Goal: Task Accomplishment & Management: Use online tool/utility

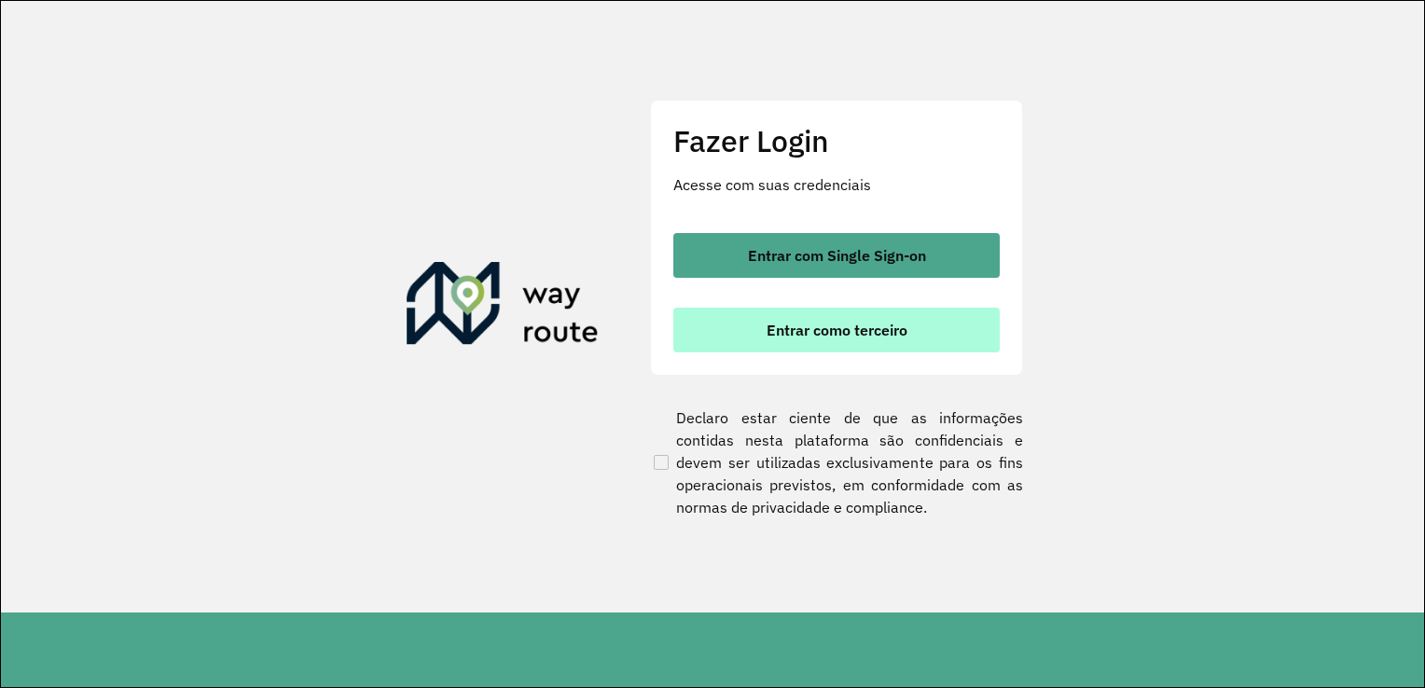
click at [815, 330] on span "Entrar como terceiro" at bounding box center [837, 330] width 141 height 15
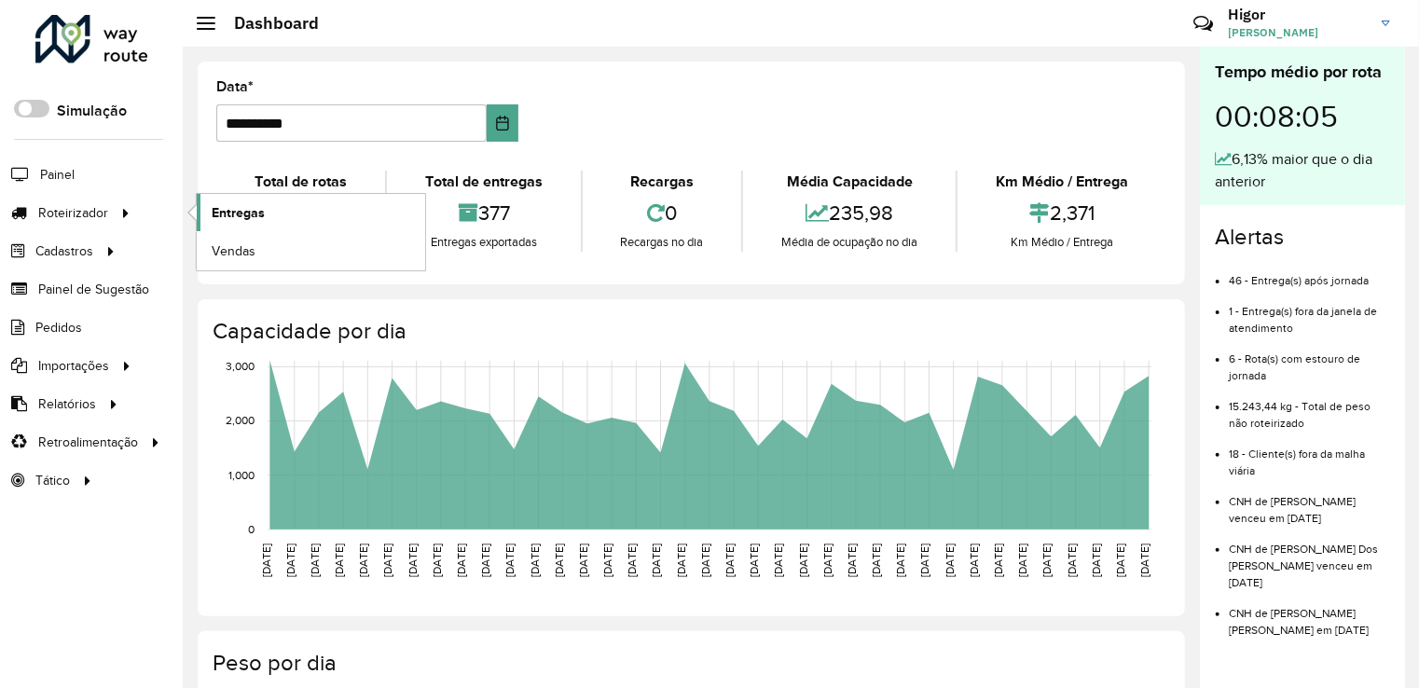
click at [214, 223] on link "Entregas" at bounding box center [311, 212] width 228 height 37
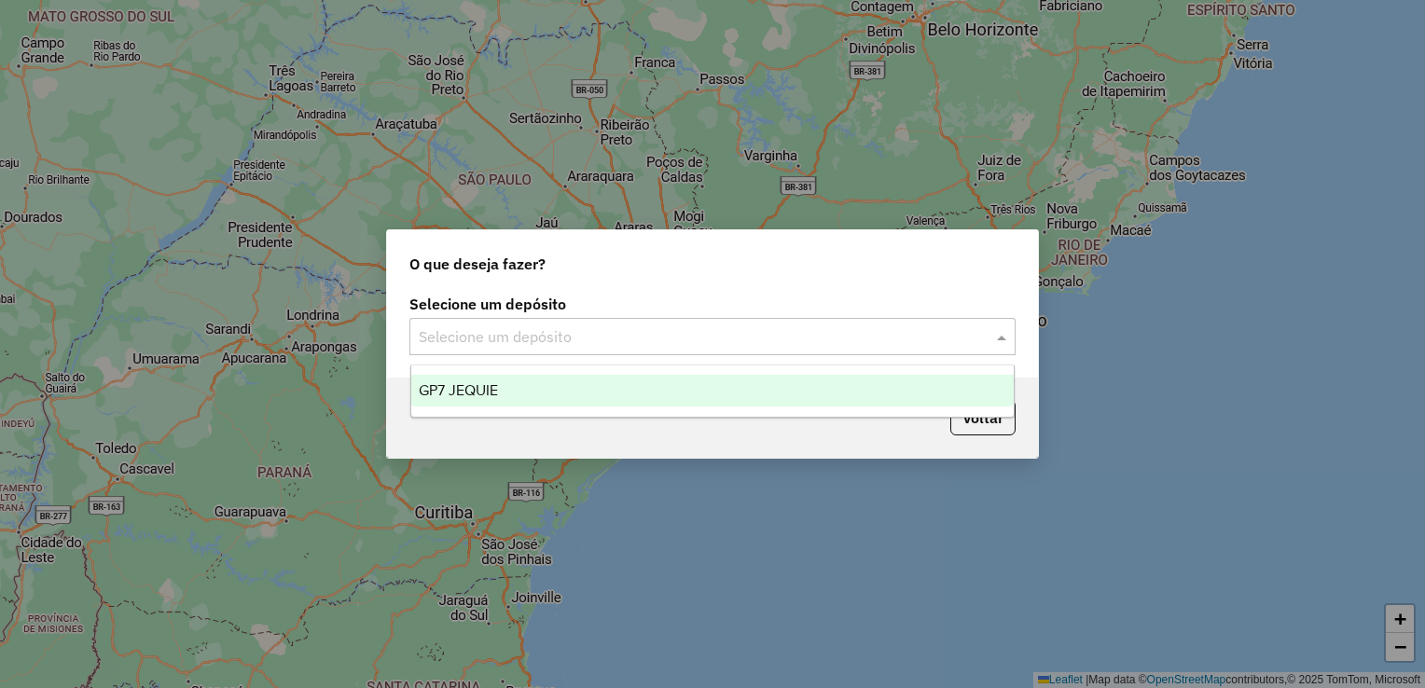
click at [804, 340] on input "text" at bounding box center [694, 337] width 550 height 22
click at [519, 379] on div "GP7 JEQUIE" at bounding box center [712, 391] width 603 height 32
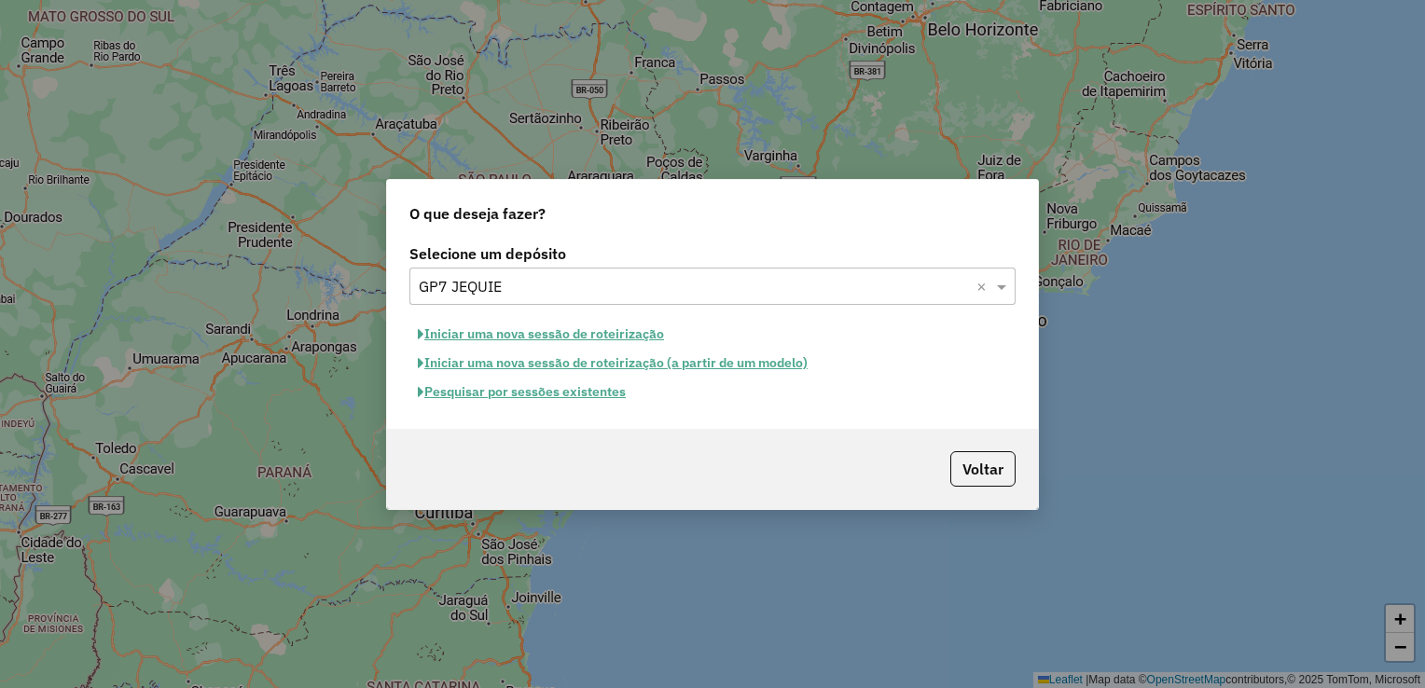
click at [541, 405] on button "Pesquisar por sessões existentes" at bounding box center [521, 392] width 225 height 29
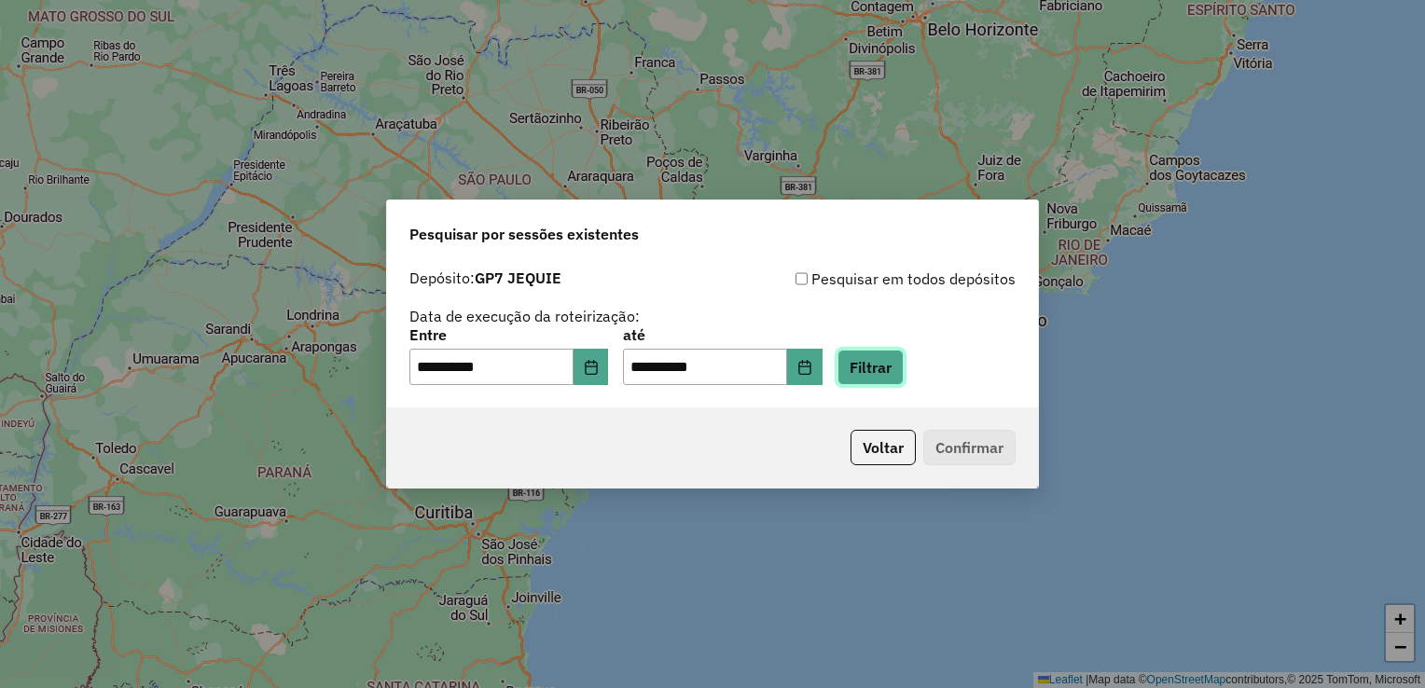
click at [882, 368] on button "Filtrar" at bounding box center [870, 367] width 66 height 35
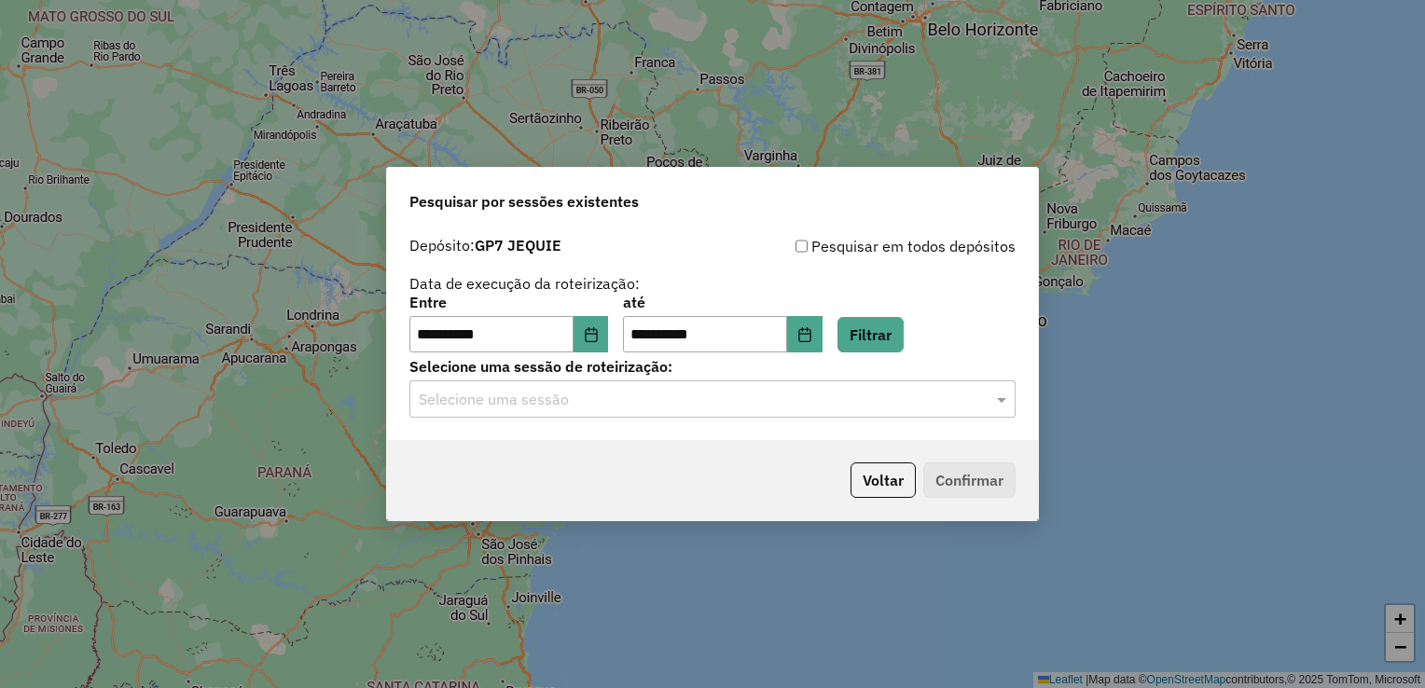
click at [541, 401] on input "text" at bounding box center [694, 400] width 550 height 22
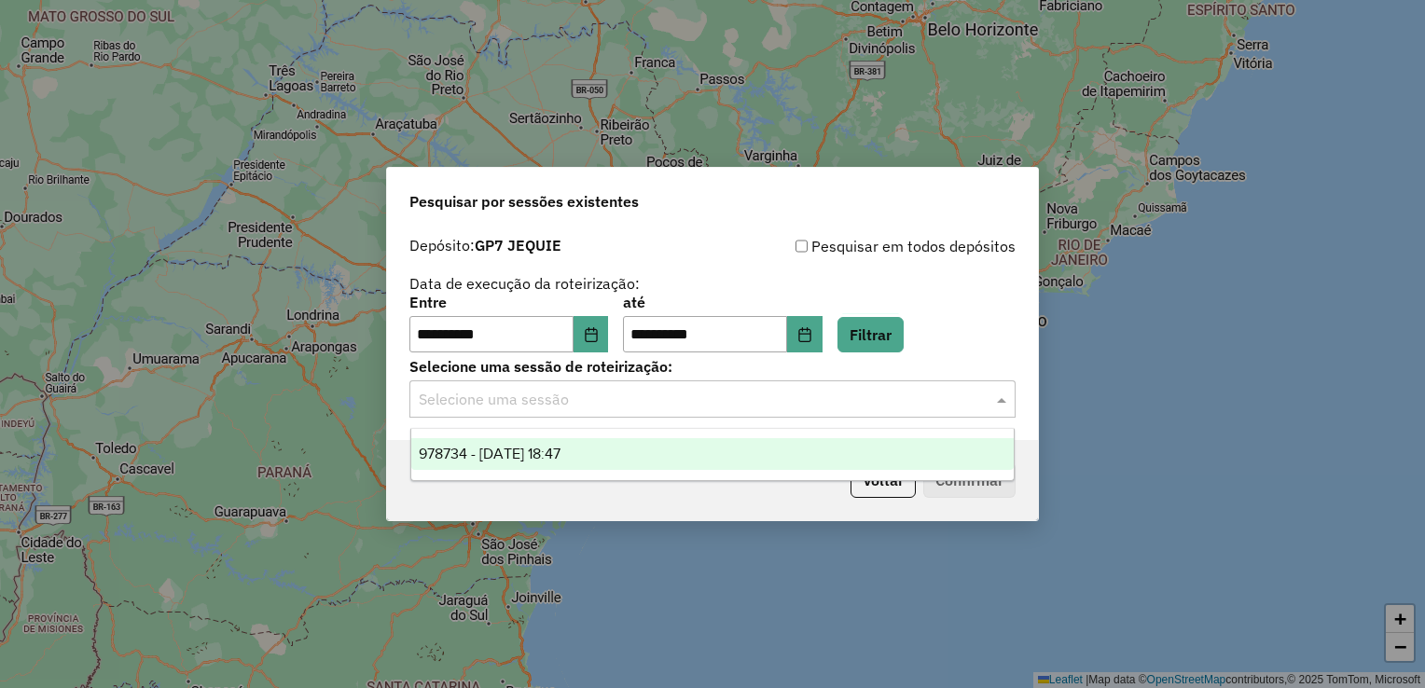
drag, startPoint x: 510, startPoint y: 450, endPoint x: 525, endPoint y: 450, distance: 15.0
click at [508, 450] on span "978734 - 13/08/2025 18:47" at bounding box center [490, 454] width 142 height 16
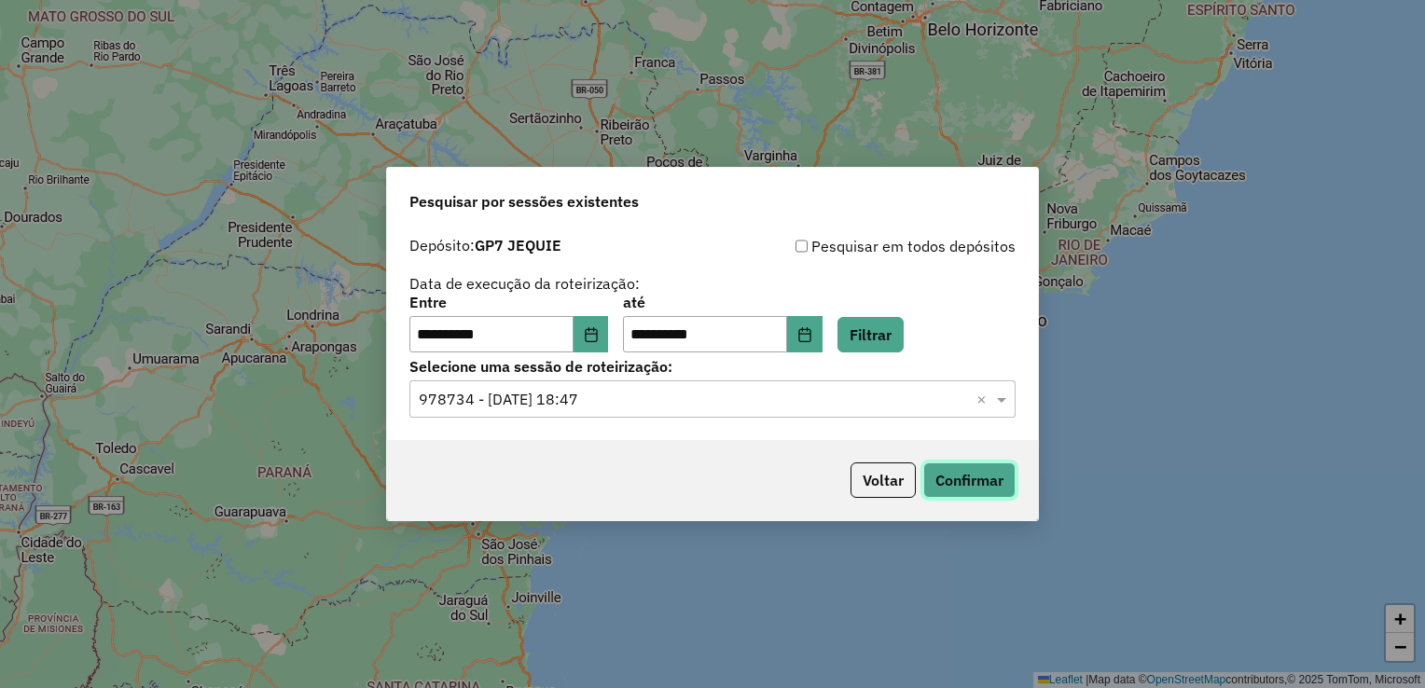
drag, startPoint x: 966, startPoint y: 484, endPoint x: 942, endPoint y: 484, distance: 24.2
click at [942, 484] on button "Confirmar" at bounding box center [969, 480] width 92 height 35
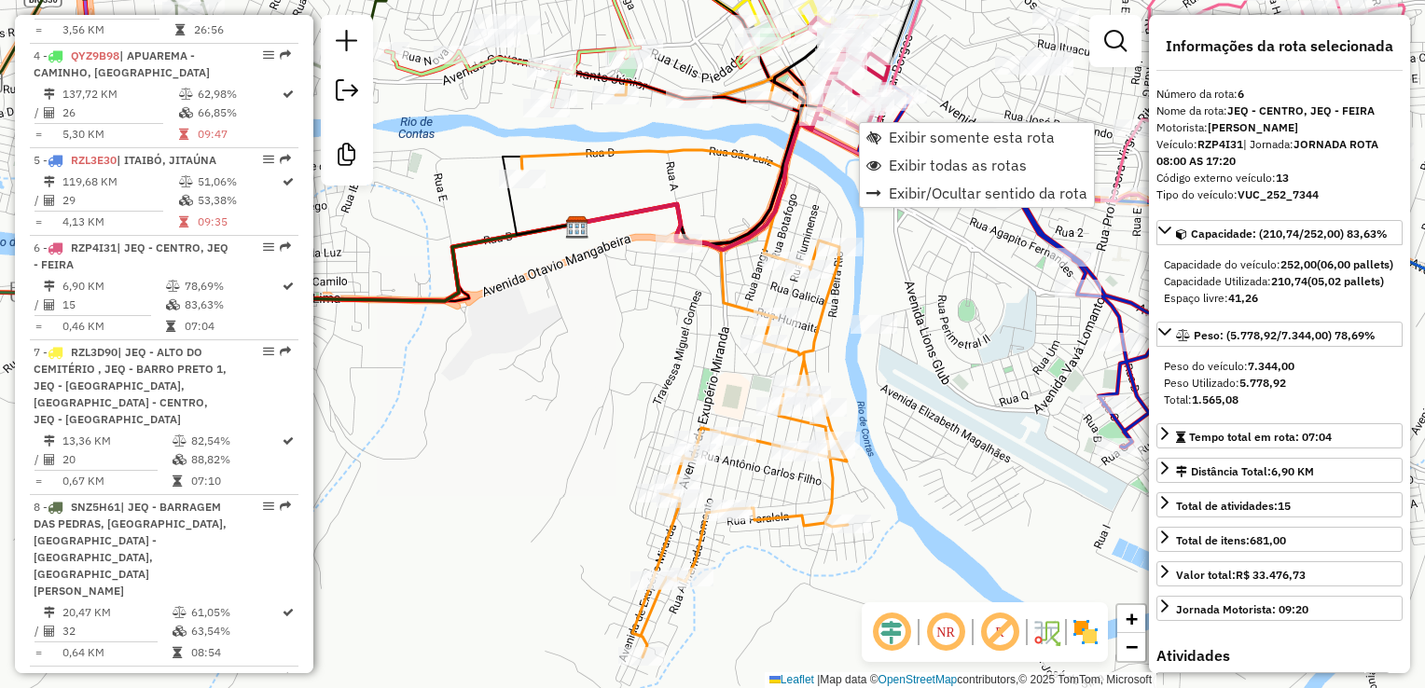
scroll to position [1354, 0]
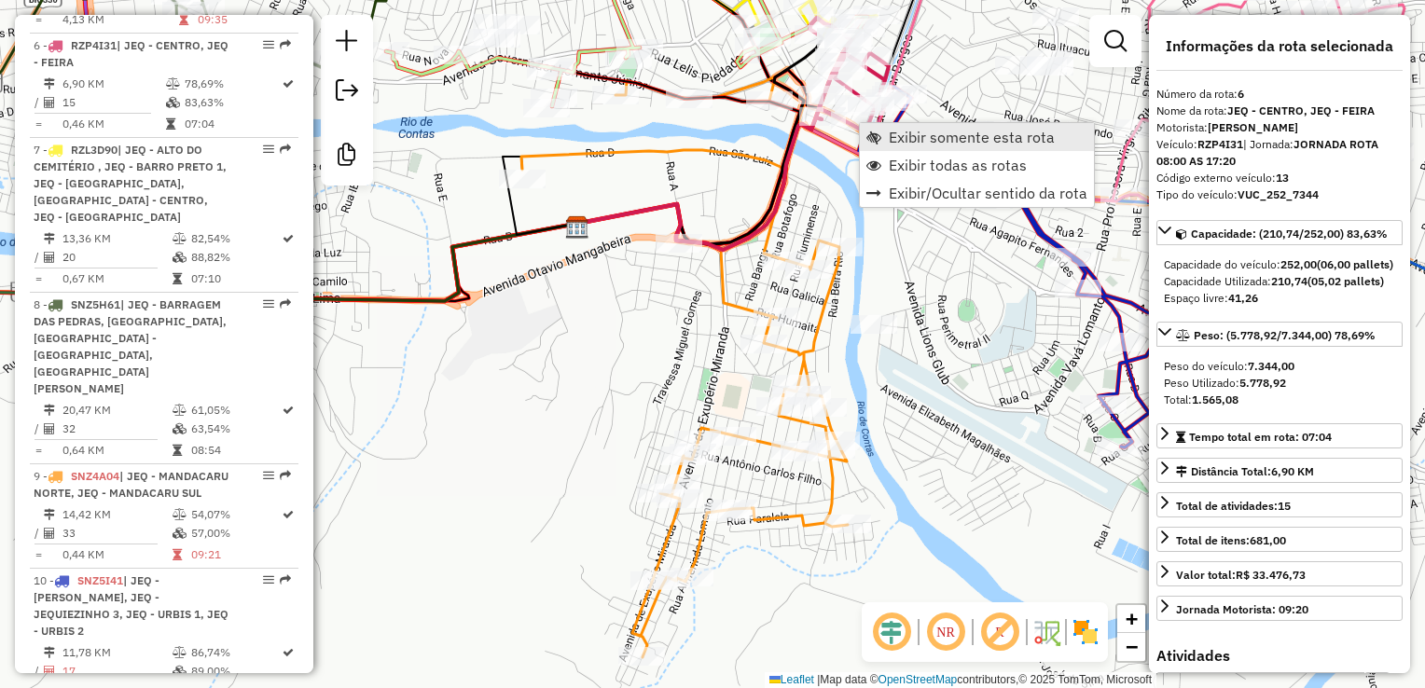
click at [958, 138] on span "Exibir somente esta rota" at bounding box center [972, 137] width 166 height 15
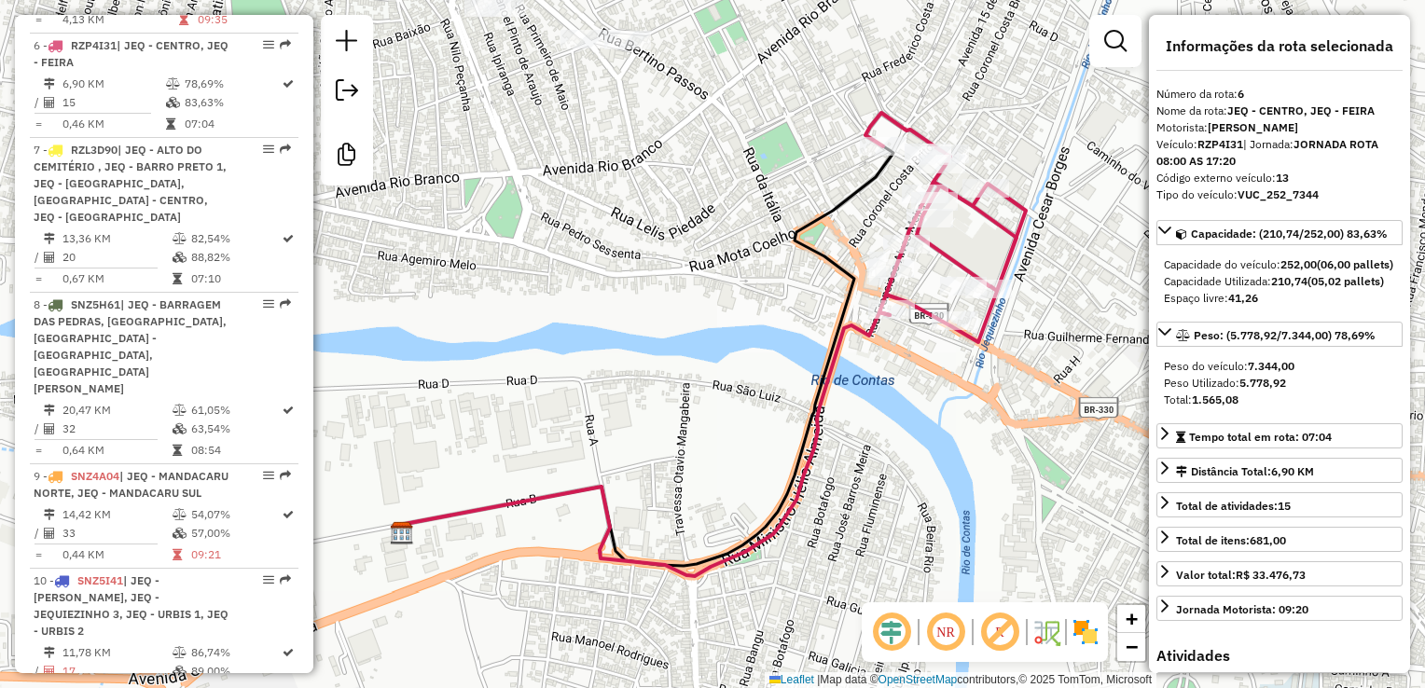
drag, startPoint x: 1026, startPoint y: 485, endPoint x: 934, endPoint y: 447, distance: 99.1
click at [936, 450] on div "Janela de atendimento Grade de atendimento Capacidade Transportadoras Veículos …" at bounding box center [712, 344] width 1425 height 688
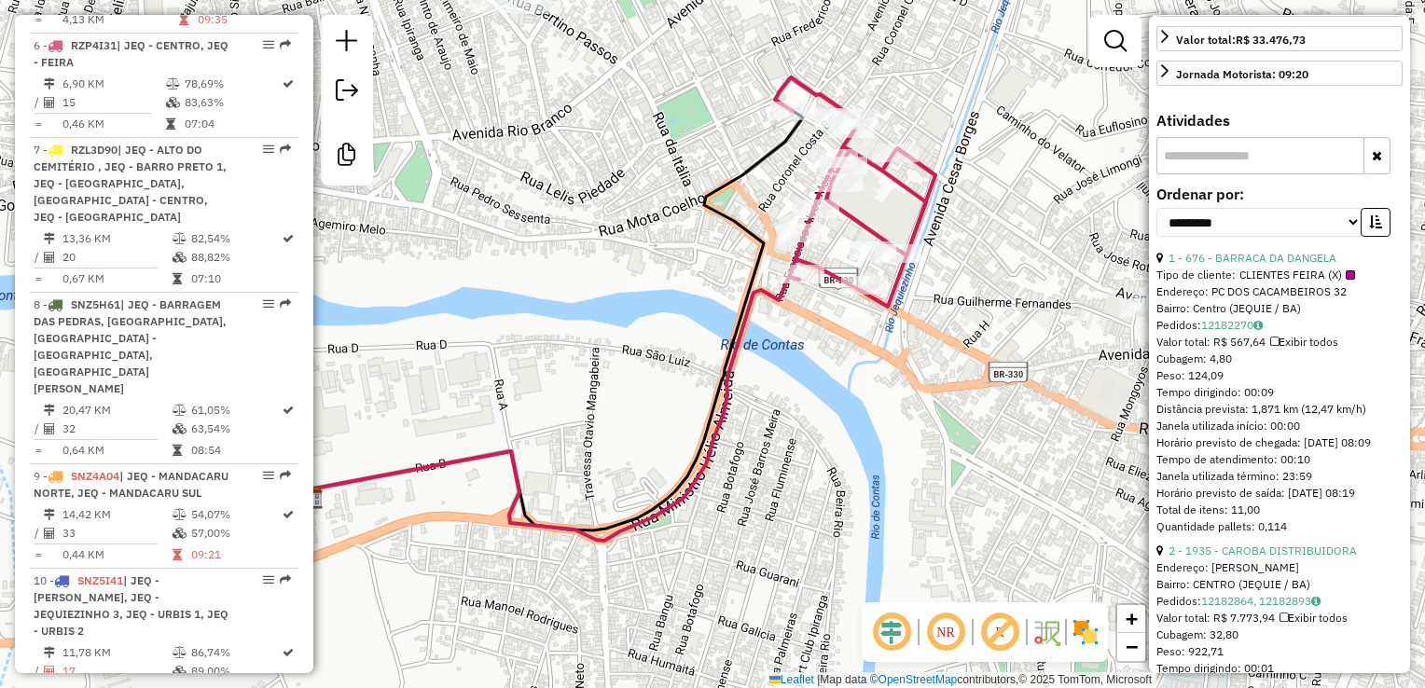
scroll to position [560, 0]
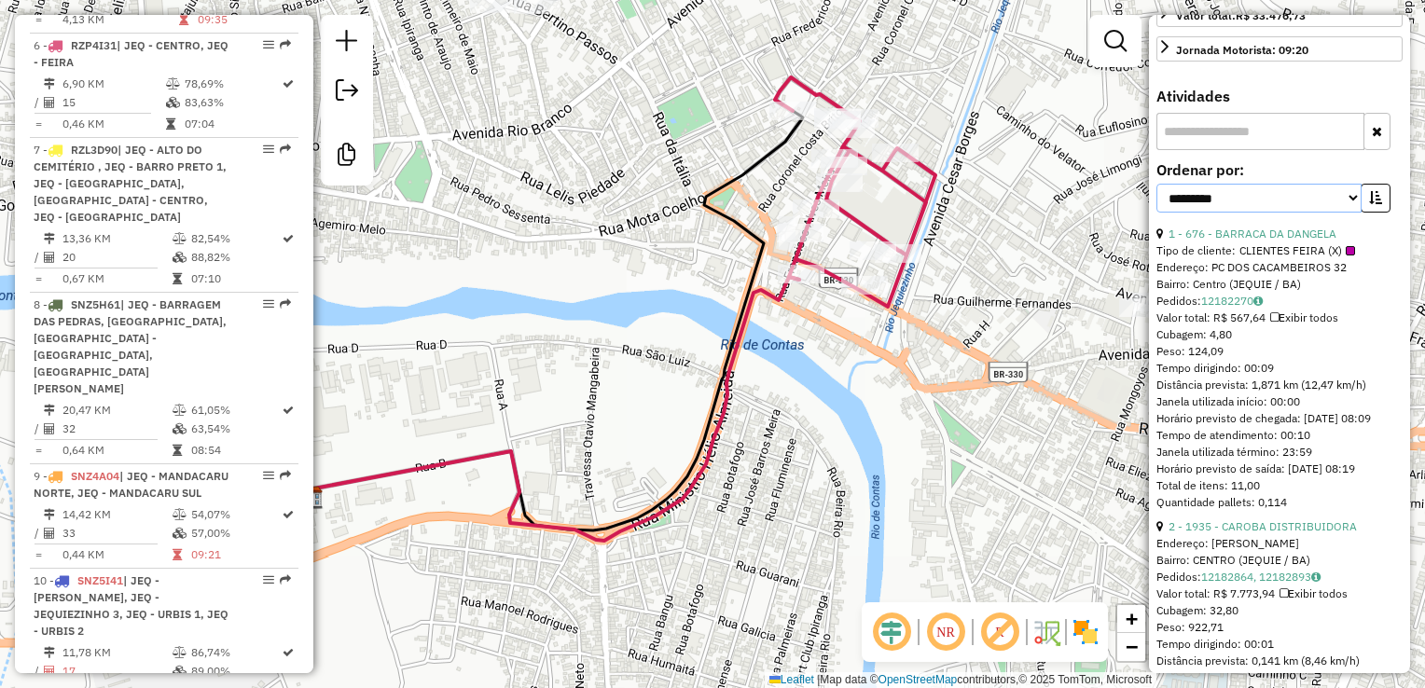
click at [1328, 213] on select "**********" at bounding box center [1258, 198] width 205 height 29
select select "*********"
click at [1156, 213] on select "**********" at bounding box center [1258, 198] width 205 height 29
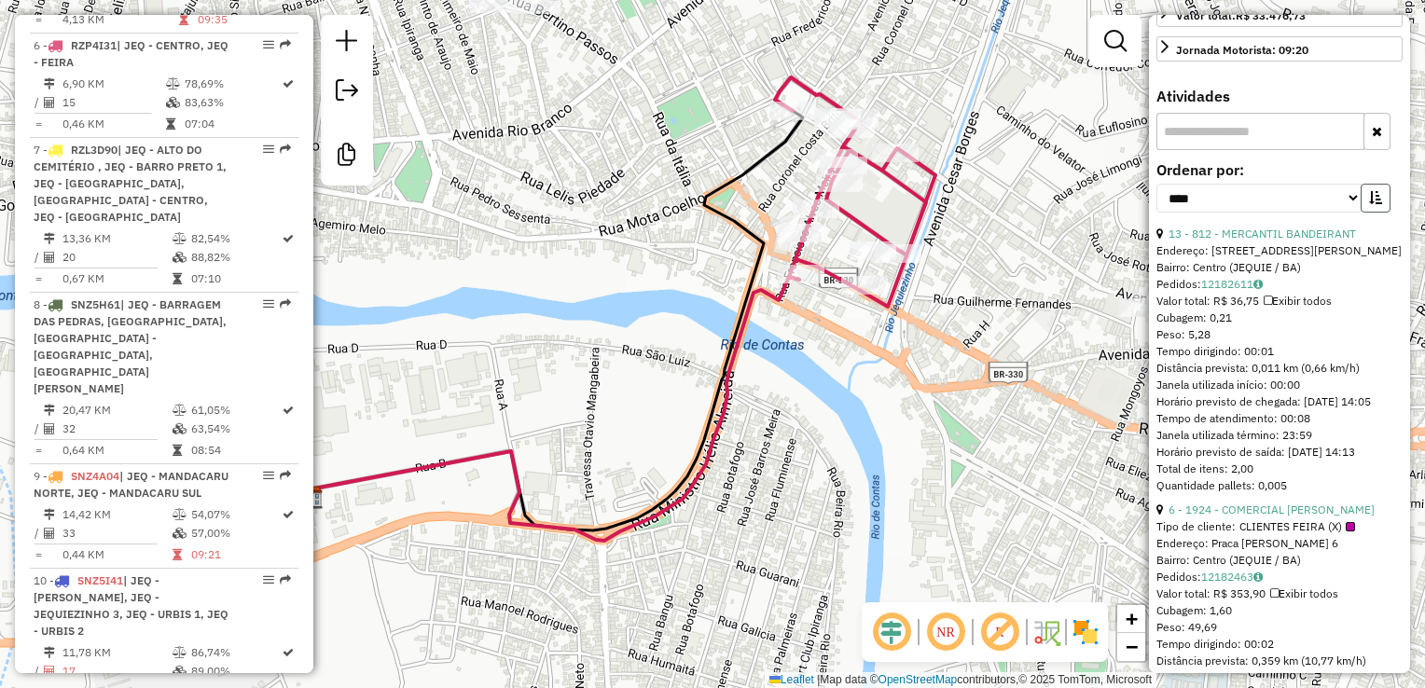
click at [1373, 204] on icon "button" at bounding box center [1375, 197] width 13 height 13
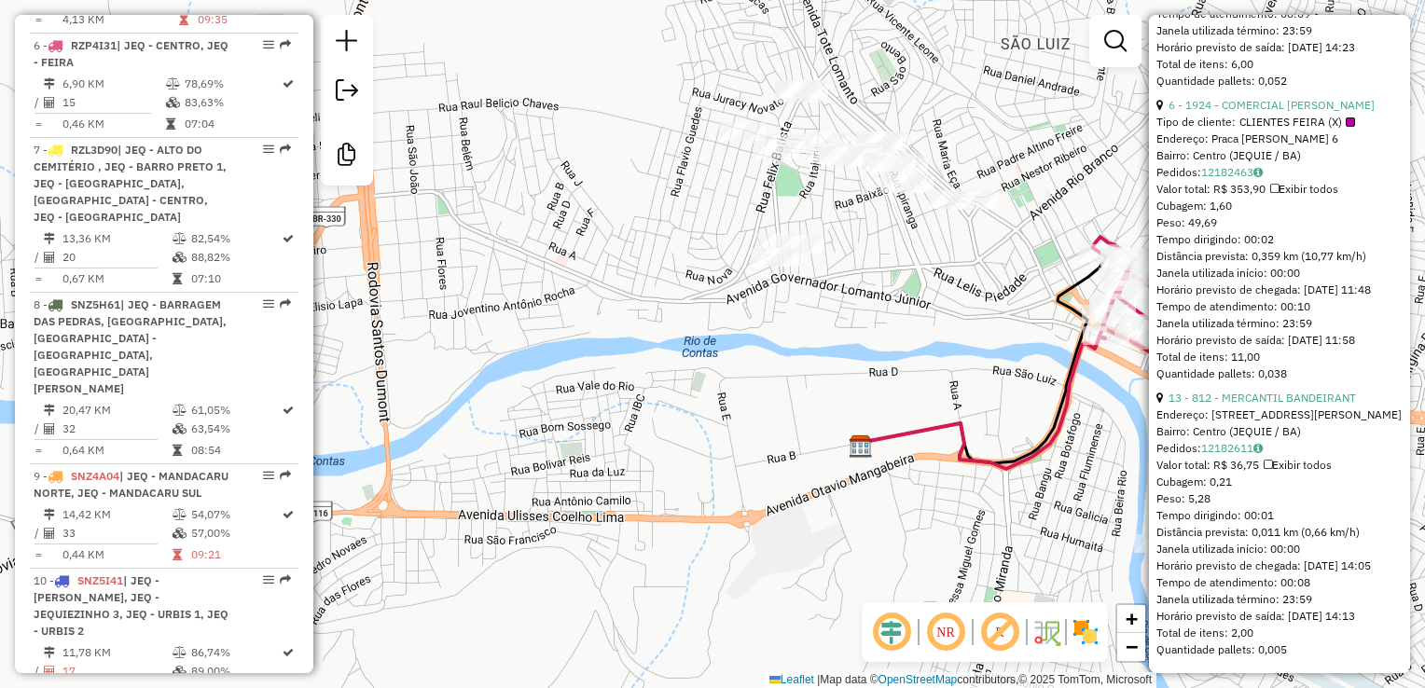
scroll to position [4802, 0]
click at [552, 160] on div "Janela de atendimento Grade de atendimento Capacidade Transportadoras Veículos …" at bounding box center [712, 344] width 1425 height 688
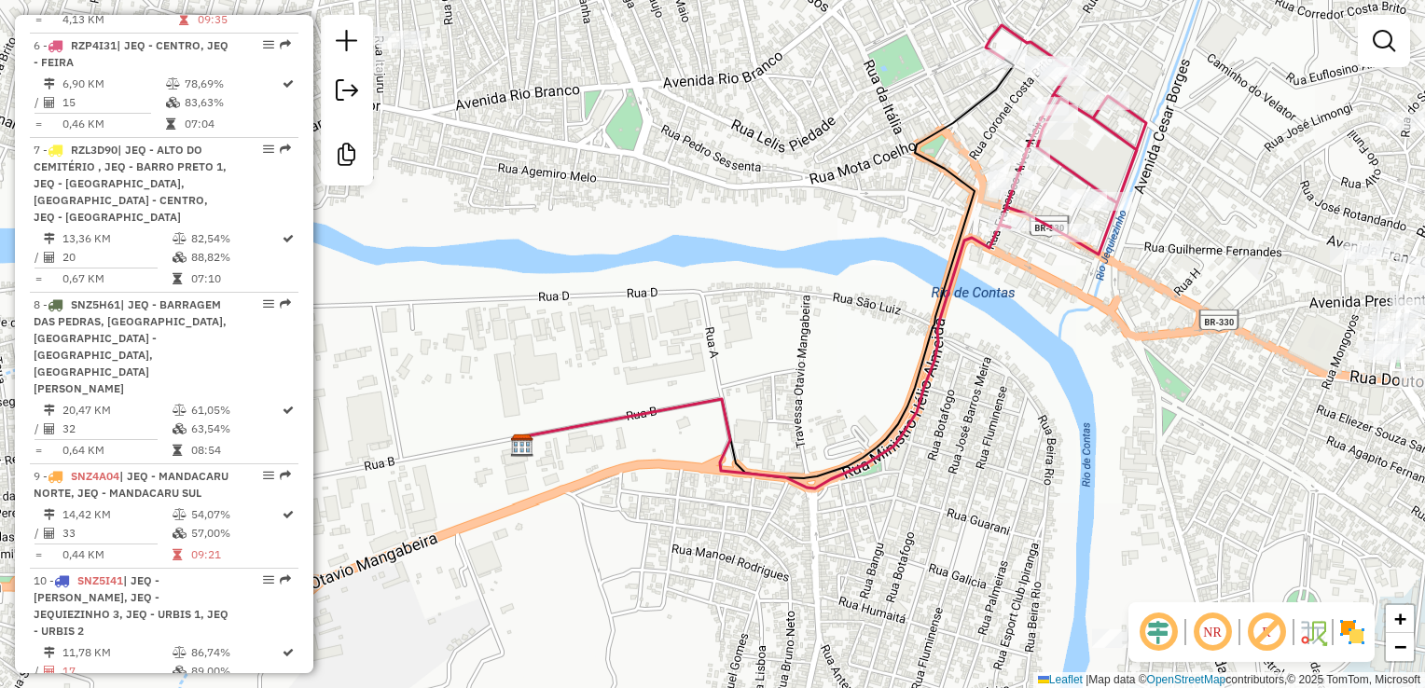
drag, startPoint x: 821, startPoint y: 287, endPoint x: 798, endPoint y: 319, distance: 38.8
click at [805, 322] on div "Janela de atendimento Grade de atendimento Capacidade Transportadoras Veículos …" at bounding box center [712, 344] width 1425 height 688
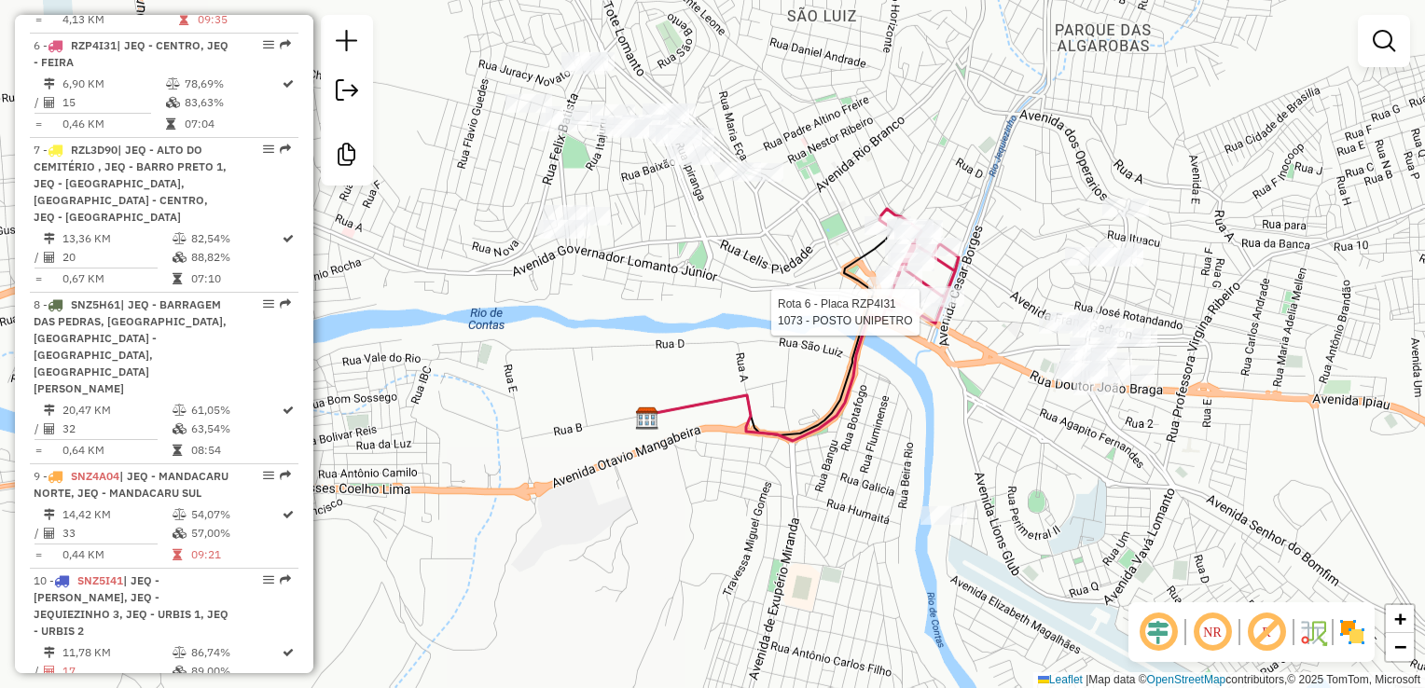
select select "*********"
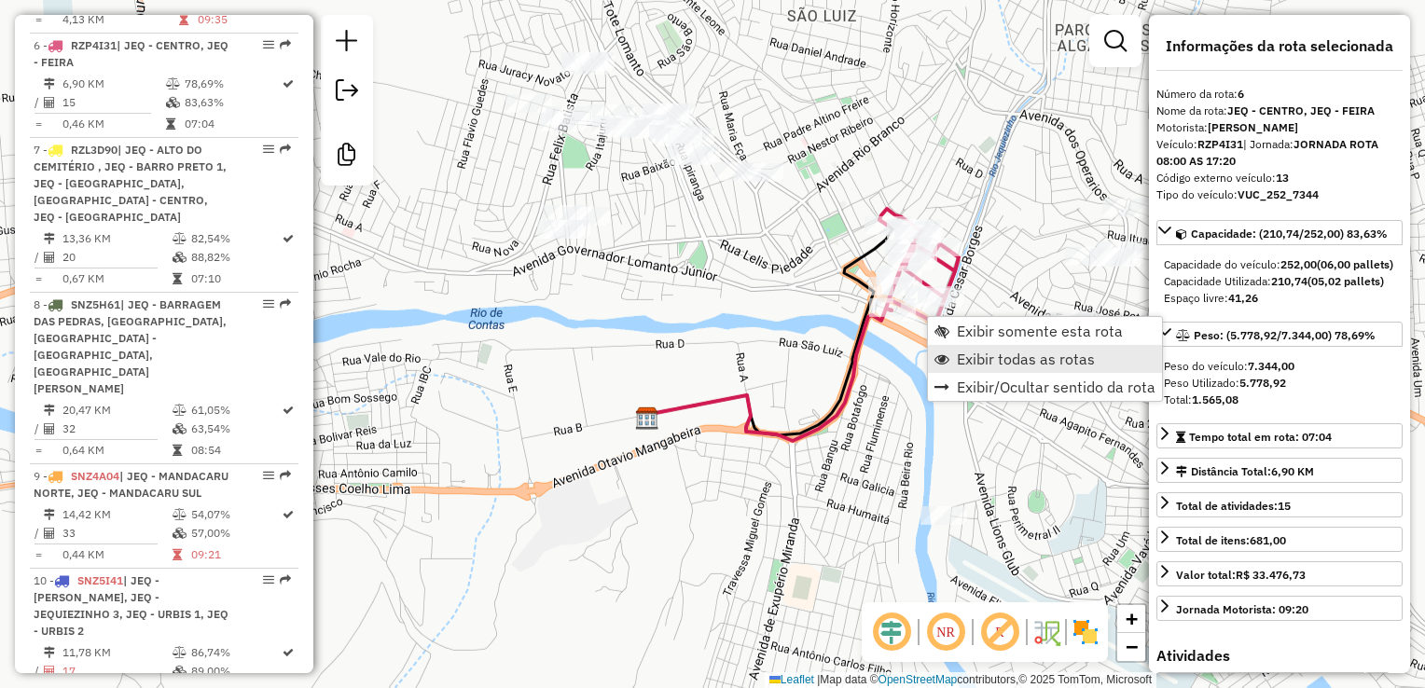
click at [1063, 361] on span "Exibir todas as rotas" at bounding box center [1026, 359] width 138 height 15
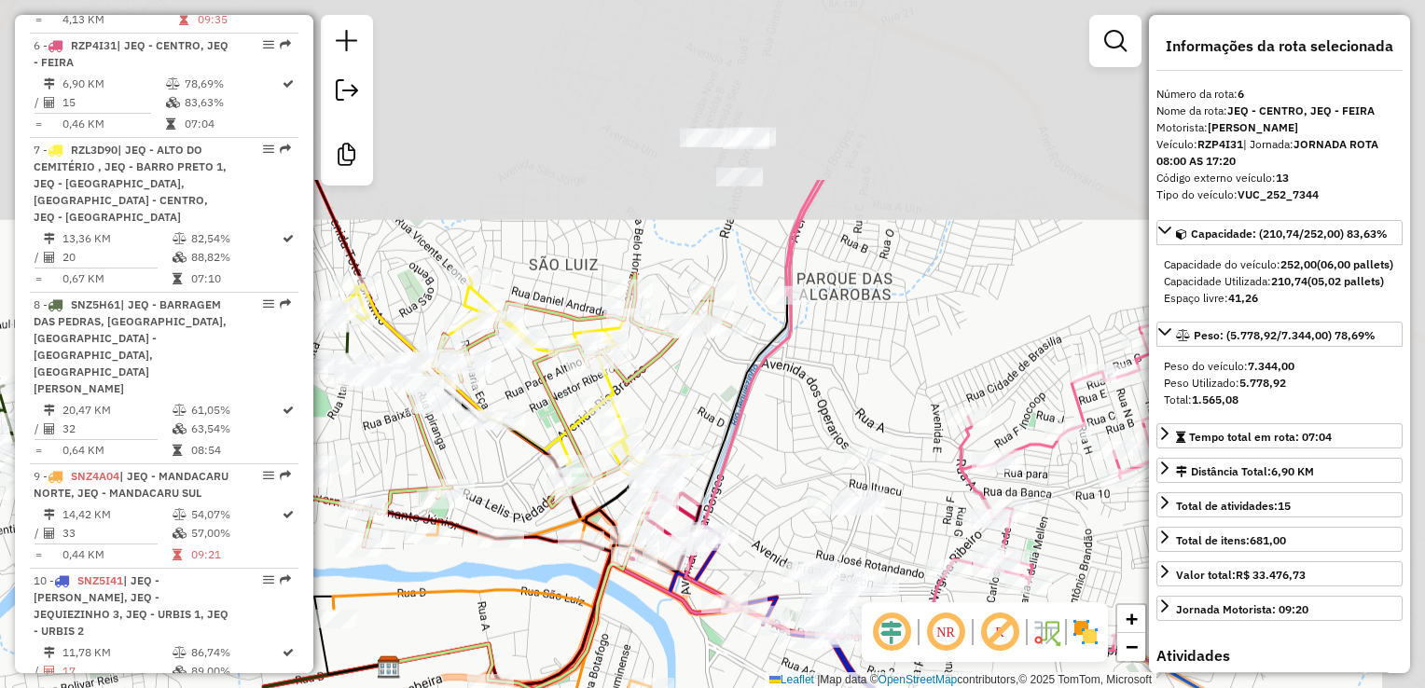
drag, startPoint x: 818, startPoint y: 375, endPoint x: 738, endPoint y: 411, distance: 88.1
click at [741, 420] on icon at bounding box center [950, 423] width 531 height 487
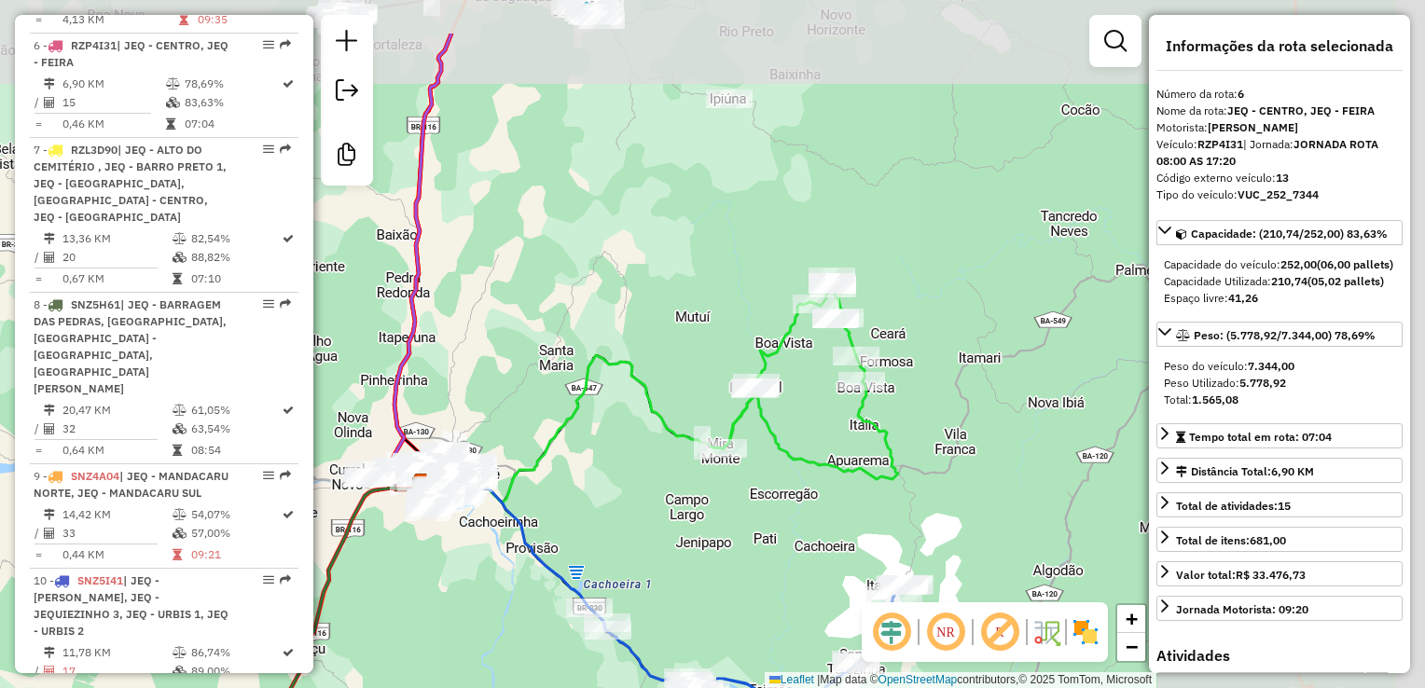
drag, startPoint x: 999, startPoint y: 356, endPoint x: 555, endPoint y: 436, distance: 450.9
click at [561, 438] on div "Janela de atendimento Grade de atendimento Capacidade Transportadoras Veículos …" at bounding box center [712, 344] width 1425 height 688
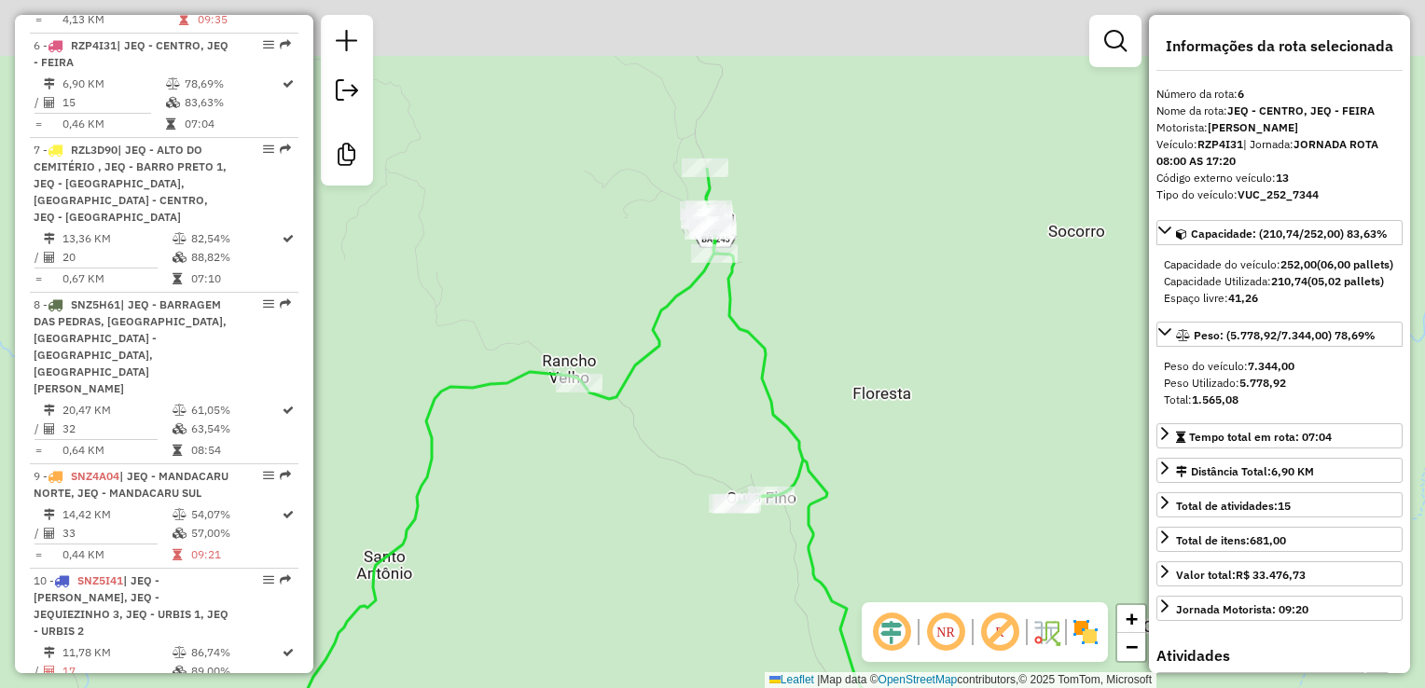
drag, startPoint x: 750, startPoint y: 283, endPoint x: 762, endPoint y: 323, distance: 41.9
click at [762, 323] on div "Janela de atendimento Grade de atendimento Capacidade Transportadoras Veículos …" at bounding box center [712, 344] width 1425 height 688
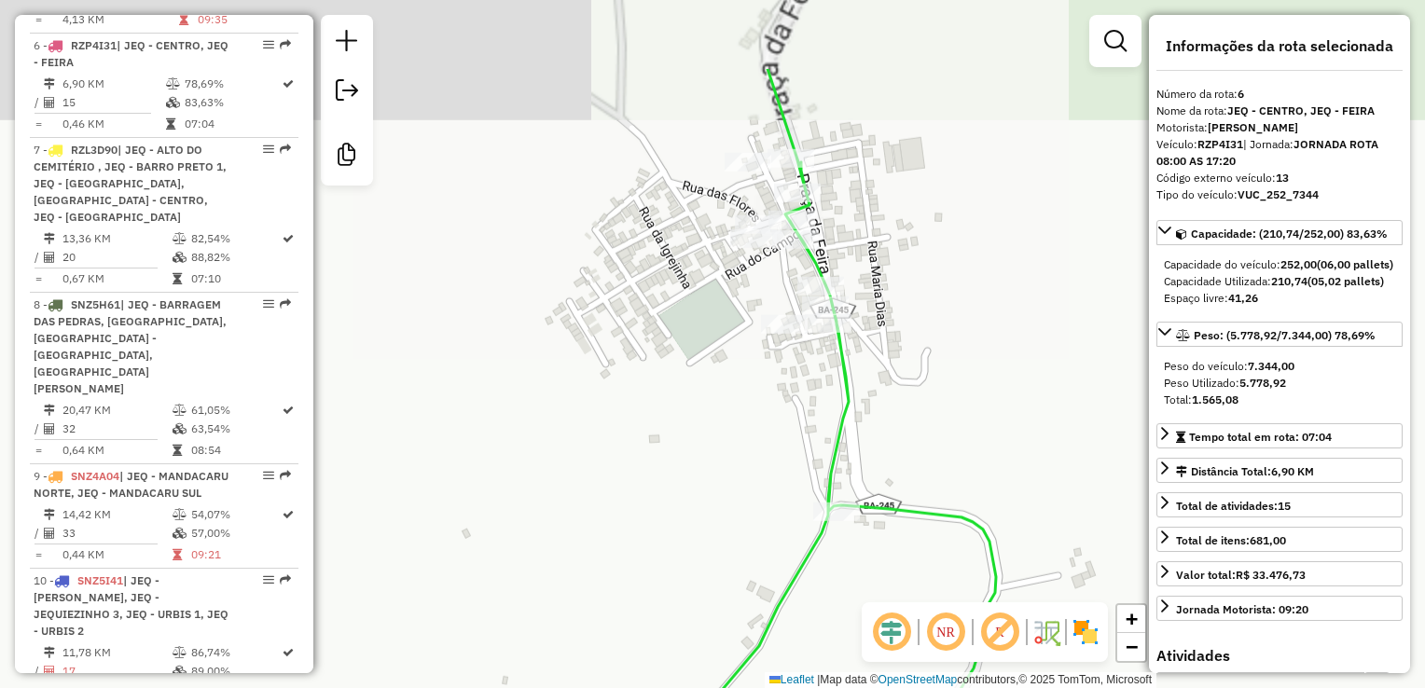
drag, startPoint x: 698, startPoint y: 209, endPoint x: 695, endPoint y: 403, distance: 194.0
click at [695, 403] on div "Janela de atendimento Grade de atendimento Capacidade Transportadoras Veículos …" at bounding box center [712, 344] width 1425 height 688
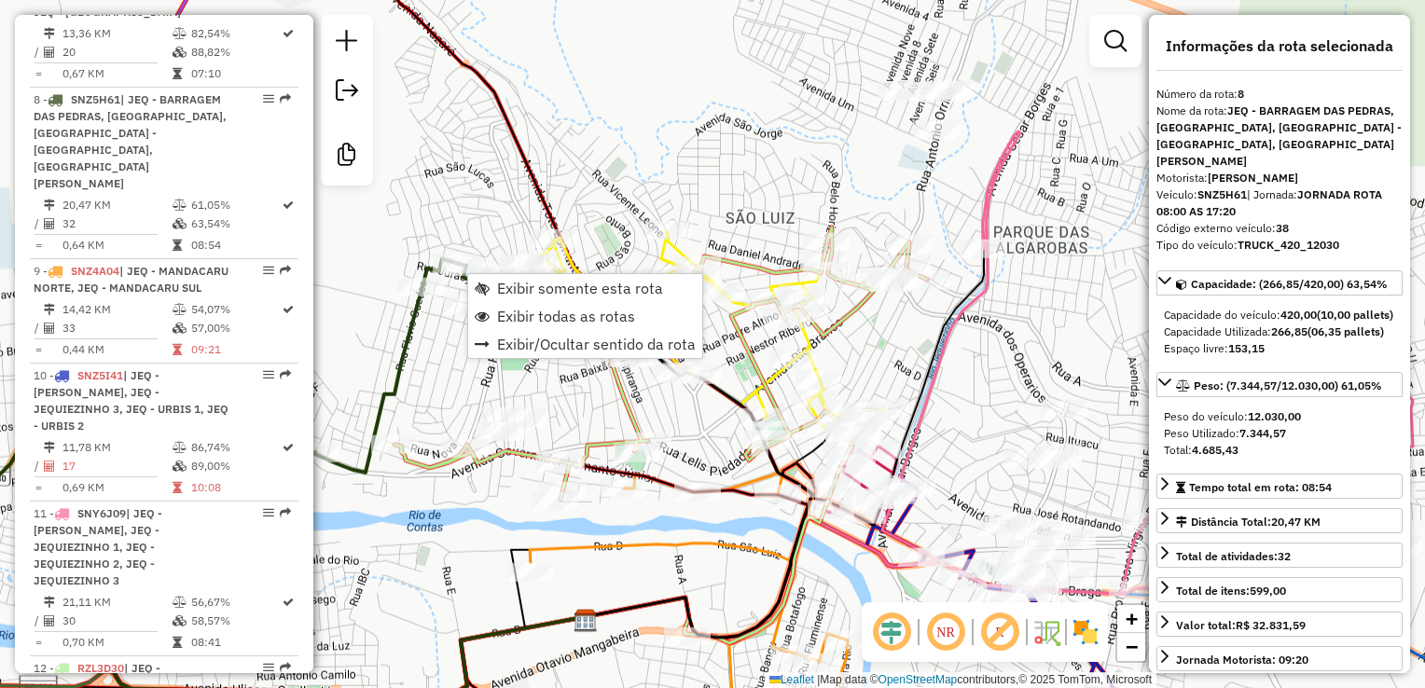
scroll to position [1597, 0]
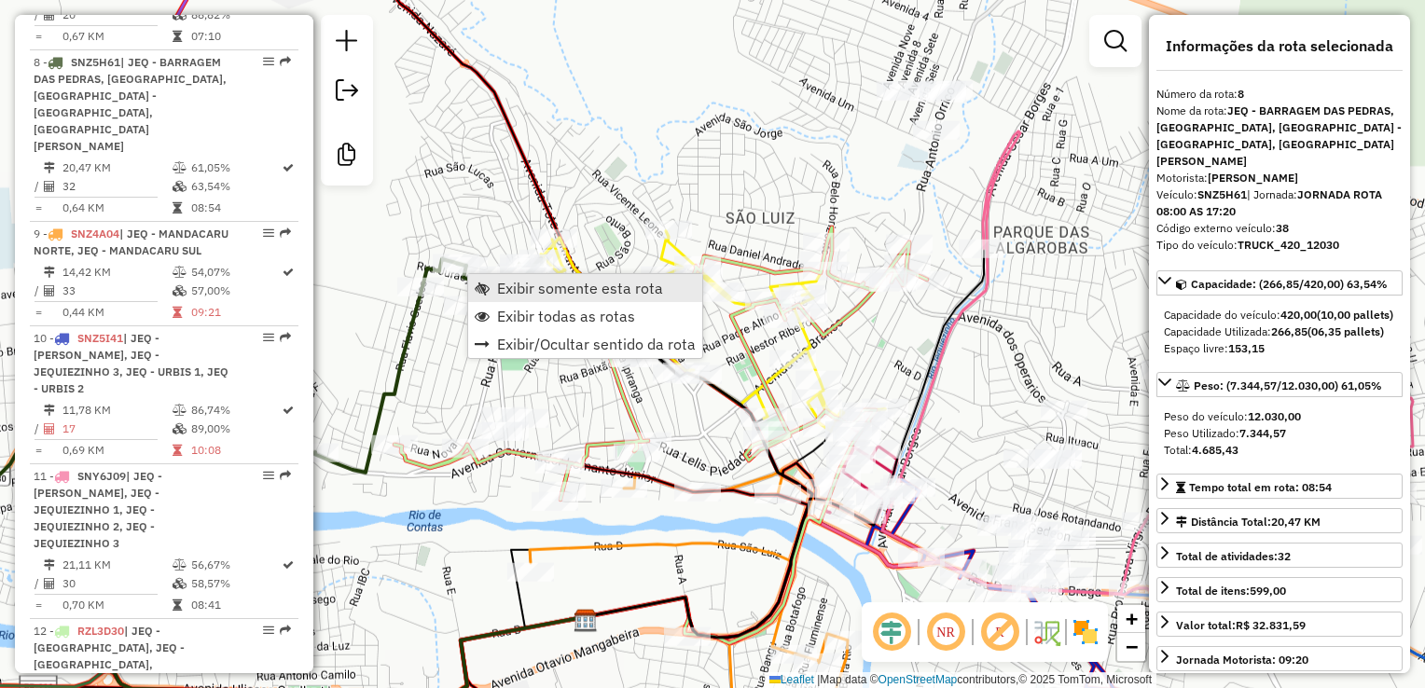
click at [571, 296] on span "Exibir somente esta rota" at bounding box center [580, 288] width 166 height 15
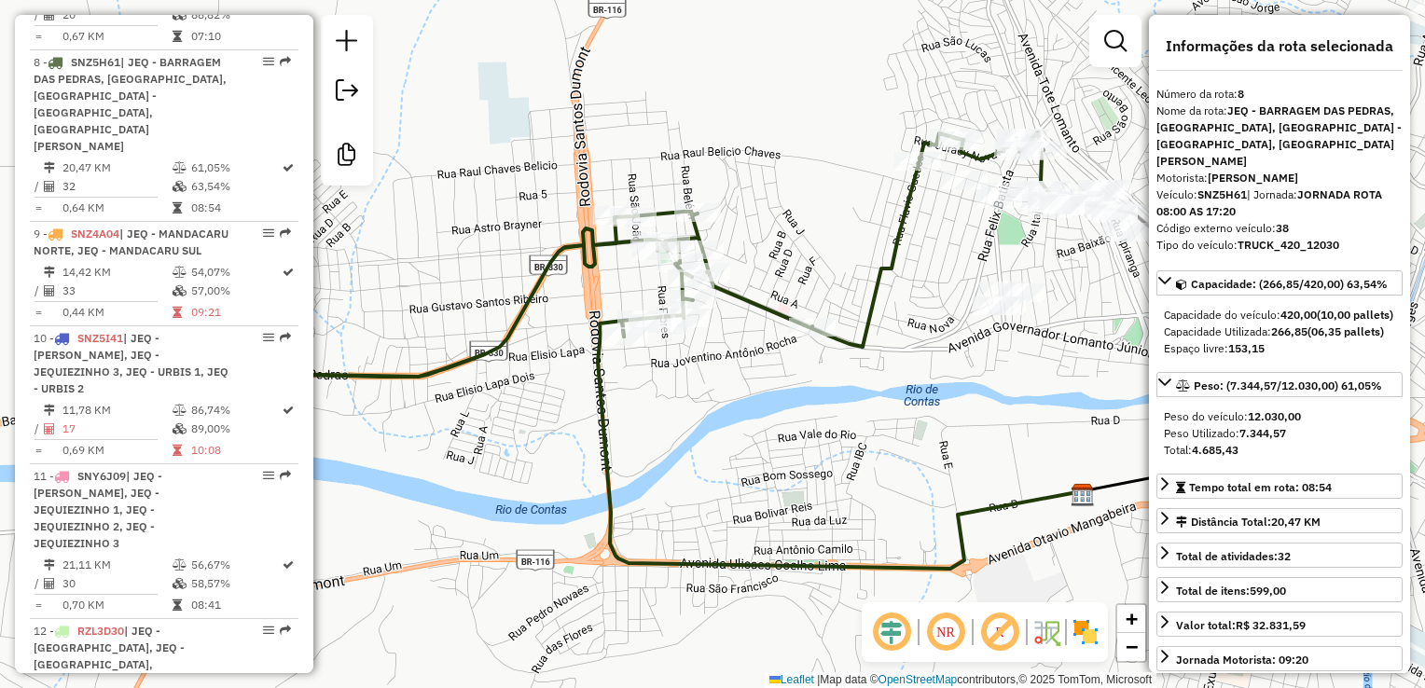
drag, startPoint x: 787, startPoint y: 386, endPoint x: 752, endPoint y: 446, distance: 69.4
click at [752, 446] on div "Janela de atendimento Grade de atendimento Capacidade Transportadoras Veículos …" at bounding box center [712, 344] width 1425 height 688
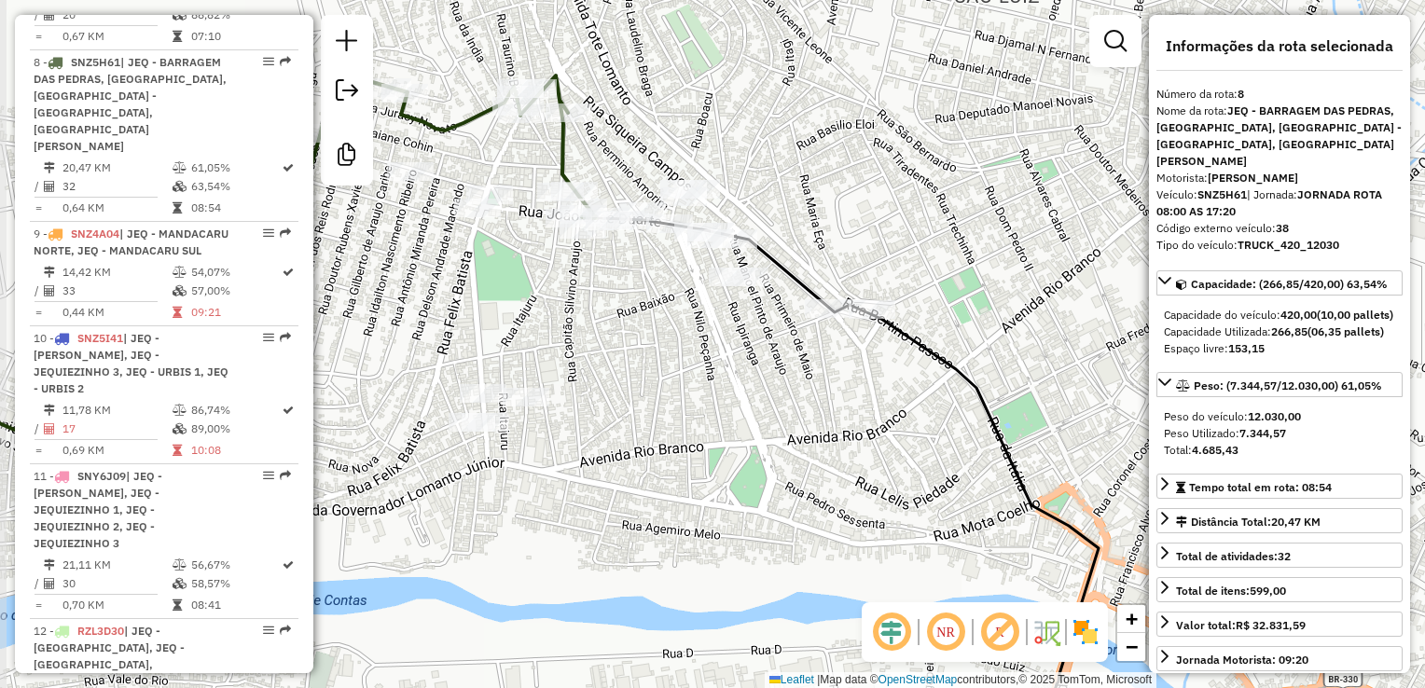
drag, startPoint x: 711, startPoint y: 292, endPoint x: 740, endPoint y: 311, distance: 34.9
click at [740, 311] on div "Janela de atendimento Grade de atendimento Capacidade Transportadoras Veículos …" at bounding box center [712, 344] width 1425 height 688
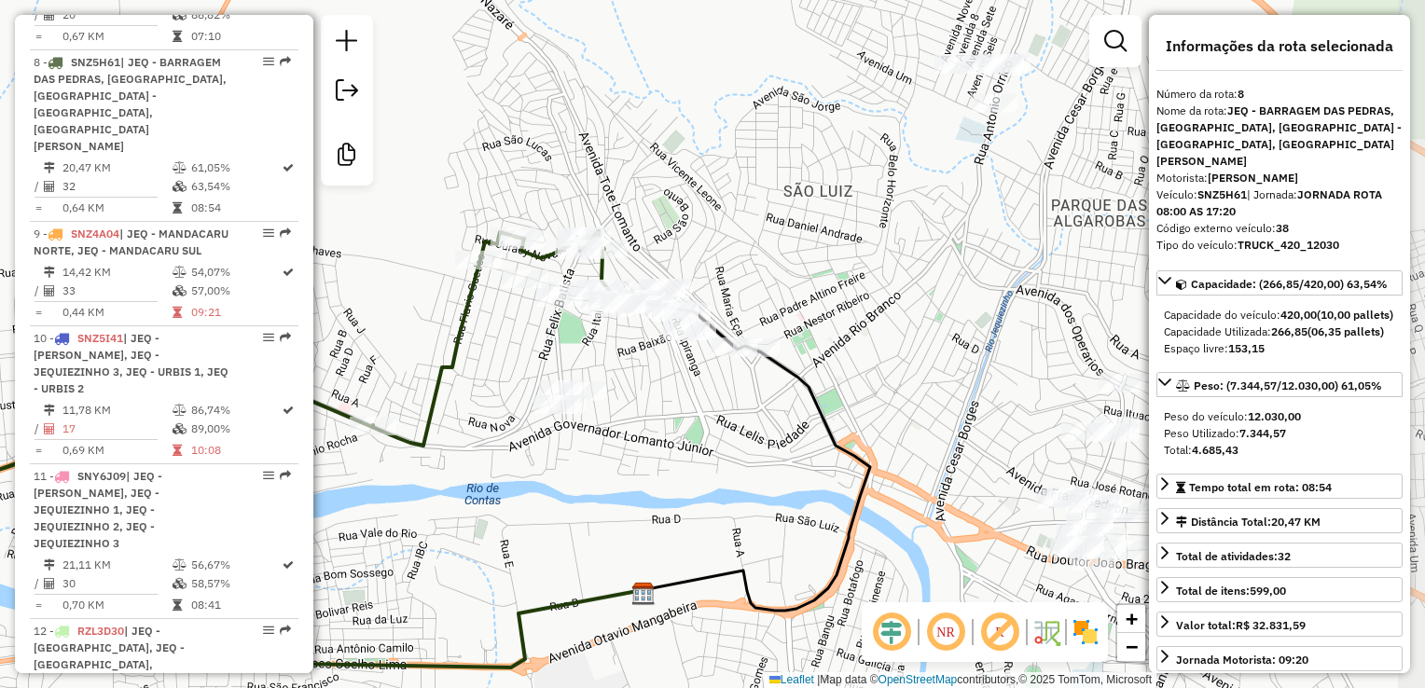
drag, startPoint x: 649, startPoint y: 438, endPoint x: 620, endPoint y: 494, distance: 63.0
click at [620, 494] on div "Janela de atendimento Grade de atendimento Capacidade Transportadoras Veículos …" at bounding box center [712, 344] width 1425 height 688
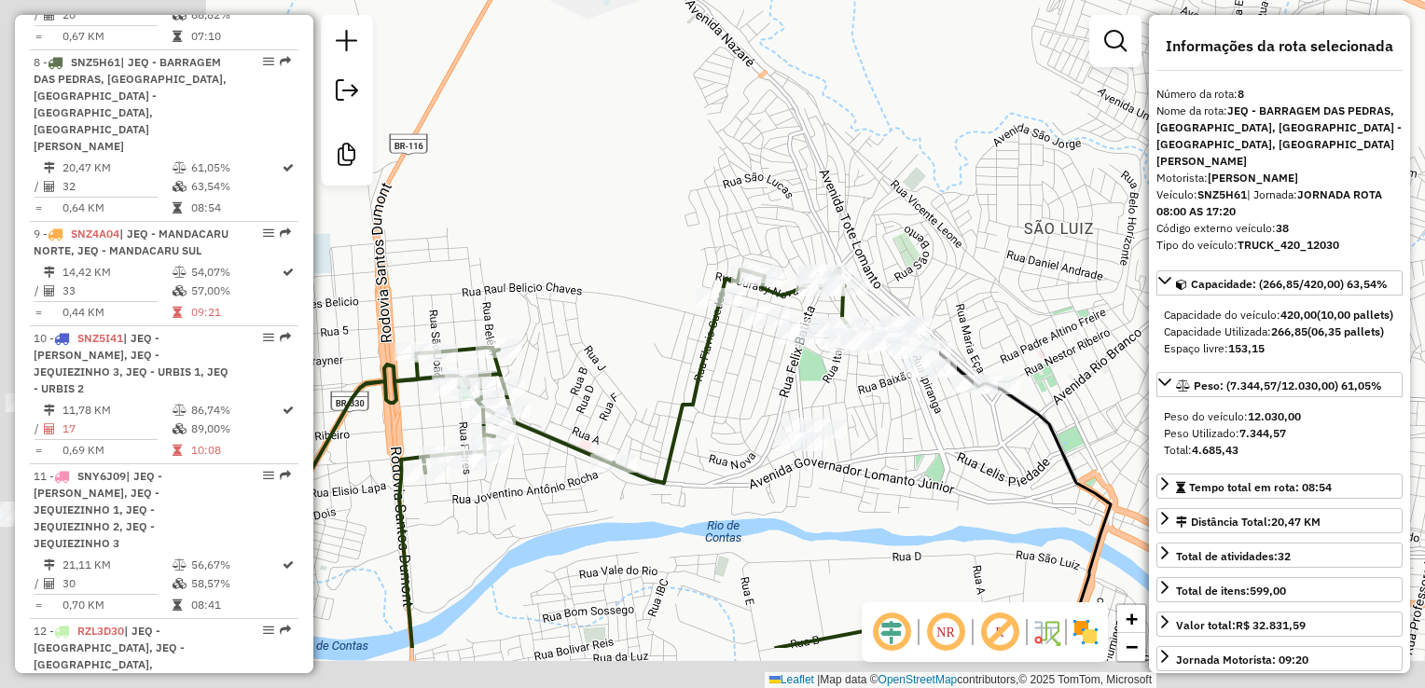
drag, startPoint x: 522, startPoint y: 480, endPoint x: 765, endPoint y: 365, distance: 268.6
click at [761, 367] on div "Janela de atendimento Grade de atendimento Capacidade Transportadoras Veículos …" at bounding box center [712, 344] width 1425 height 688
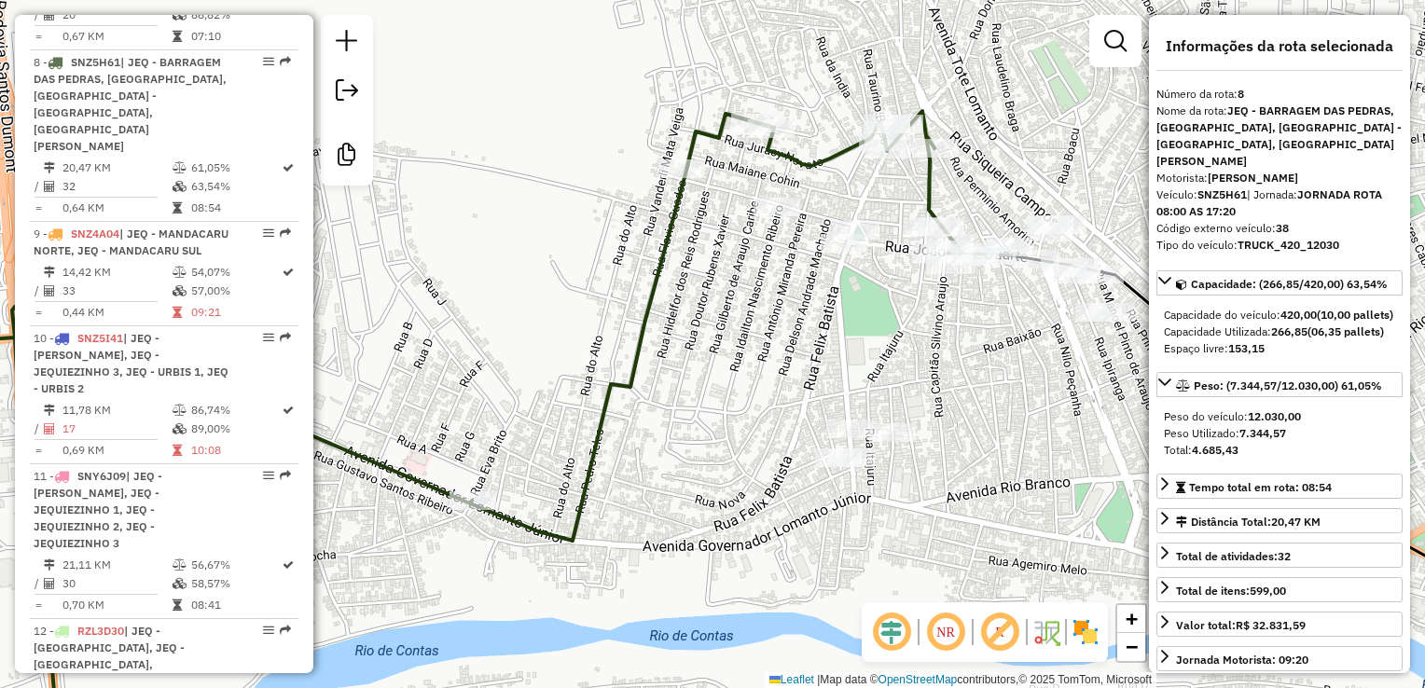
click at [755, 354] on div "Janela de atendimento Grade de atendimento Capacidade Transportadoras Veículos …" at bounding box center [712, 344] width 1425 height 688
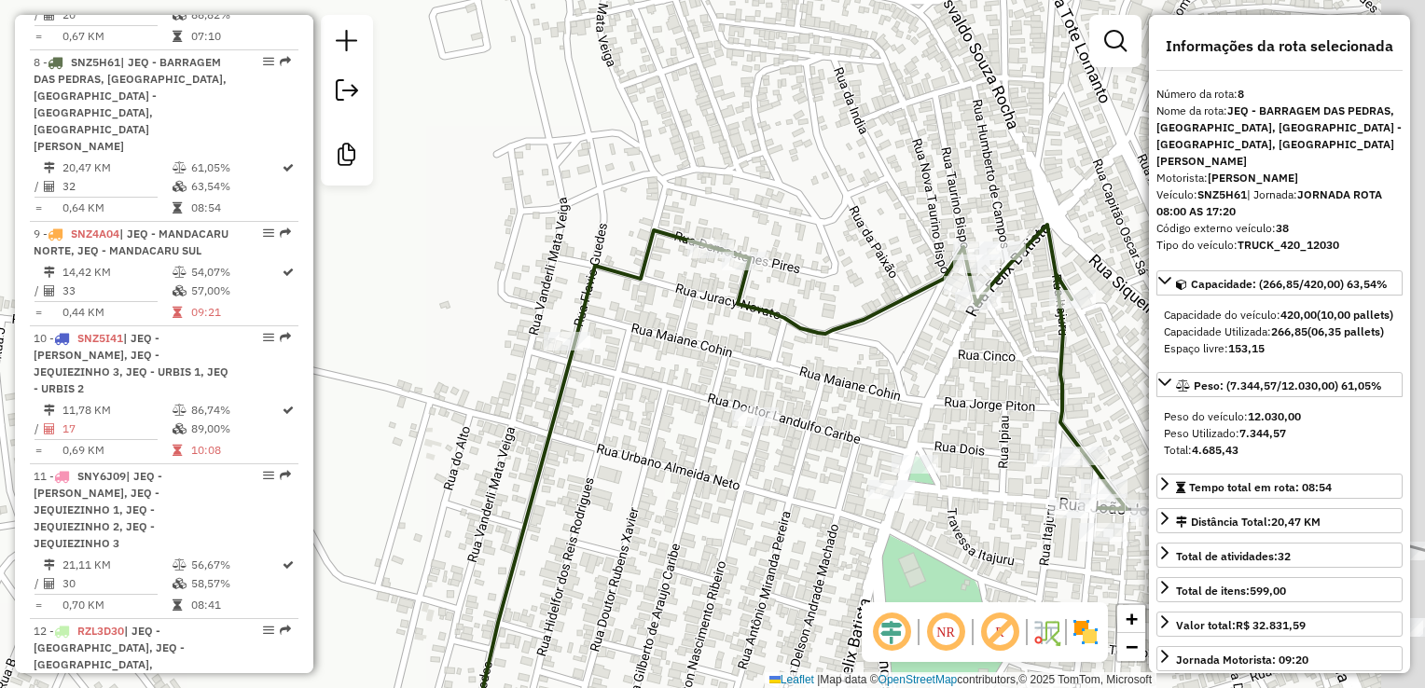
drag, startPoint x: 913, startPoint y: 399, endPoint x: 794, endPoint y: 329, distance: 138.4
click at [794, 329] on div "Janela de atendimento Grade de atendimento Capacidade Transportadoras Veículos …" at bounding box center [712, 344] width 1425 height 688
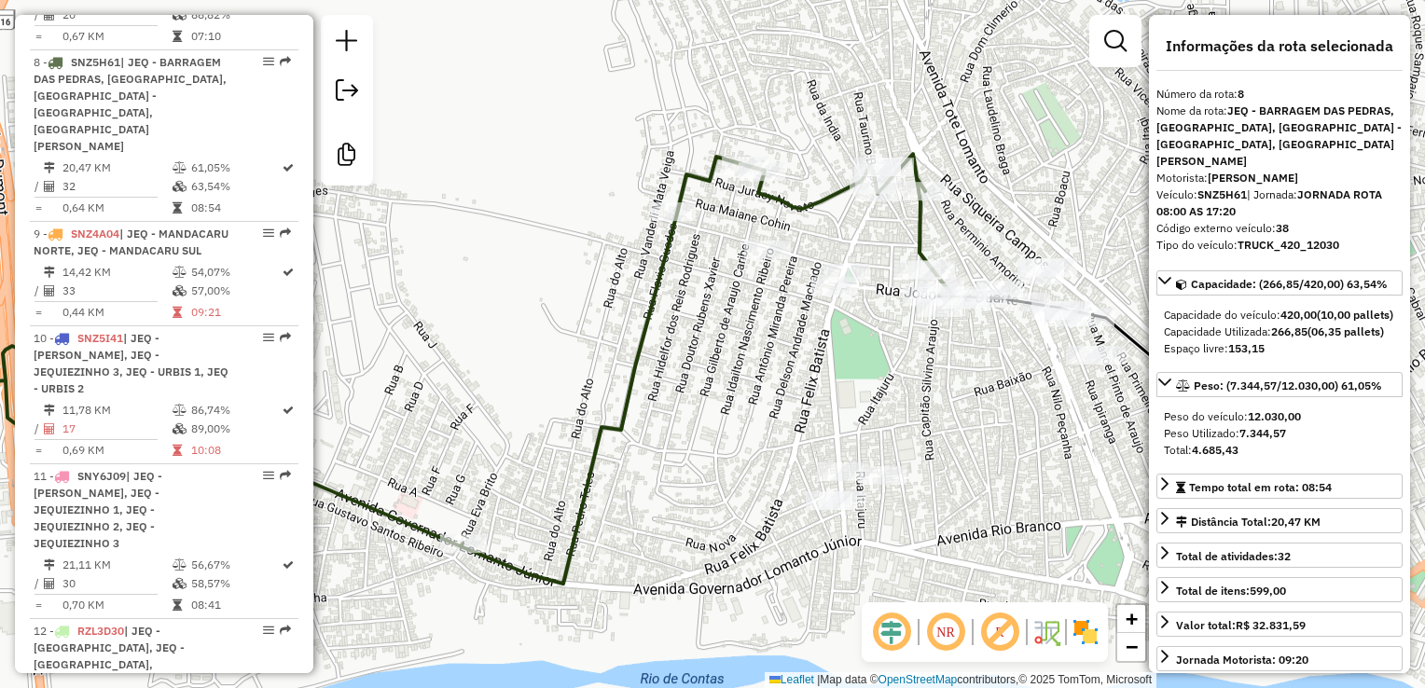
drag, startPoint x: 948, startPoint y: 520, endPoint x: 865, endPoint y: 349, distance: 190.2
click at [865, 349] on div "Janela de atendimento Grade de atendimento Capacidade Transportadoras Veículos …" at bounding box center [712, 344] width 1425 height 688
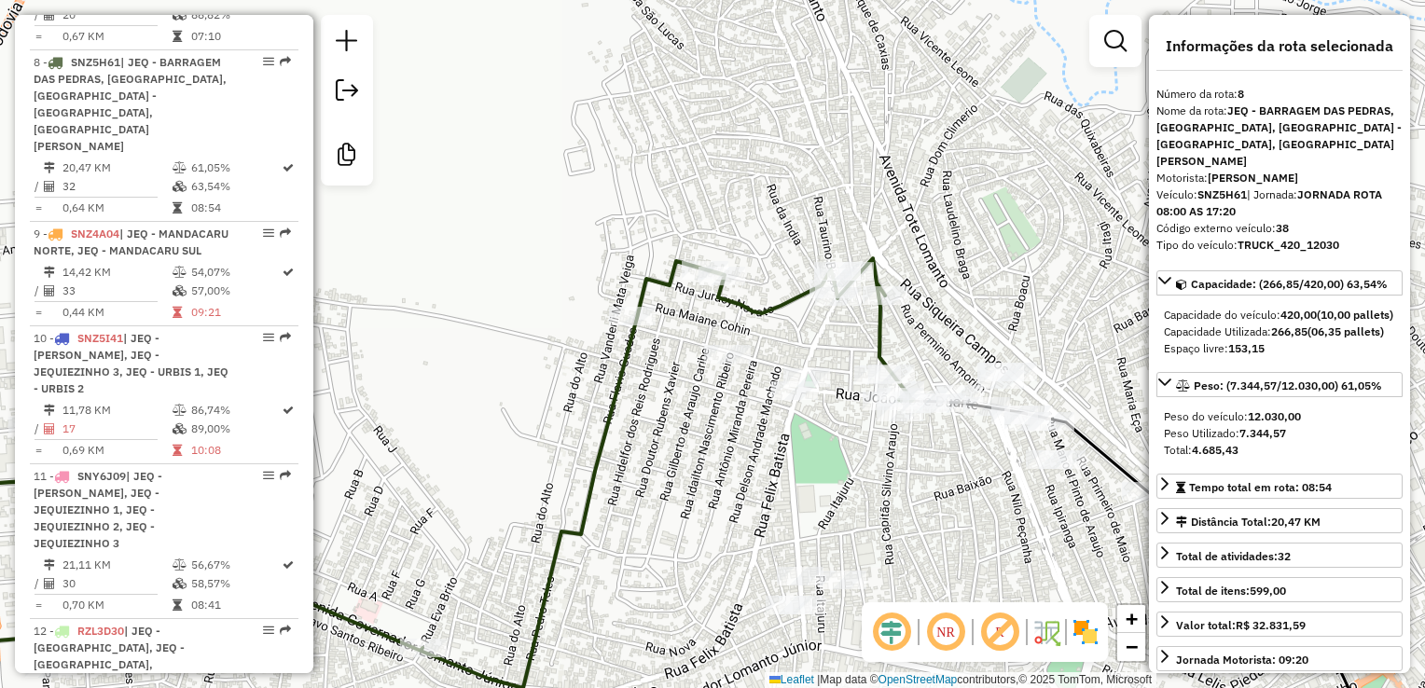
drag, startPoint x: 779, startPoint y: 308, endPoint x: 739, endPoint y: 412, distance: 111.9
click at [739, 412] on div "Janela de atendimento Grade de atendimento Capacidade Transportadoras Veículos …" at bounding box center [712, 344] width 1425 height 688
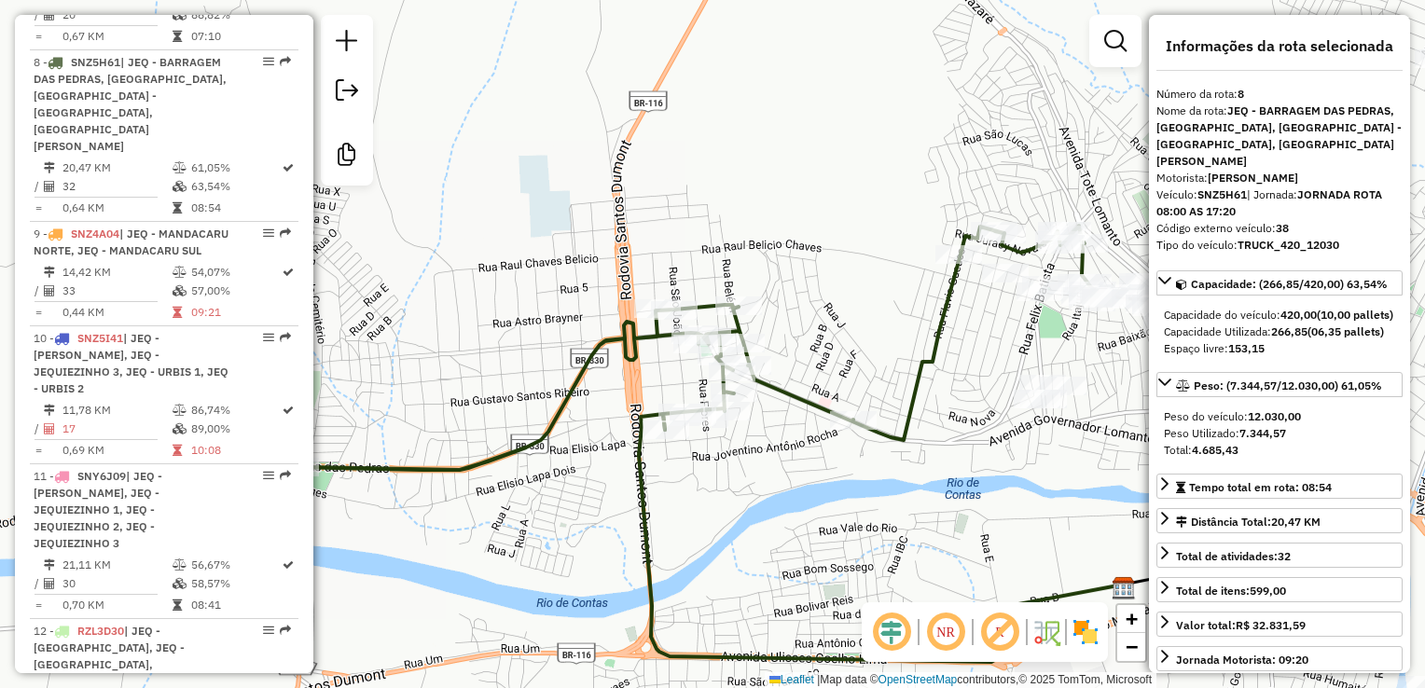
click at [997, 468] on div "Janela de atendimento Grade de atendimento Capacidade Transportadoras Veículos …" at bounding box center [712, 344] width 1425 height 688
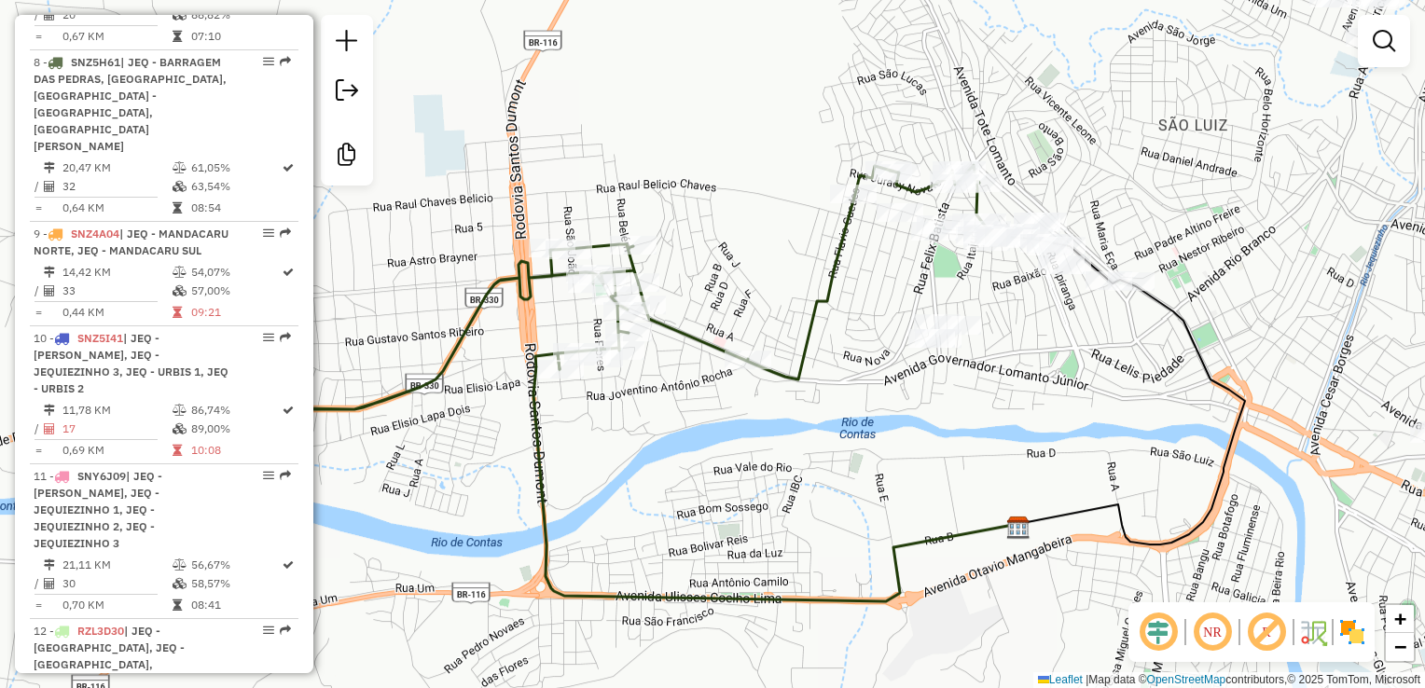
drag, startPoint x: 1156, startPoint y: 513, endPoint x: 1124, endPoint y: 448, distance: 73.0
click at [1124, 448] on div "Janela de atendimento Grade de atendimento Capacidade Transportadoras Veículos …" at bounding box center [712, 344] width 1425 height 688
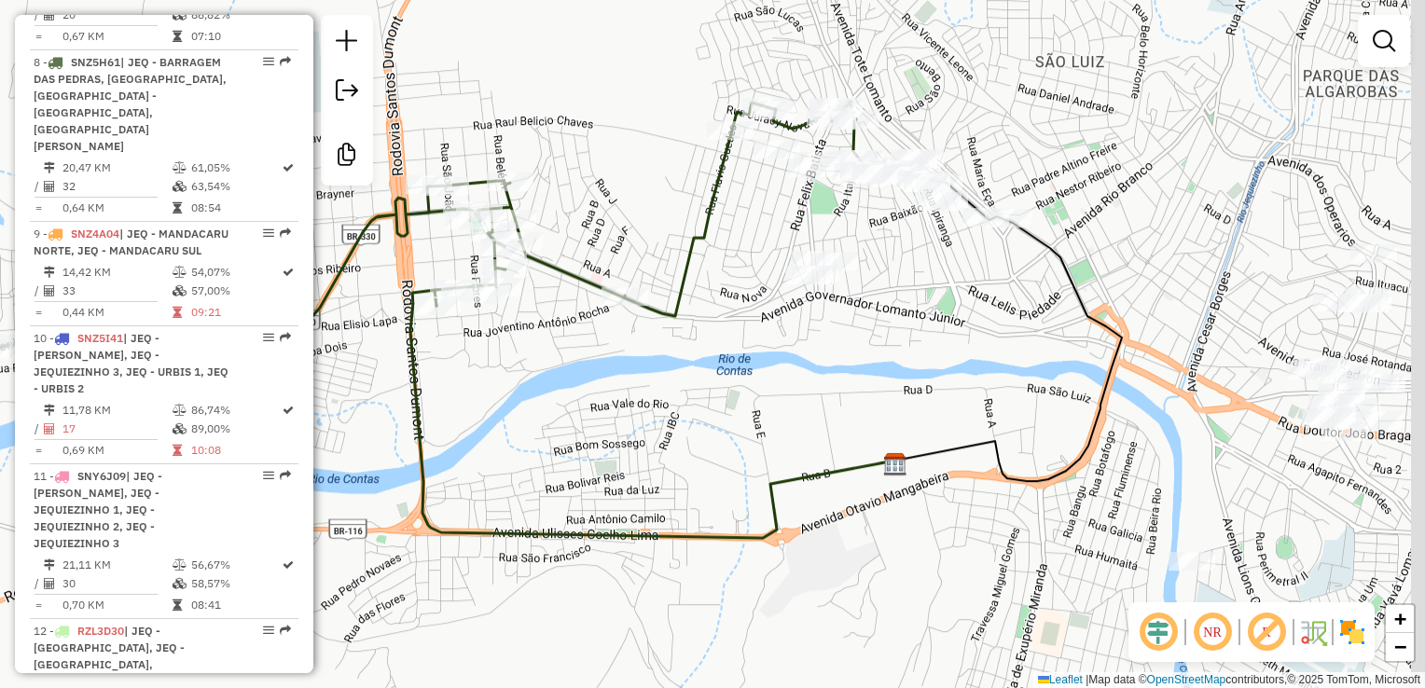
drag, startPoint x: 1186, startPoint y: 491, endPoint x: 973, endPoint y: 416, distance: 226.2
click at [974, 417] on div "Janela de atendimento Grade de atendimento Capacidade Transportadoras Veículos …" at bounding box center [712, 344] width 1425 height 688
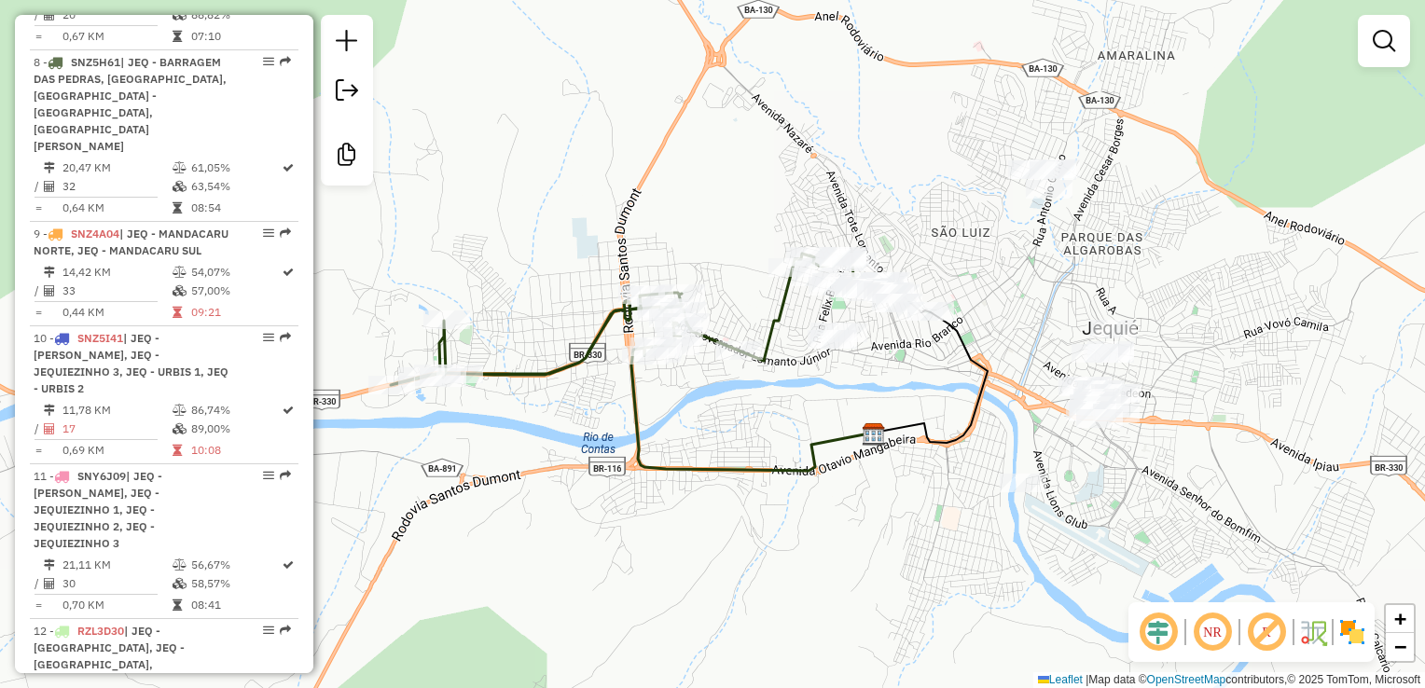
drag, startPoint x: 1247, startPoint y: 478, endPoint x: 1197, endPoint y: 478, distance: 49.4
click at [1197, 478] on div "Janela de atendimento Grade de atendimento Capacidade Transportadoras Veículos …" at bounding box center [712, 344] width 1425 height 688
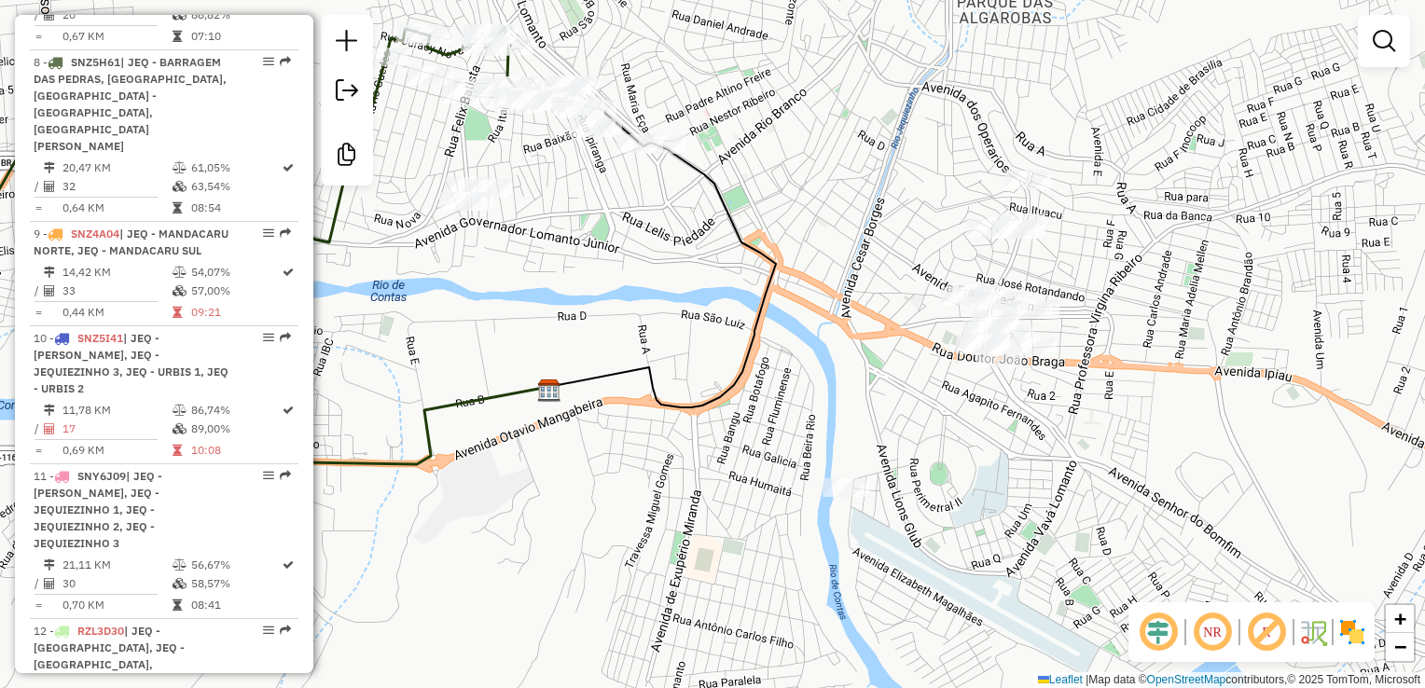
drag, startPoint x: 1069, startPoint y: 270, endPoint x: 1072, endPoint y: 318, distance: 47.6
click at [1072, 318] on div "Janela de atendimento Grade de atendimento Capacidade Transportadoras Veículos …" at bounding box center [712, 344] width 1425 height 688
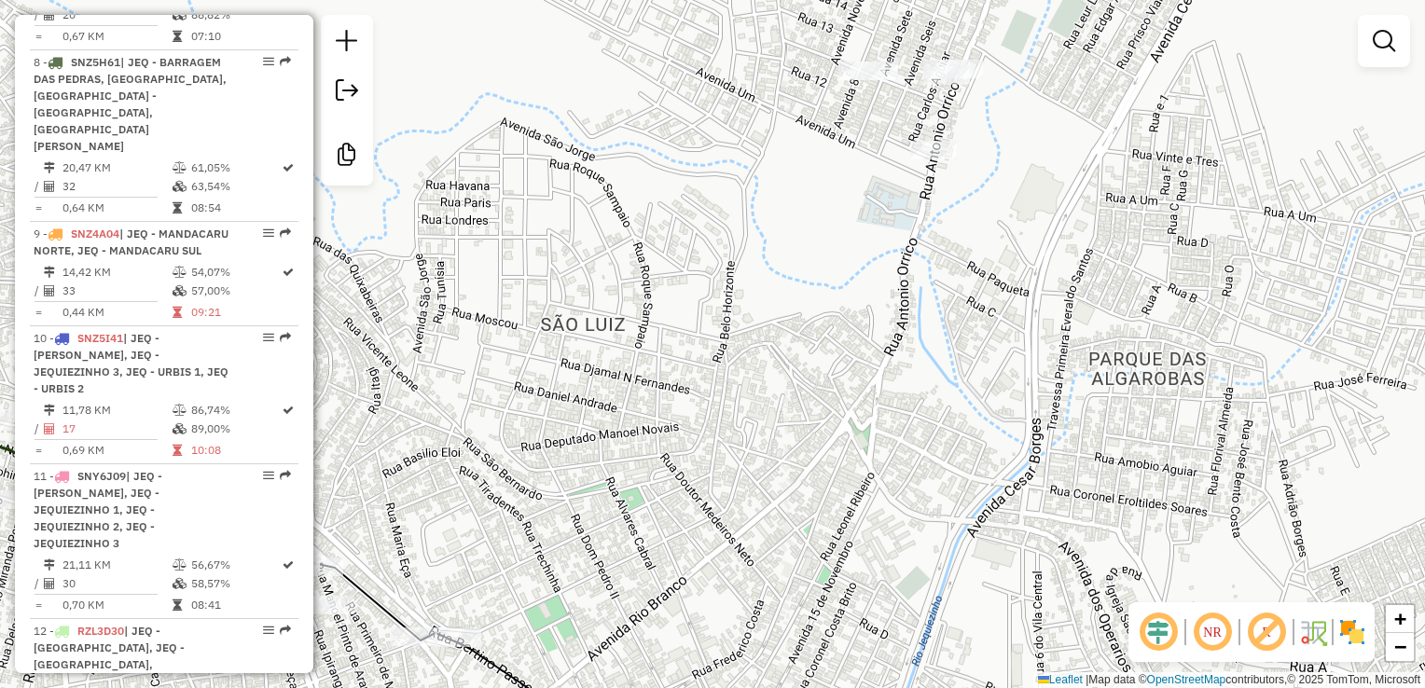
drag, startPoint x: 1117, startPoint y: 412, endPoint x: 1018, endPoint y: 283, distance: 163.0
click at [1020, 285] on div "Janela de atendimento Grade de atendimento Capacidade Transportadoras Veículos …" at bounding box center [712, 344] width 1425 height 688
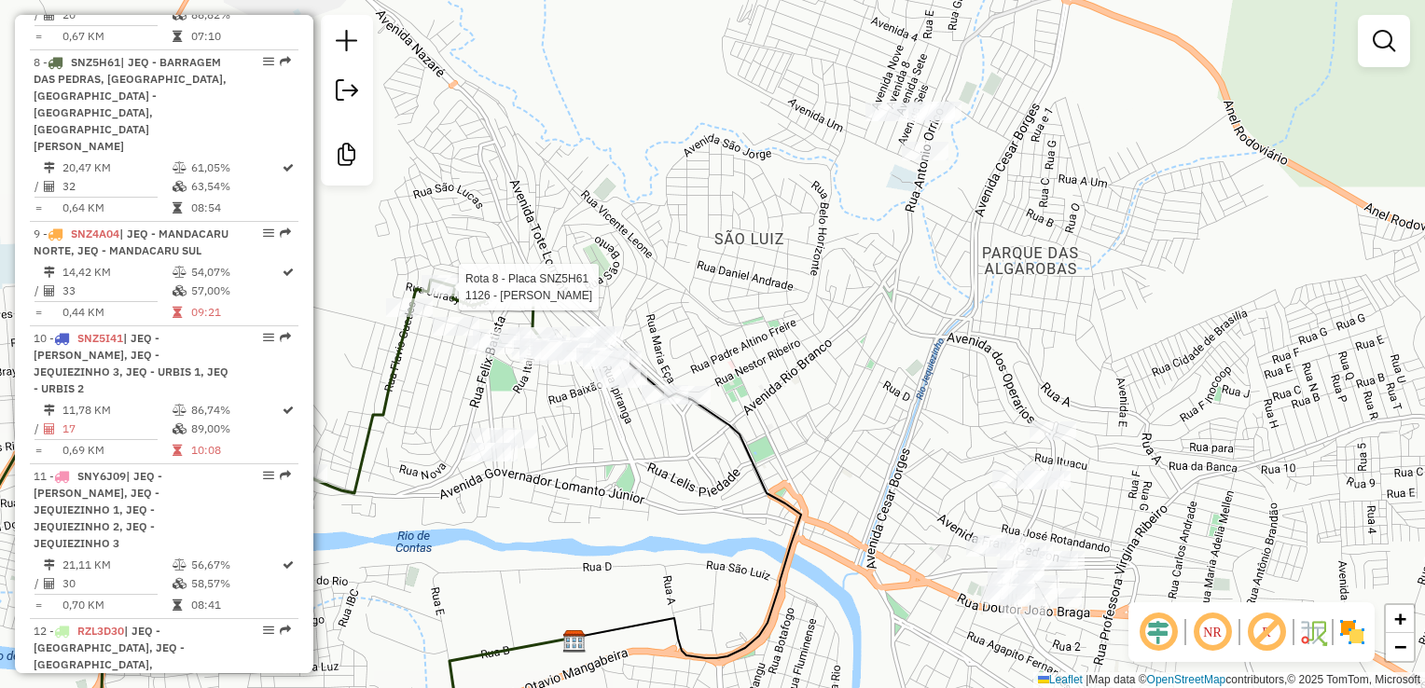
select select "*********"
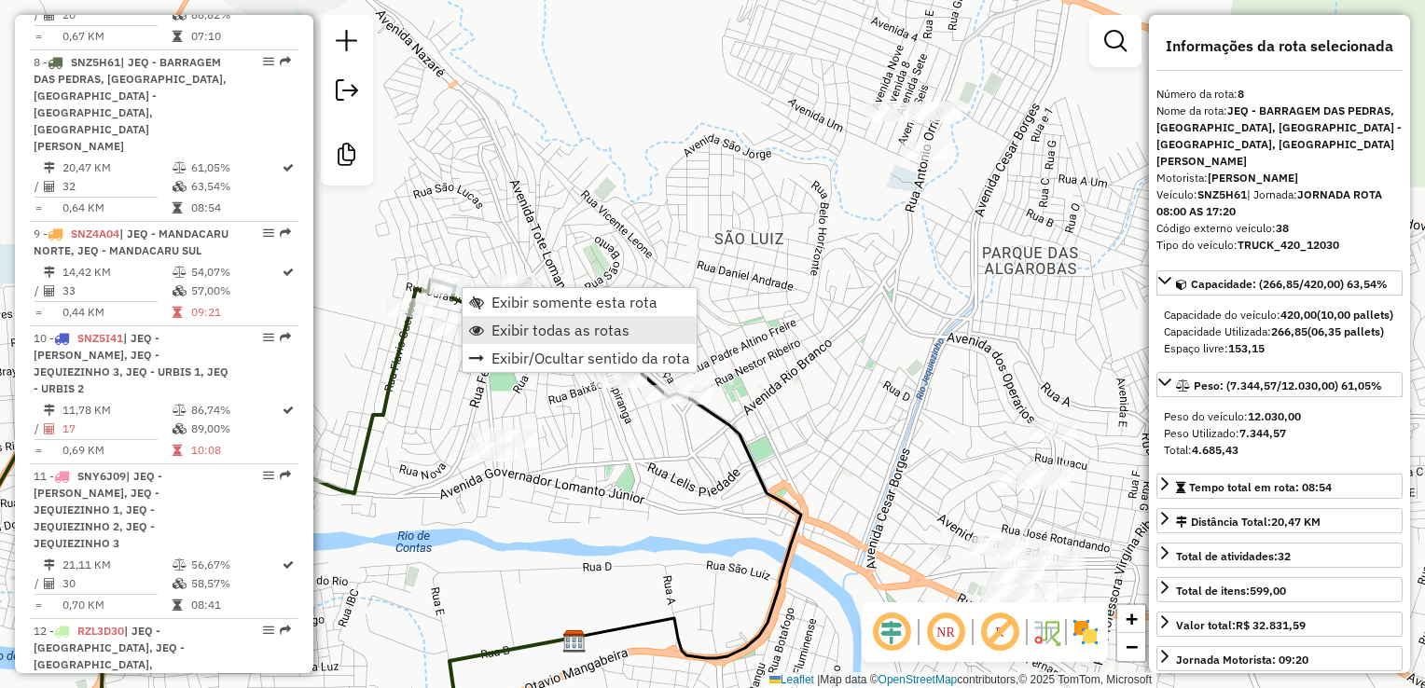
click at [557, 333] on span "Exibir todas as rotas" at bounding box center [560, 330] width 138 height 15
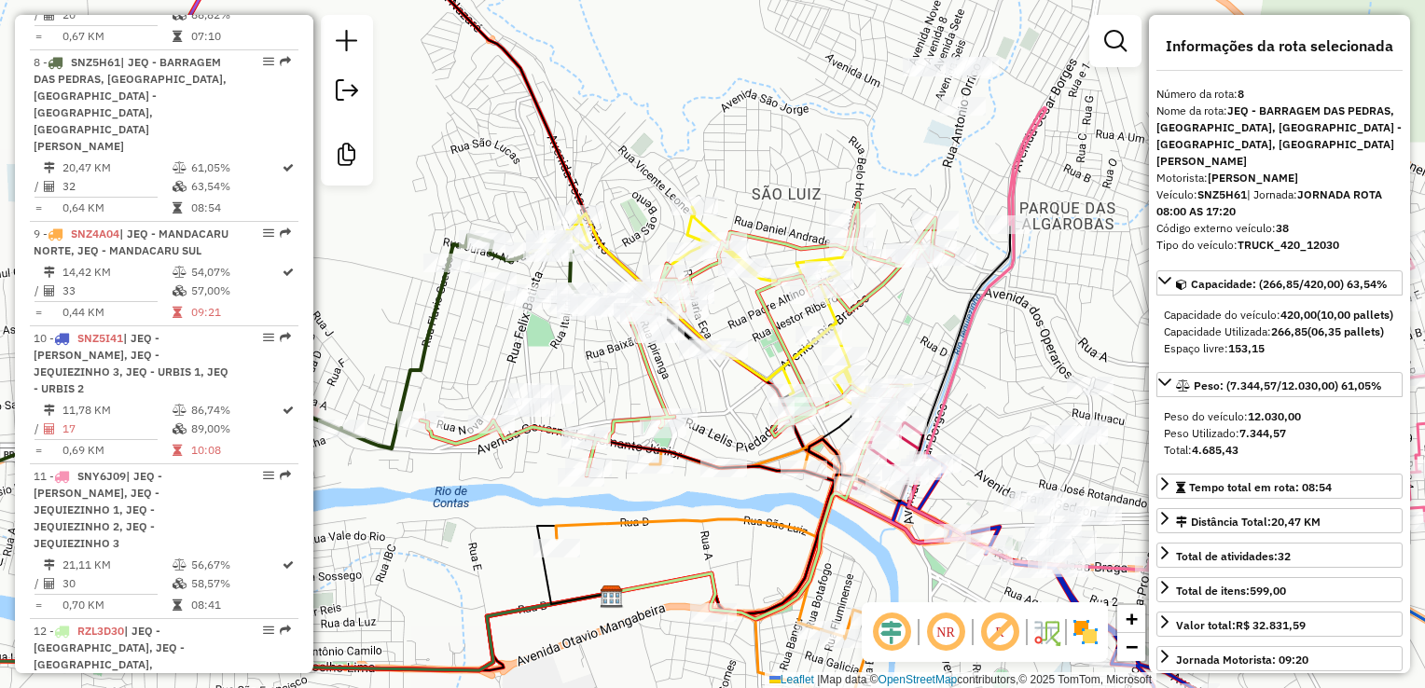
drag, startPoint x: 661, startPoint y: 570, endPoint x: 708, endPoint y: 517, distance: 70.7
click at [708, 517] on icon at bounding box center [715, 575] width 318 height 273
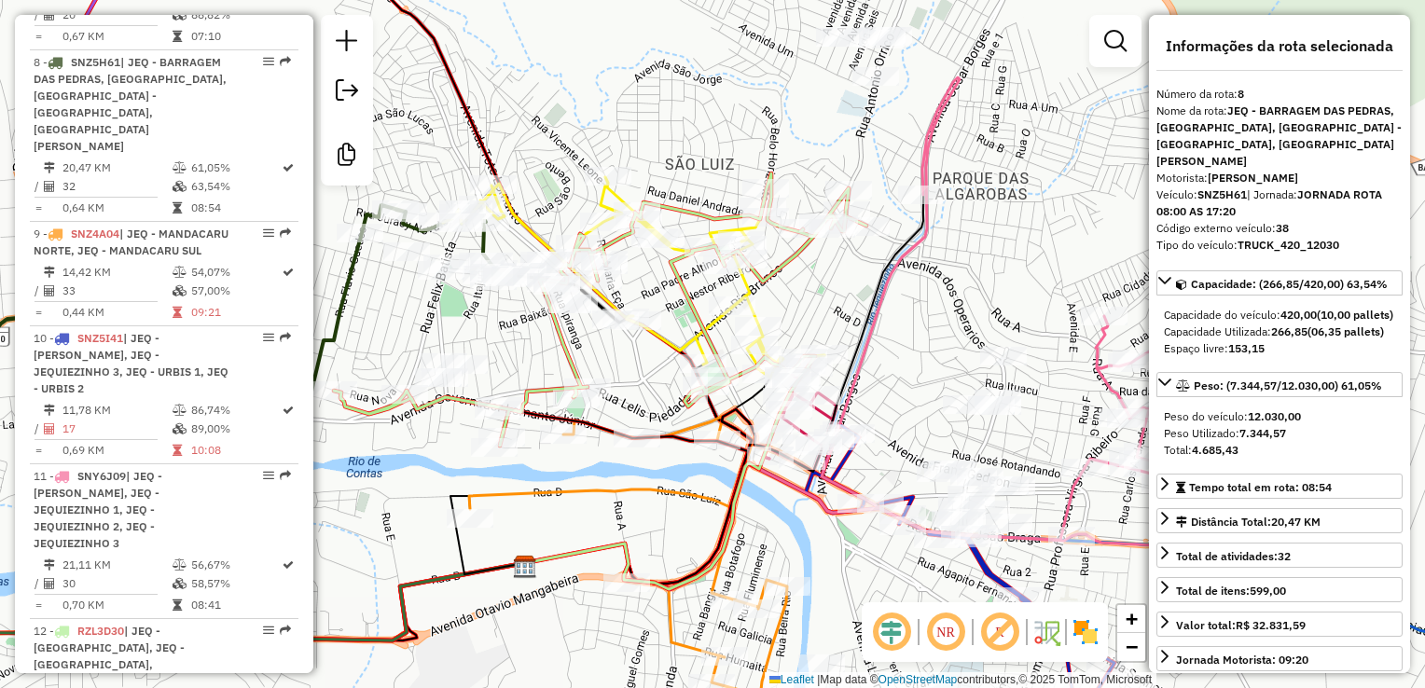
drag, startPoint x: 1017, startPoint y: 362, endPoint x: 921, endPoint y: 340, distance: 98.4
click at [921, 340] on div "Janela de atendimento Grade de atendimento Capacidade Transportadoras Veículos …" at bounding box center [712, 344] width 1425 height 688
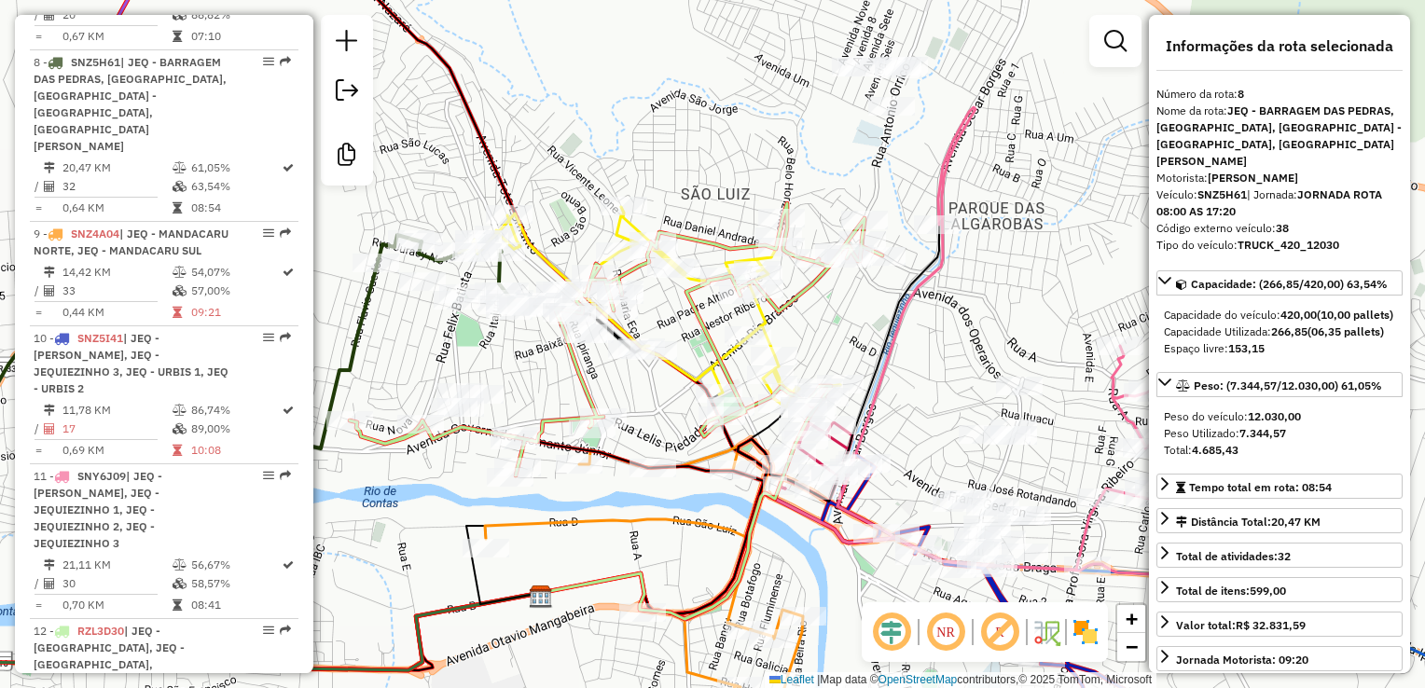
drag, startPoint x: 907, startPoint y: 588, endPoint x: 923, endPoint y: 617, distance: 33.8
click at [923, 617] on hb-router-mapa "Informações da Sessão 978734 - [DATE] Criação: [DATE] 18:47 Desbloquear Sessão …" at bounding box center [712, 344] width 1425 height 688
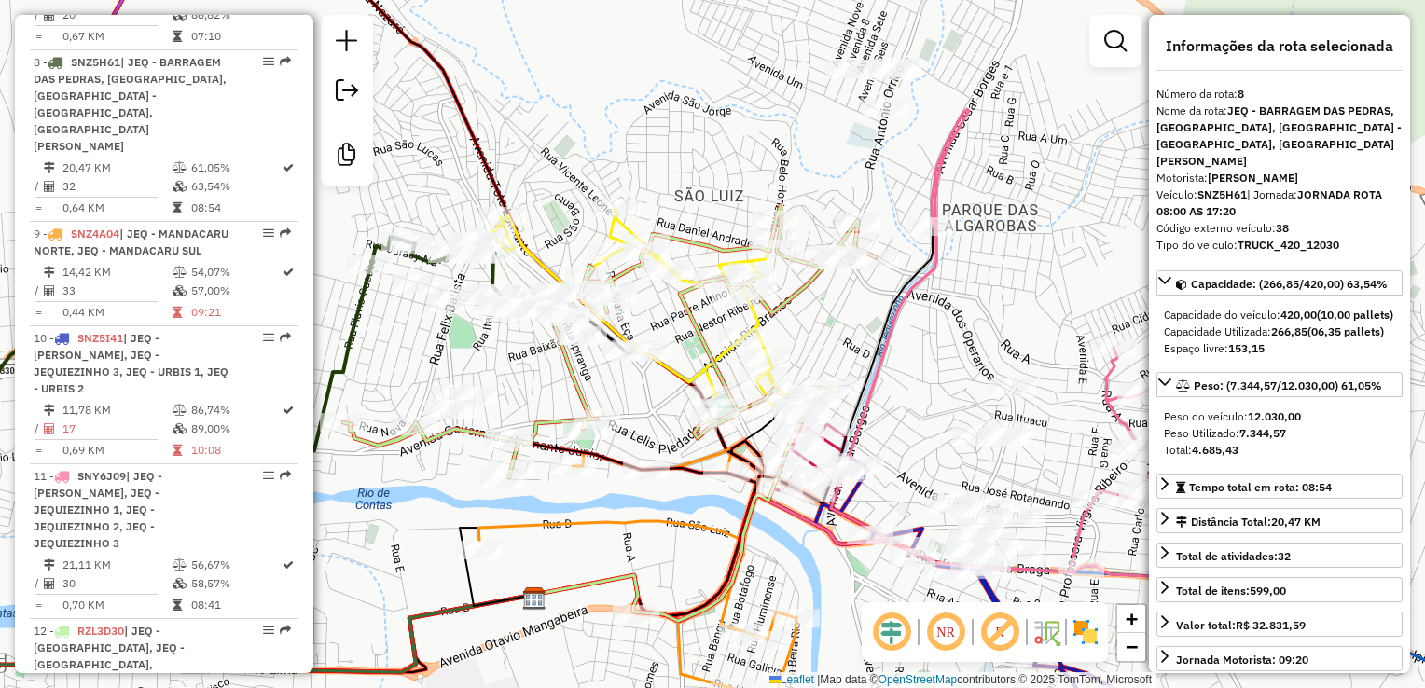
click at [943, 370] on div "Janela de atendimento Grade de atendimento Capacidade Transportadoras Veículos …" at bounding box center [712, 344] width 1425 height 688
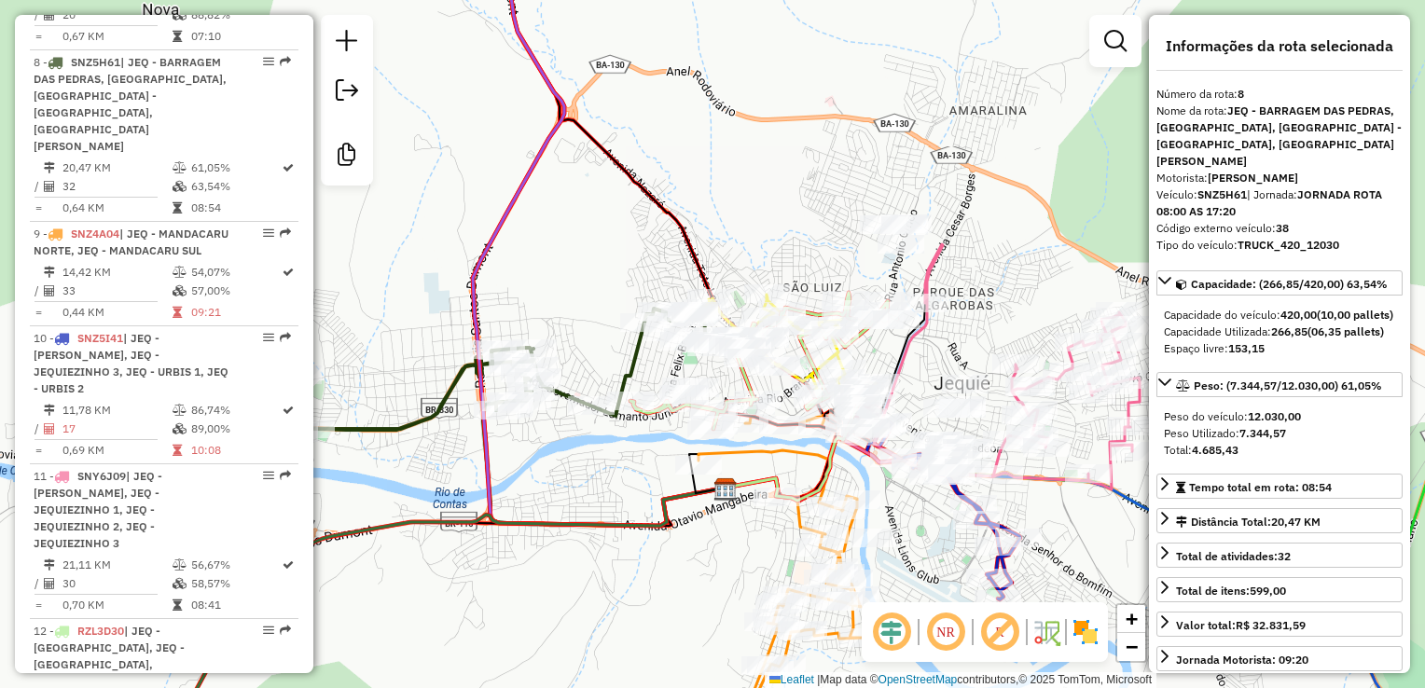
drag, startPoint x: 1040, startPoint y: 295, endPoint x: 997, endPoint y: 302, distance: 43.5
click at [1007, 304] on div "Janela de atendimento Grade de atendimento Capacidade Transportadoras Veículos …" at bounding box center [712, 344] width 1425 height 688
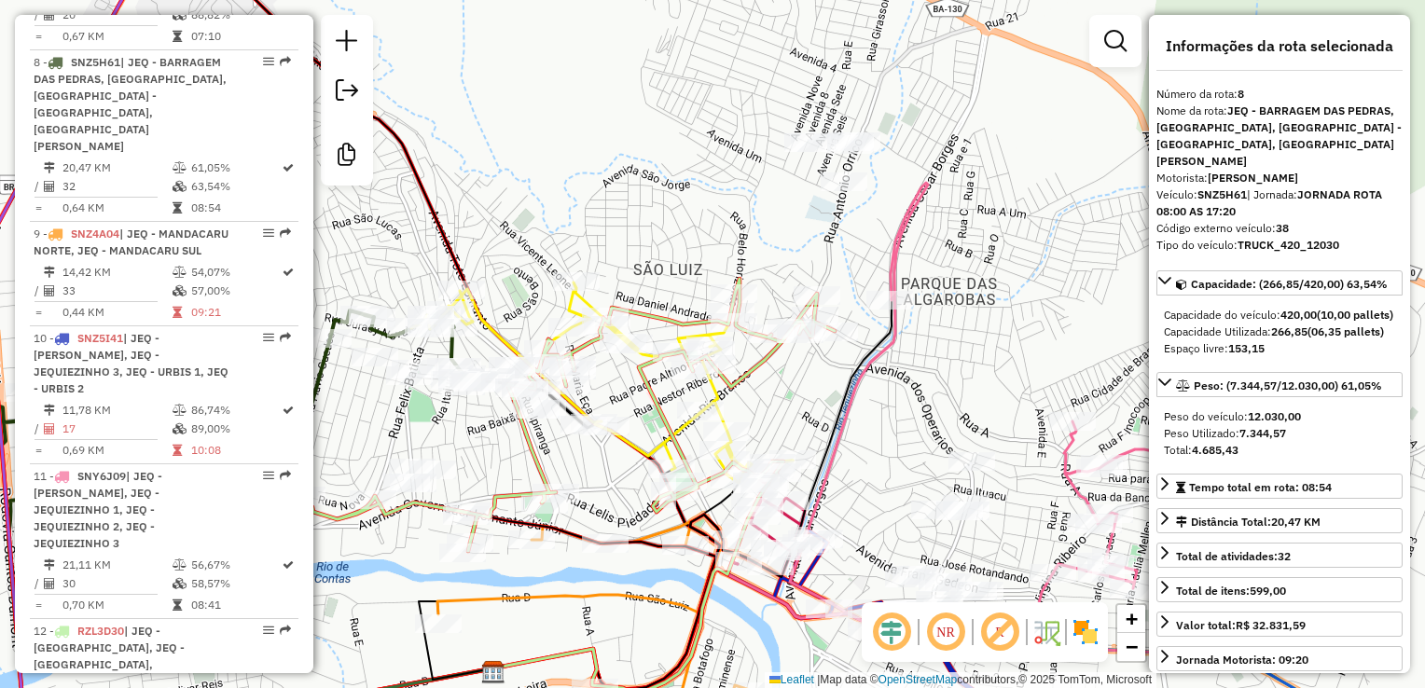
drag, startPoint x: 924, startPoint y: 418, endPoint x: 906, endPoint y: 413, distance: 19.2
click at [906, 413] on div "Janela de atendimento Grade de atendimento Capacidade Transportadoras Veículos …" at bounding box center [712, 344] width 1425 height 688
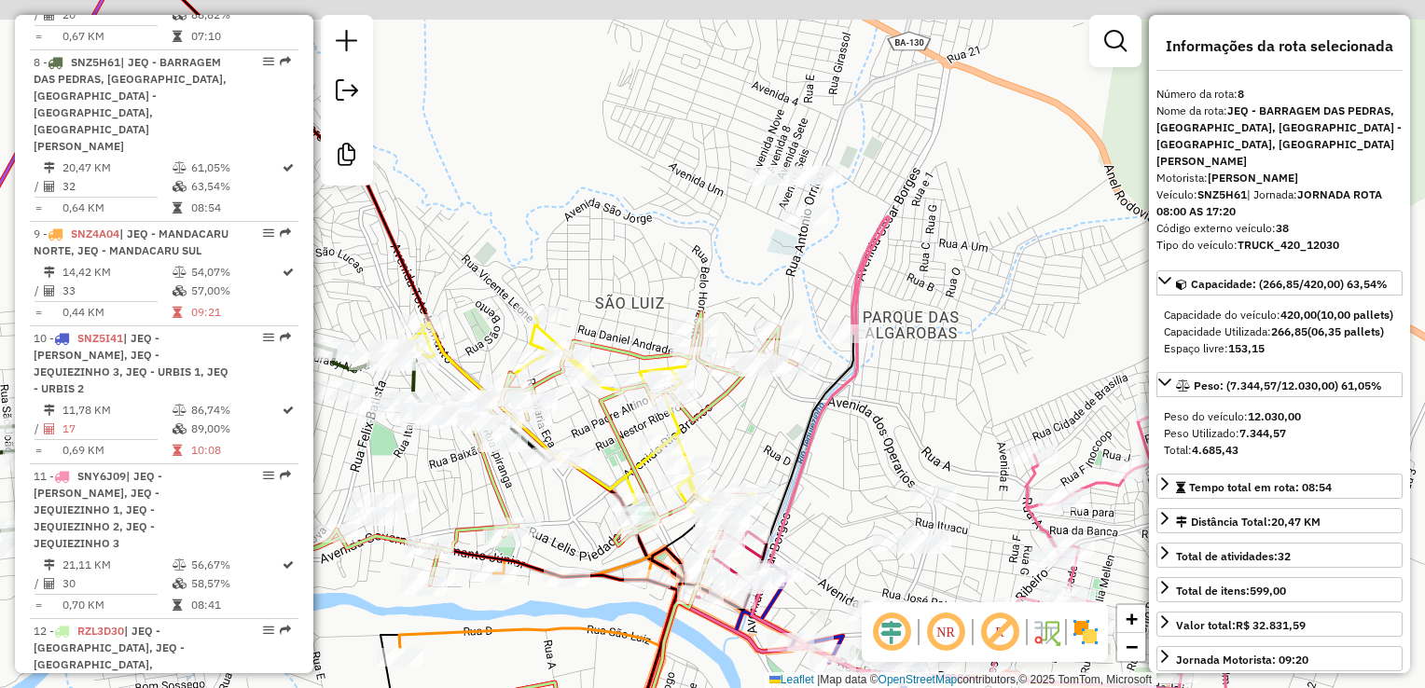
drag, startPoint x: 911, startPoint y: 420, endPoint x: 895, endPoint y: 426, distance: 17.1
click at [895, 426] on div "Janela de atendimento Grade de atendimento Capacidade Transportadoras Veículos …" at bounding box center [712, 344] width 1425 height 688
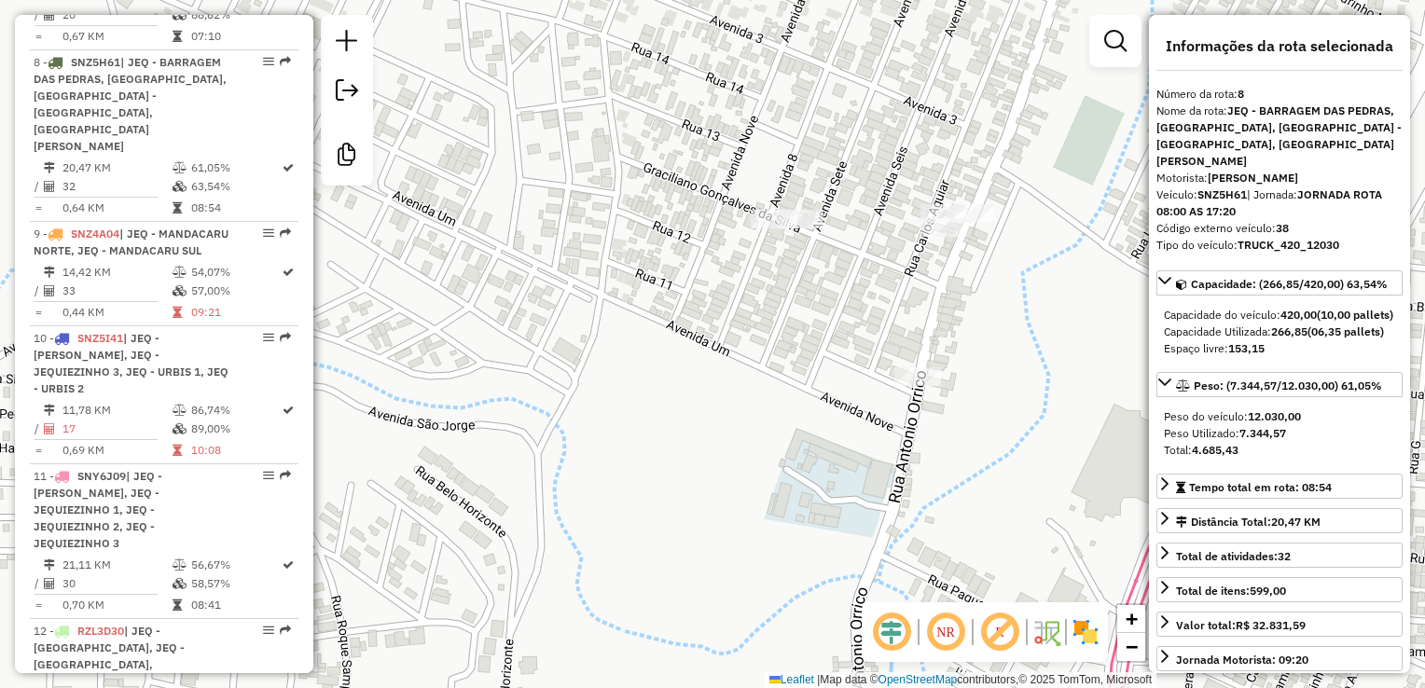
drag, startPoint x: 1018, startPoint y: 344, endPoint x: 936, endPoint y: 292, distance: 97.3
click at [936, 292] on div "Janela de atendimento Grade de atendimento Capacidade Transportadoras Veículos …" at bounding box center [712, 344] width 1425 height 688
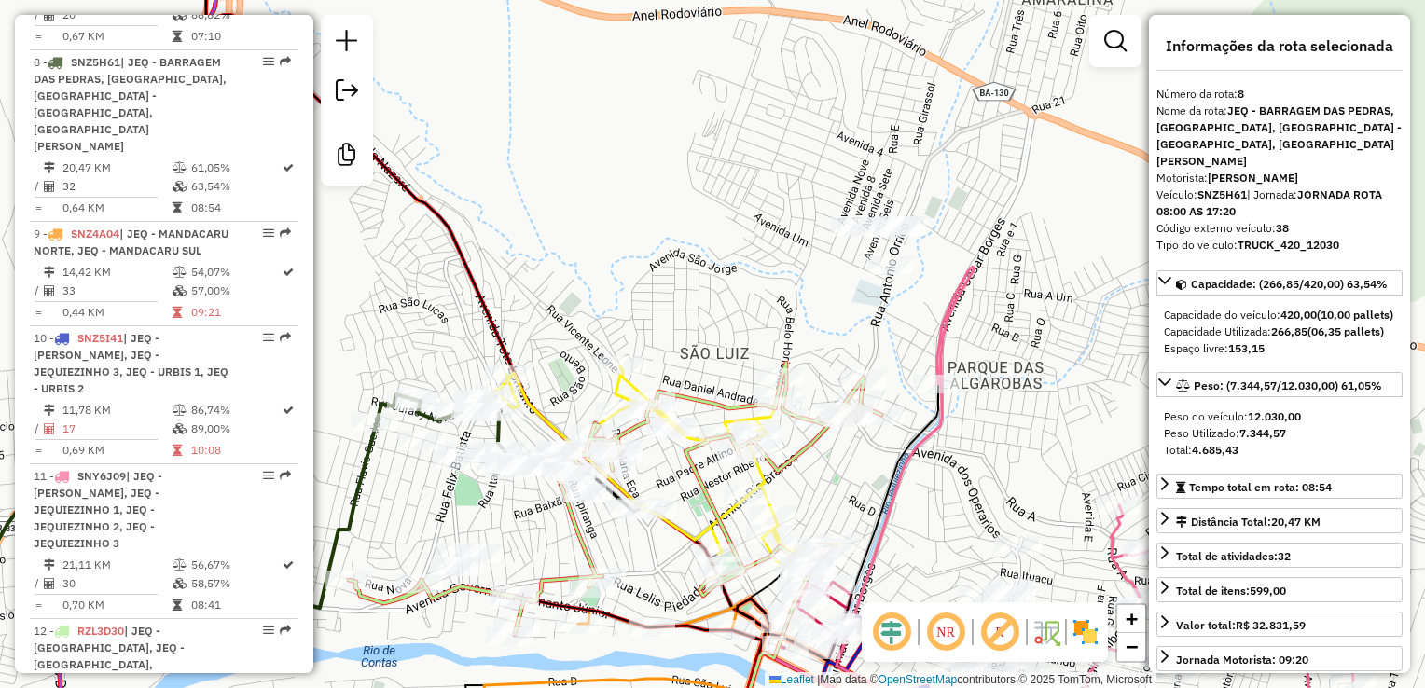
drag, startPoint x: 966, startPoint y: 342, endPoint x: 955, endPoint y: 293, distance: 50.7
click at [955, 295] on div "Janela de atendimento Grade de atendimento Capacidade Transportadoras Veículos …" at bounding box center [712, 344] width 1425 height 688
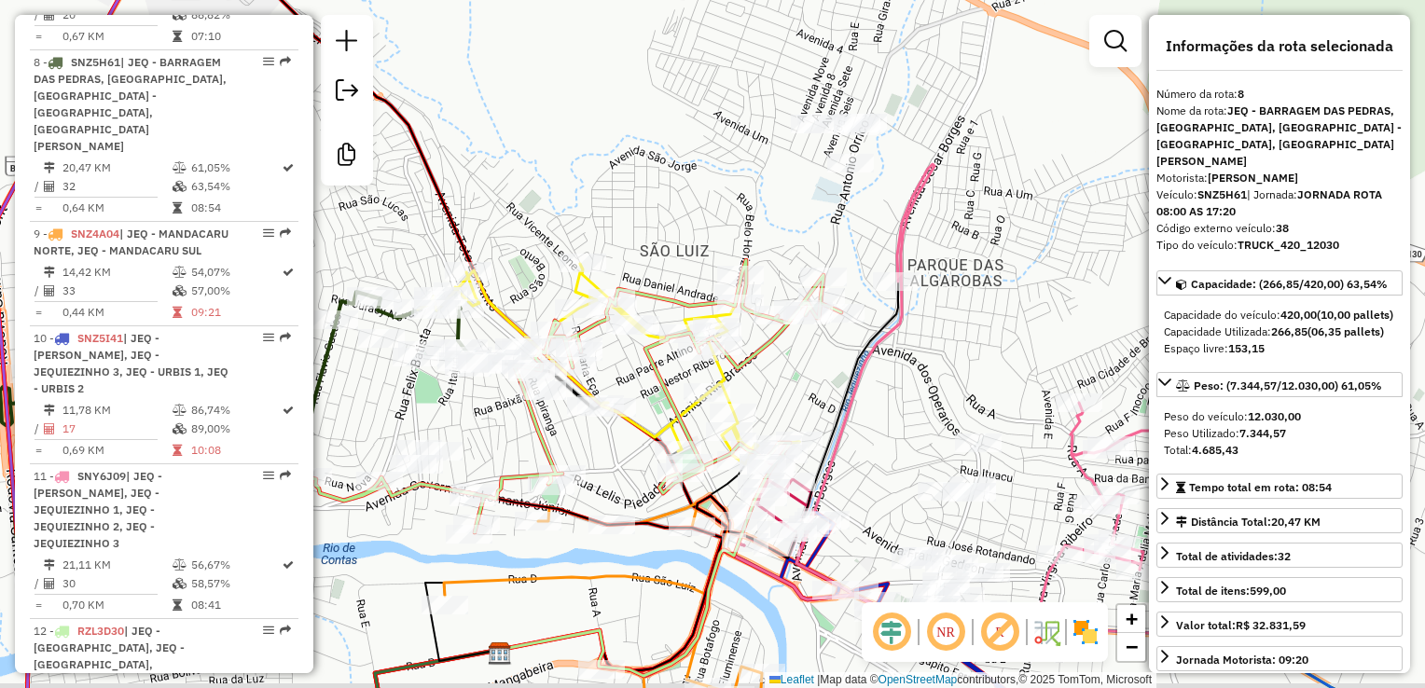
drag, startPoint x: 973, startPoint y: 397, endPoint x: 944, endPoint y: 343, distance: 61.3
click at [944, 343] on div "Janela de atendimento Grade de atendimento Capacidade Transportadoras Veículos …" at bounding box center [712, 344] width 1425 height 688
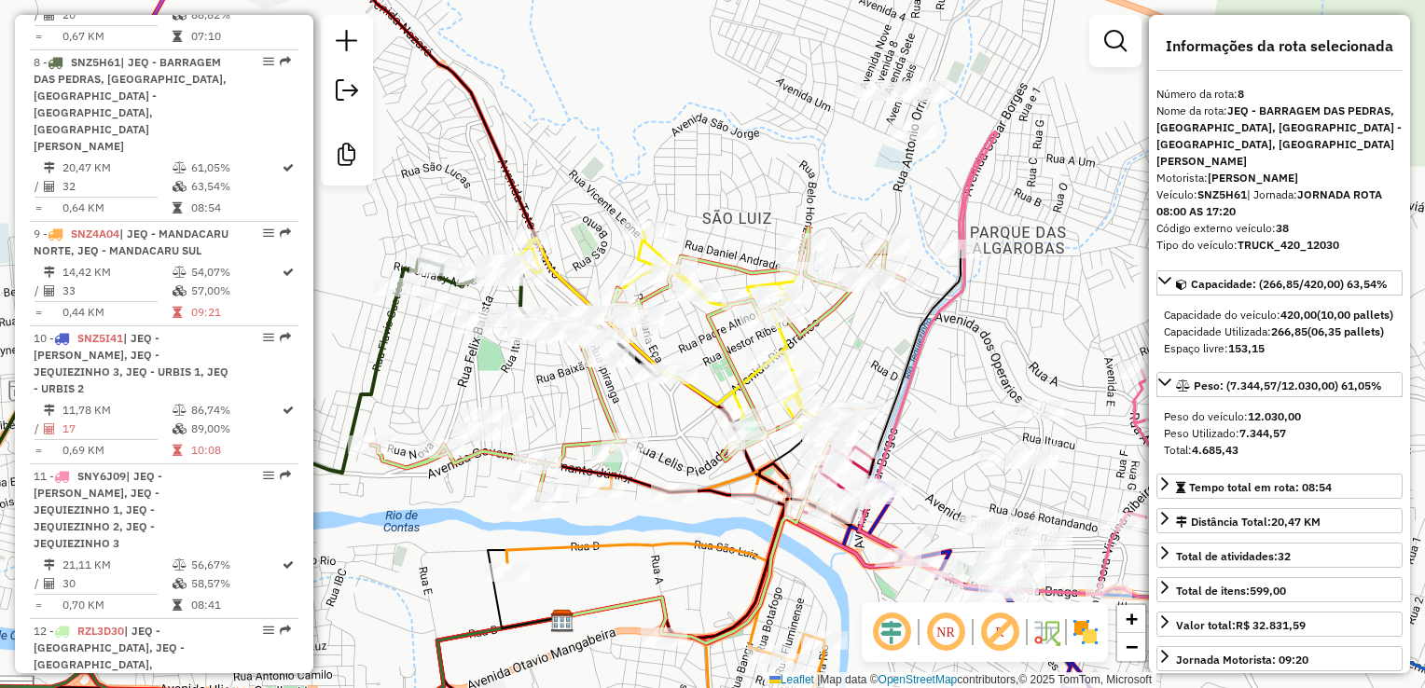
drag, startPoint x: 869, startPoint y: 394, endPoint x: 932, endPoint y: 358, distance: 71.8
click at [932, 358] on div "Janela de atendimento Grade de atendimento Capacidade Transportadoras Veículos …" at bounding box center [712, 344] width 1425 height 688
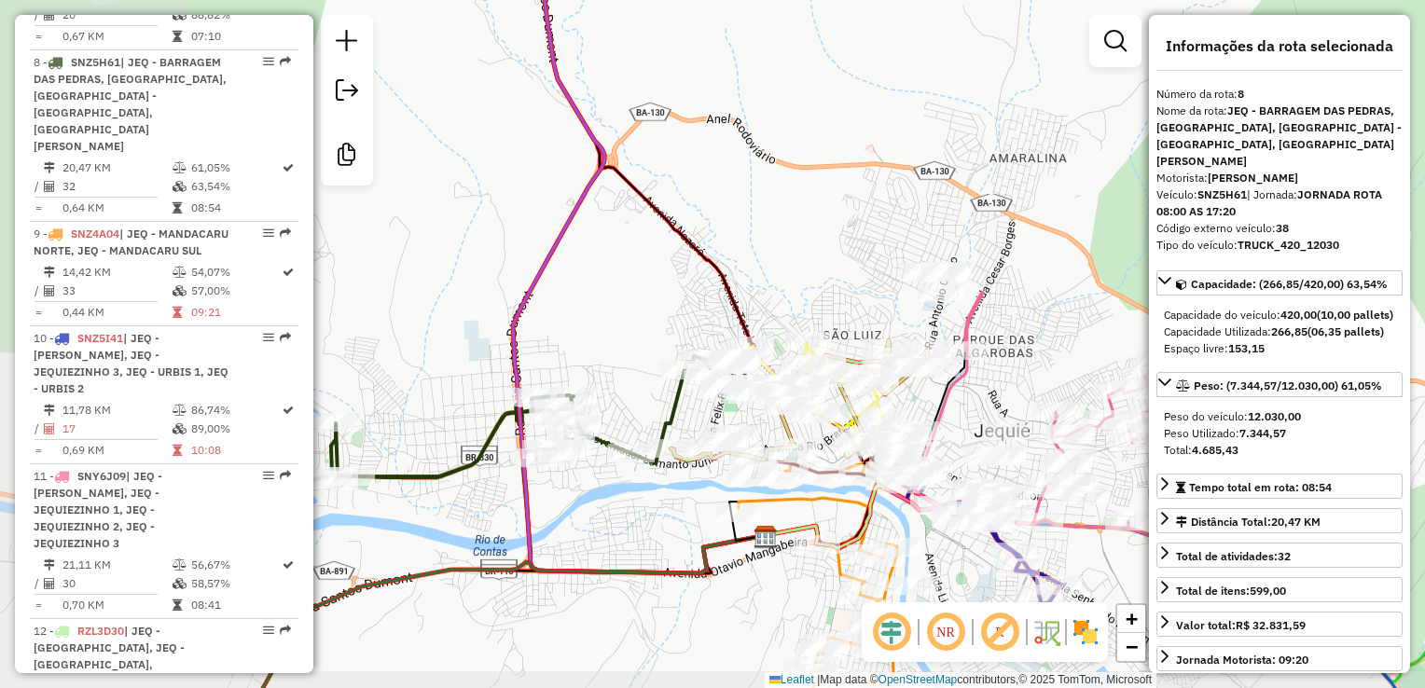
drag, startPoint x: 477, startPoint y: 544, endPoint x: 673, endPoint y: 517, distance: 198.6
click at [673, 517] on div "Janela de atendimento Grade de atendimento Capacidade Transportadoras Veículos …" at bounding box center [712, 344] width 1425 height 688
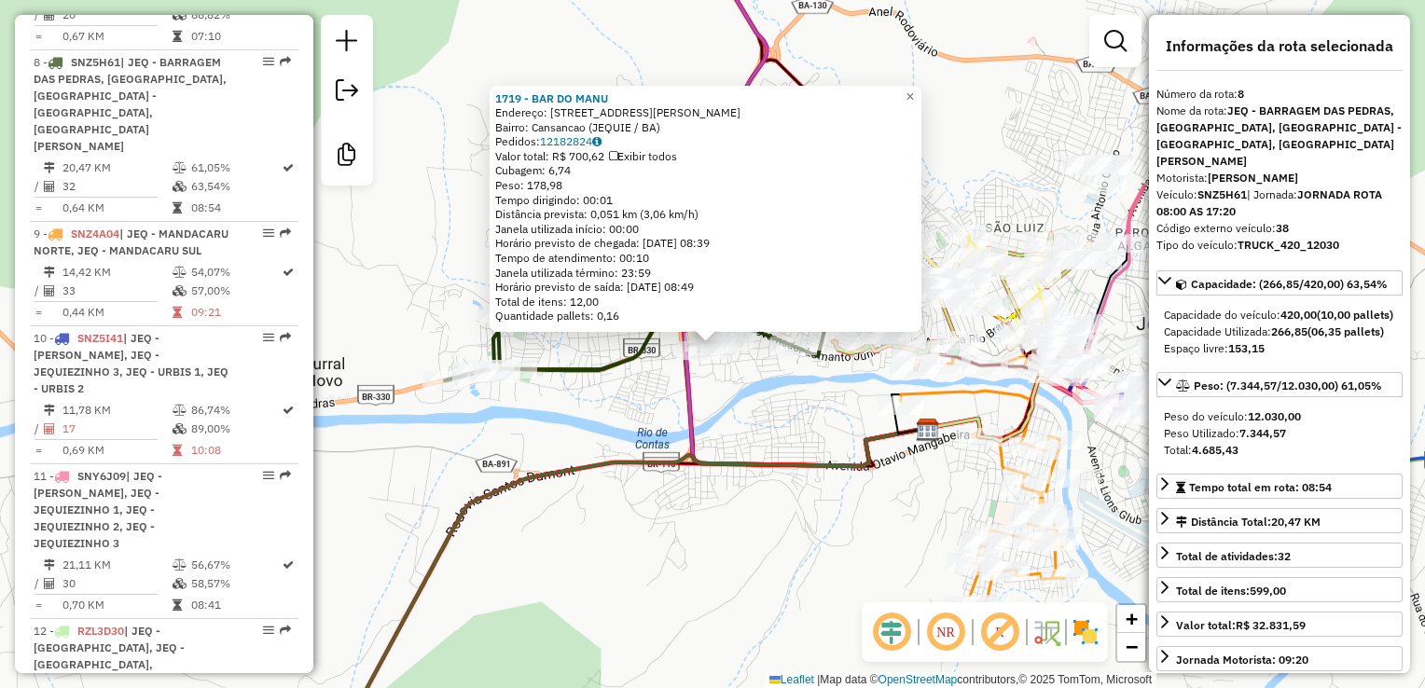
click at [568, 446] on div "1719 - BAR DO [PERSON_NAME]: [STREET_ADDRESS][PERSON_NAME] Pedidos: 12182824 Va…" at bounding box center [712, 344] width 1425 height 688
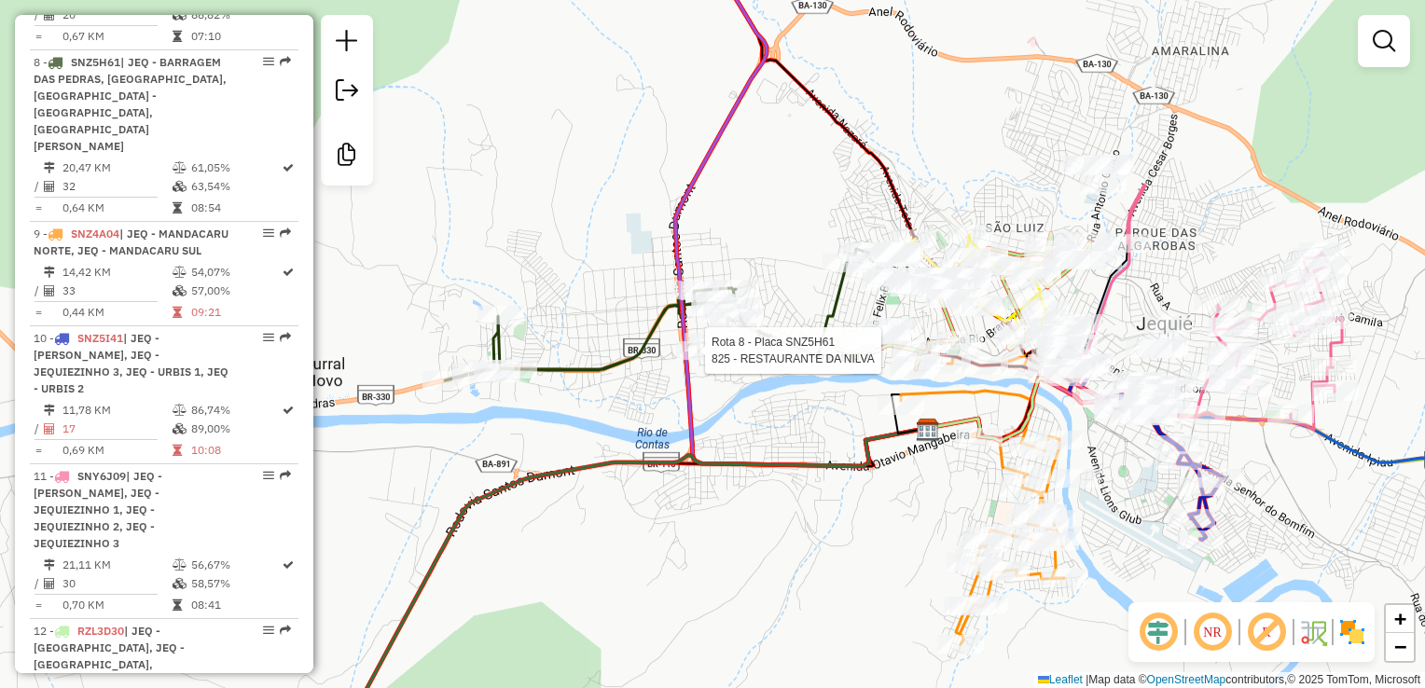
select select "*********"
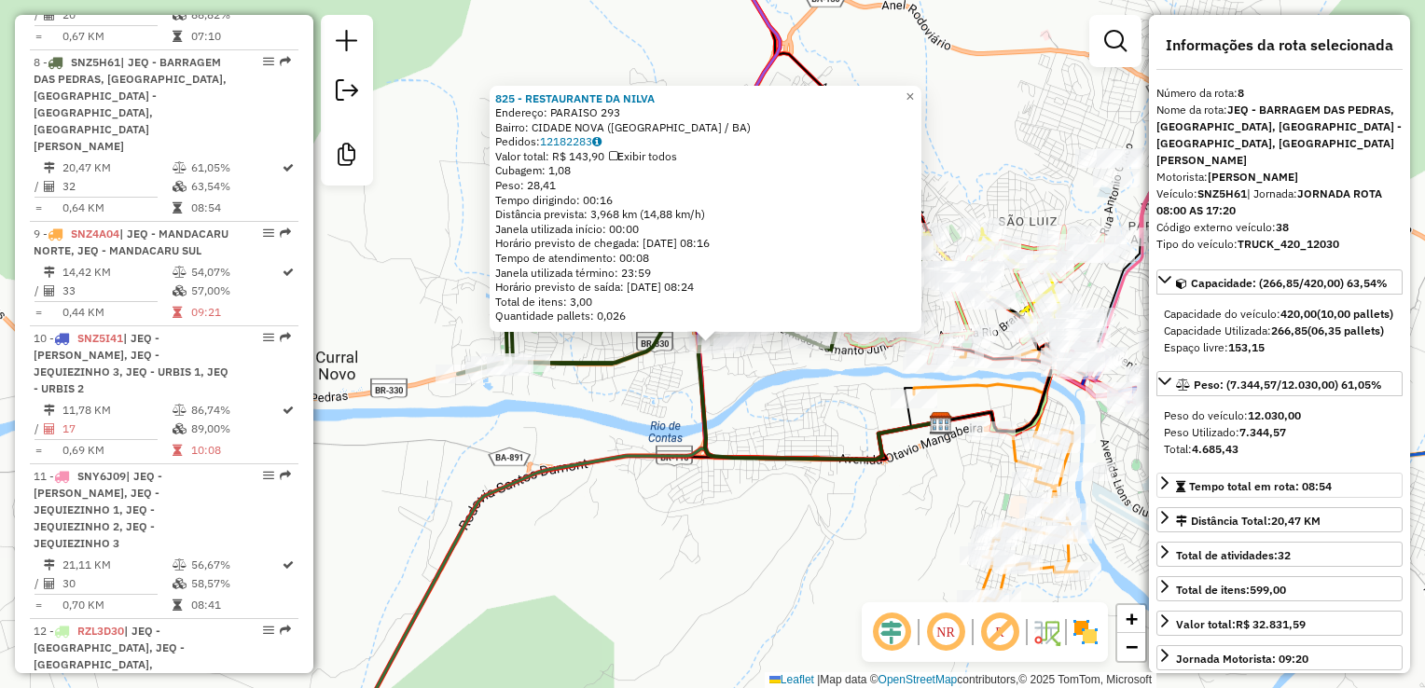
scroll to position [0, 0]
click at [839, 400] on div "825 - RESTAURANTE DA [PERSON_NAME]: PARAISO 293 Bairro: [GEOGRAPHIC_DATA] ([GEO…" at bounding box center [712, 344] width 1425 height 688
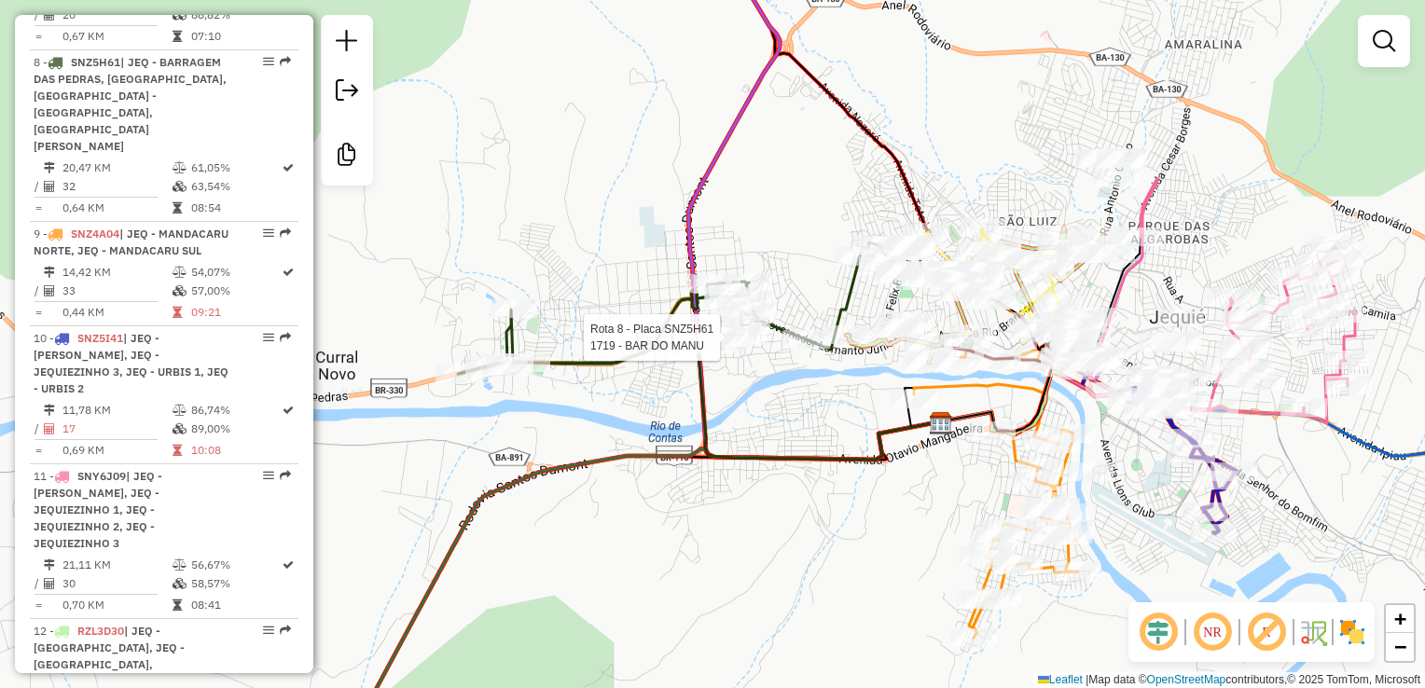
select select "*********"
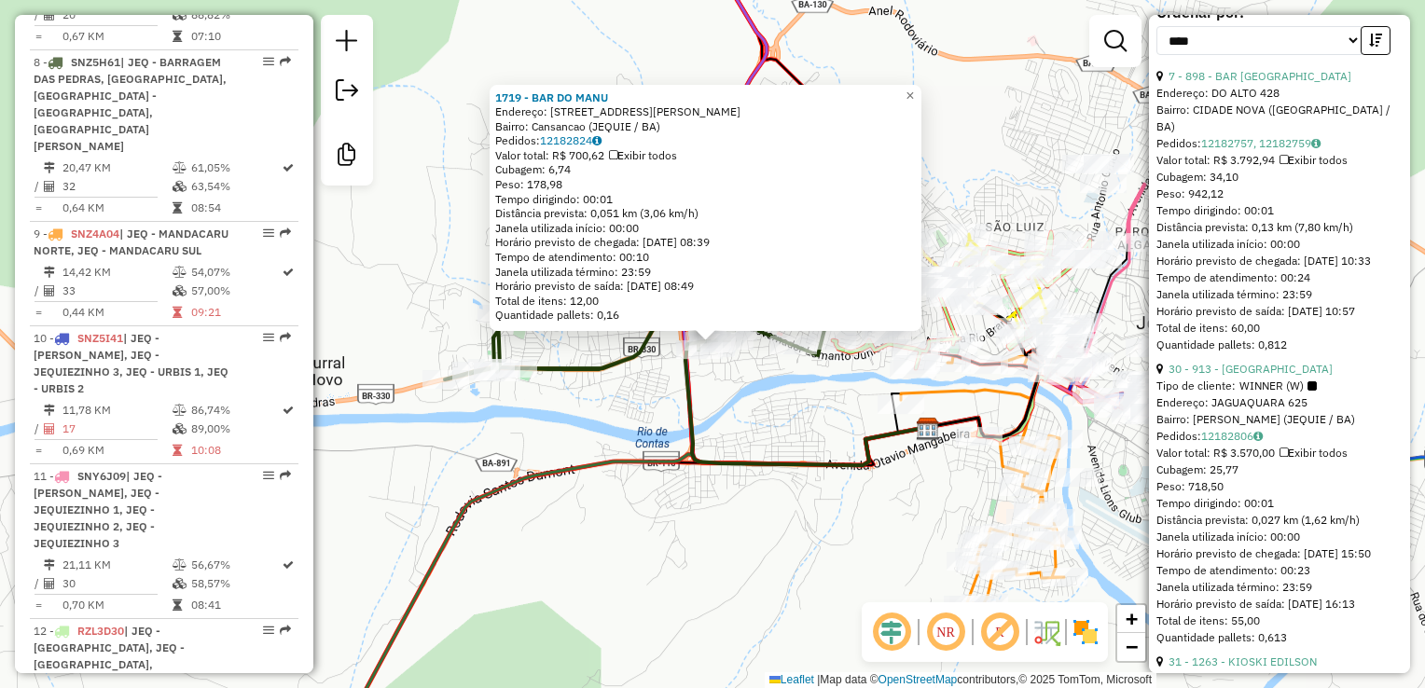
scroll to position [746, 0]
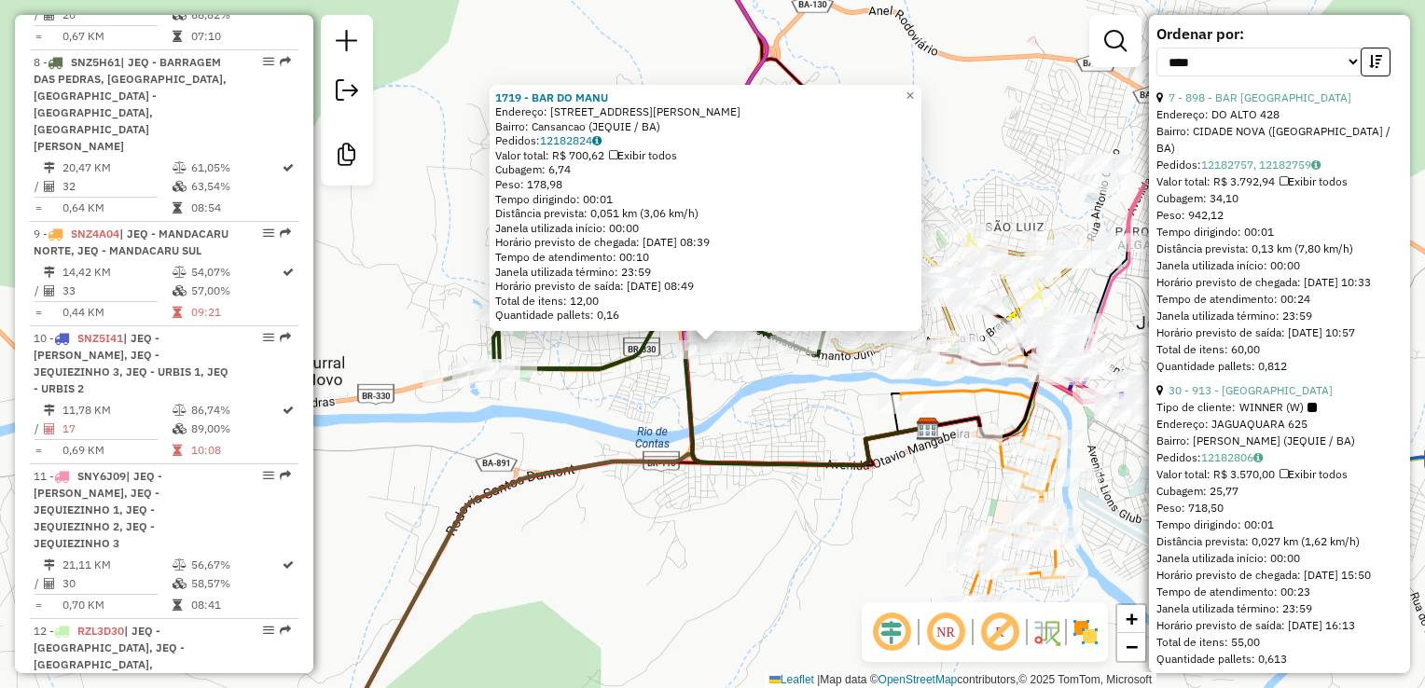
click at [829, 585] on div "1719 - BAR DO [PERSON_NAME]: [STREET_ADDRESS][PERSON_NAME] Pedidos: 12182824 Va…" at bounding box center [712, 344] width 1425 height 688
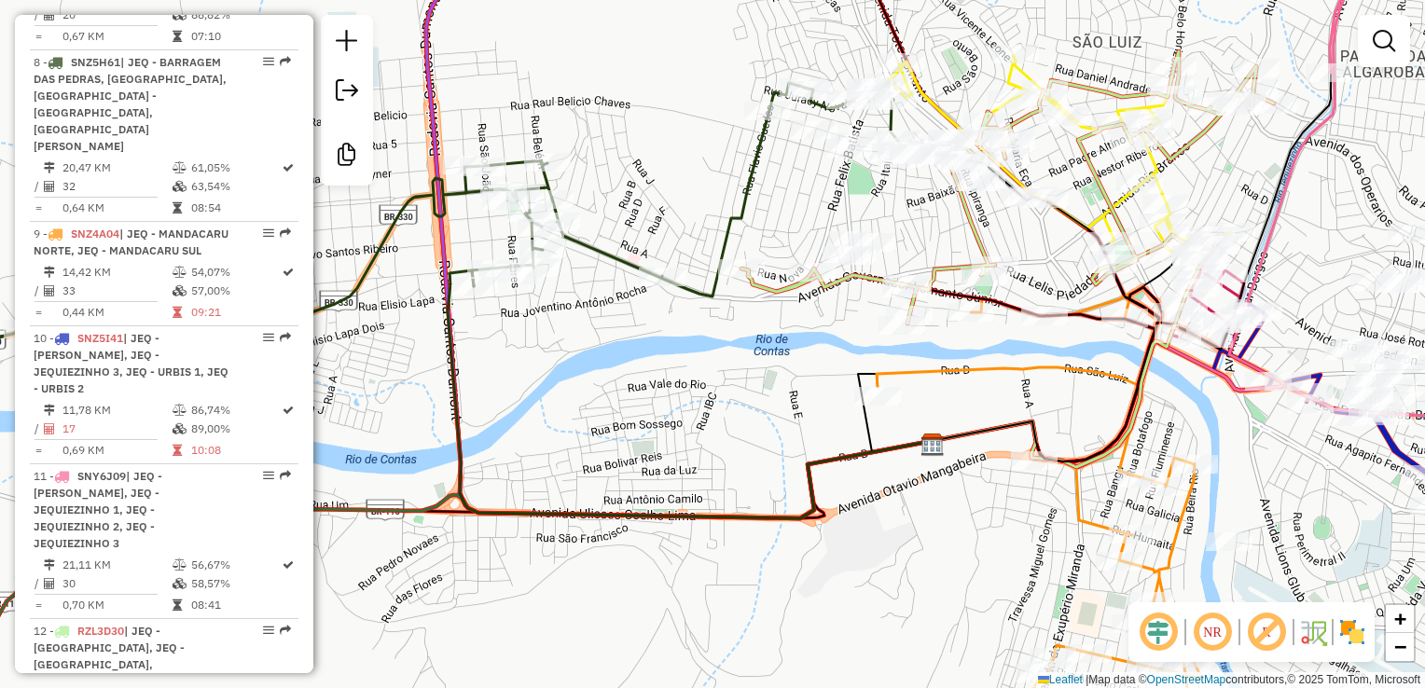
drag, startPoint x: 699, startPoint y: 326, endPoint x: 763, endPoint y: 420, distance: 112.8
click at [755, 425] on div "Janela de atendimento Grade de atendimento Capacidade Transportadoras Veículos …" at bounding box center [712, 344] width 1425 height 688
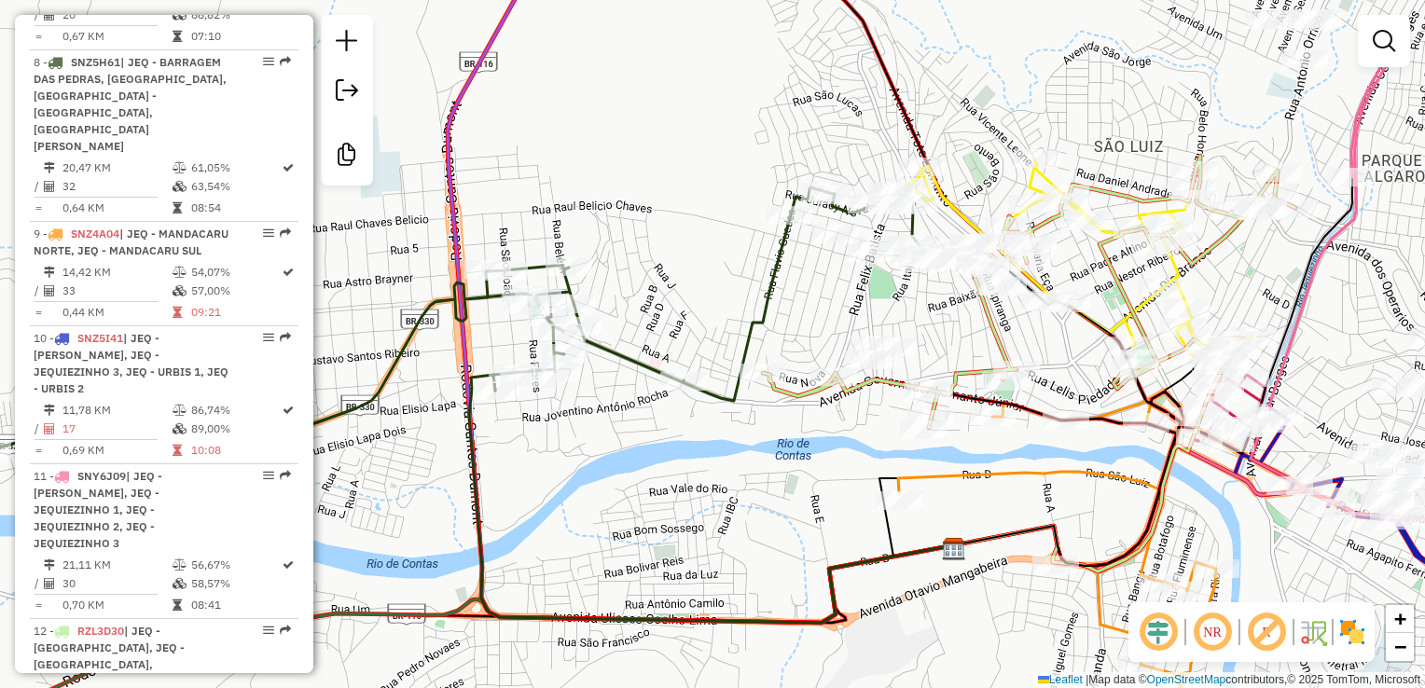
drag, startPoint x: 817, startPoint y: 401, endPoint x: 791, endPoint y: 435, distance: 42.5
click at [791, 435] on div "Janela de atendimento Grade de atendimento Capacidade Transportadoras Veículos …" at bounding box center [712, 344] width 1425 height 688
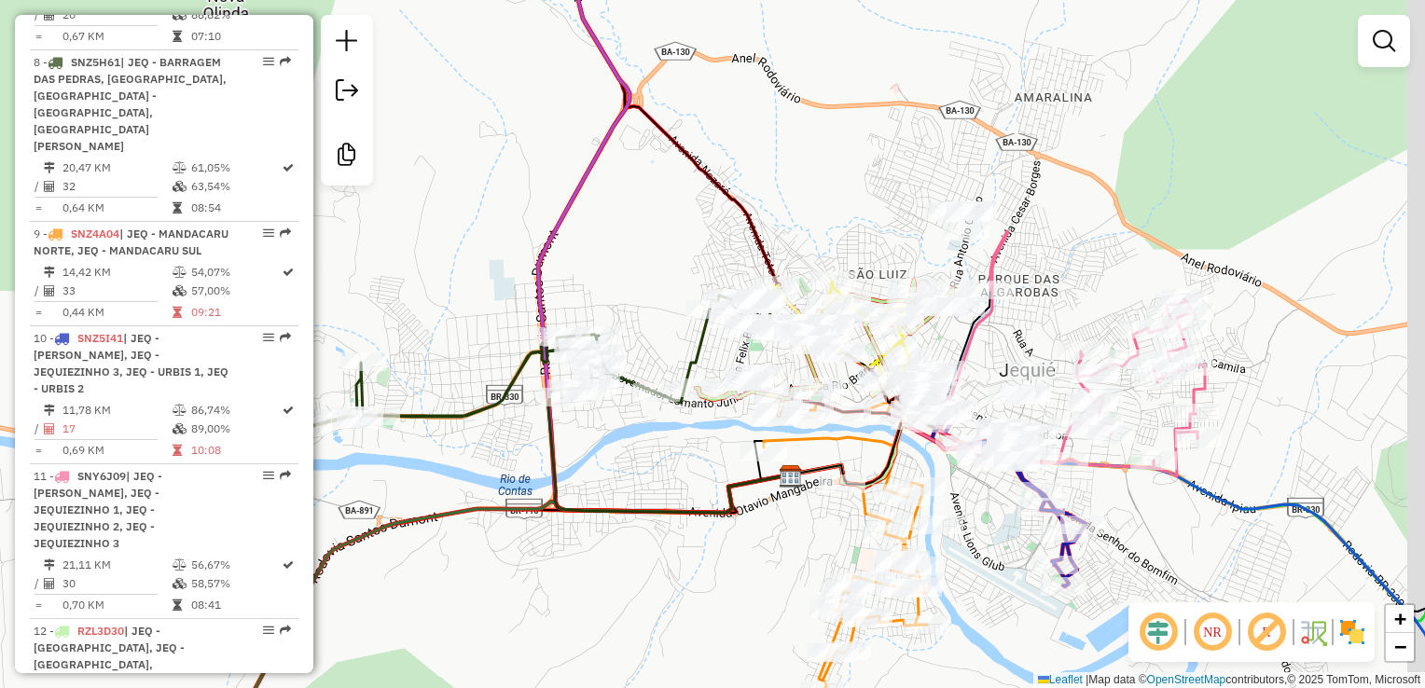
drag, startPoint x: 1172, startPoint y: 289, endPoint x: 1131, endPoint y: 269, distance: 45.9
click at [1131, 269] on div "Janela de atendimento Grade de atendimento Capacidade Transportadoras Veículos …" at bounding box center [712, 344] width 1425 height 688
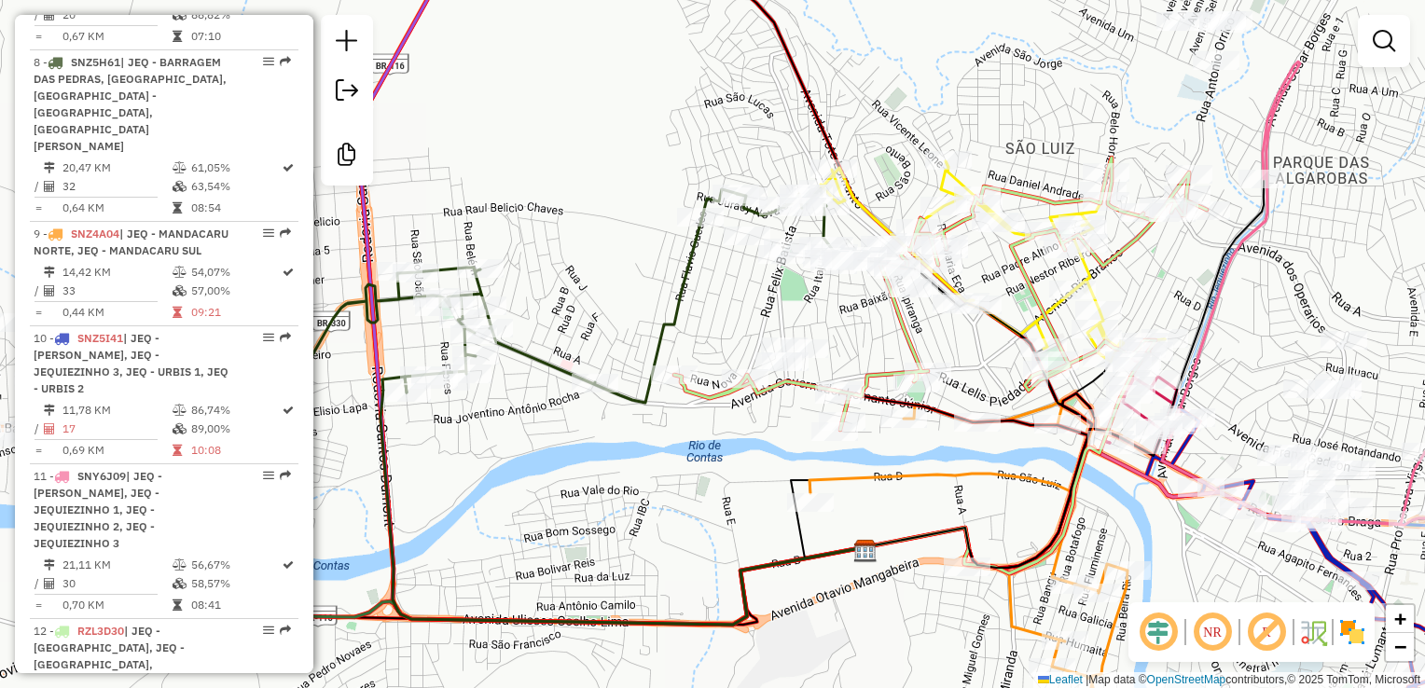
drag, startPoint x: 971, startPoint y: 392, endPoint x: 1304, endPoint y: 334, distance: 337.9
click at [1304, 334] on div "Janela de atendimento Grade de atendimento Capacidade Transportadoras Veículos …" at bounding box center [712, 344] width 1425 height 688
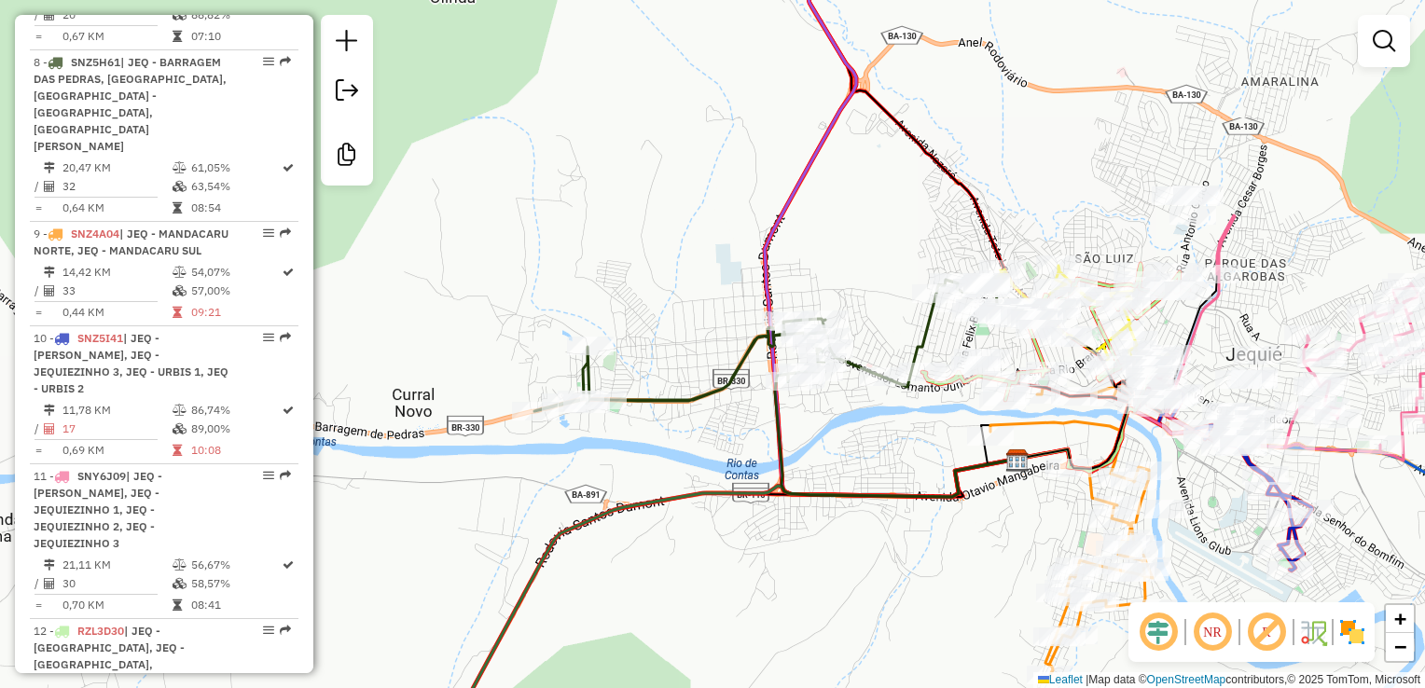
drag, startPoint x: 1082, startPoint y: 448, endPoint x: 1046, endPoint y: 452, distance: 35.7
click at [1047, 452] on div "Janela de atendimento Grade de atendimento Capacidade Transportadoras Veículos …" at bounding box center [712, 344] width 1425 height 688
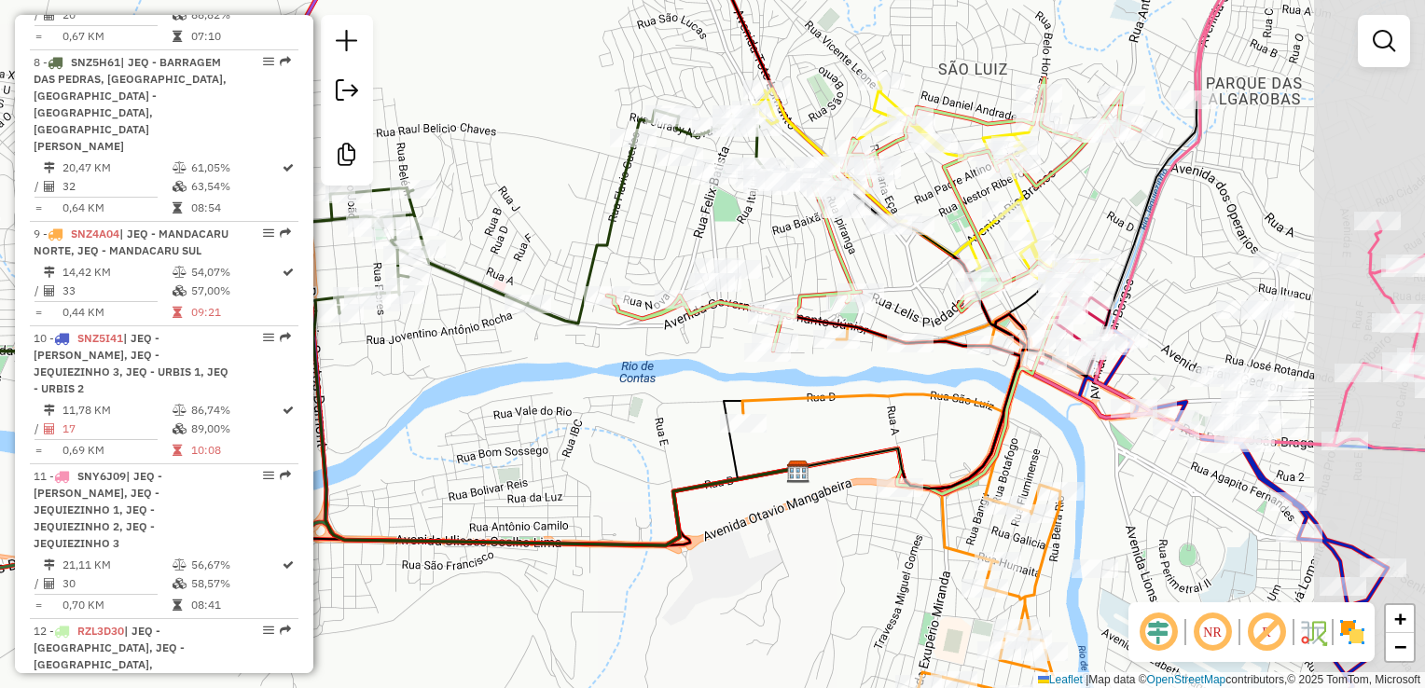
drag, startPoint x: 1011, startPoint y: 455, endPoint x: 883, endPoint y: 446, distance: 128.1
click at [883, 446] on icon at bounding box center [896, 334] width 258 height 310
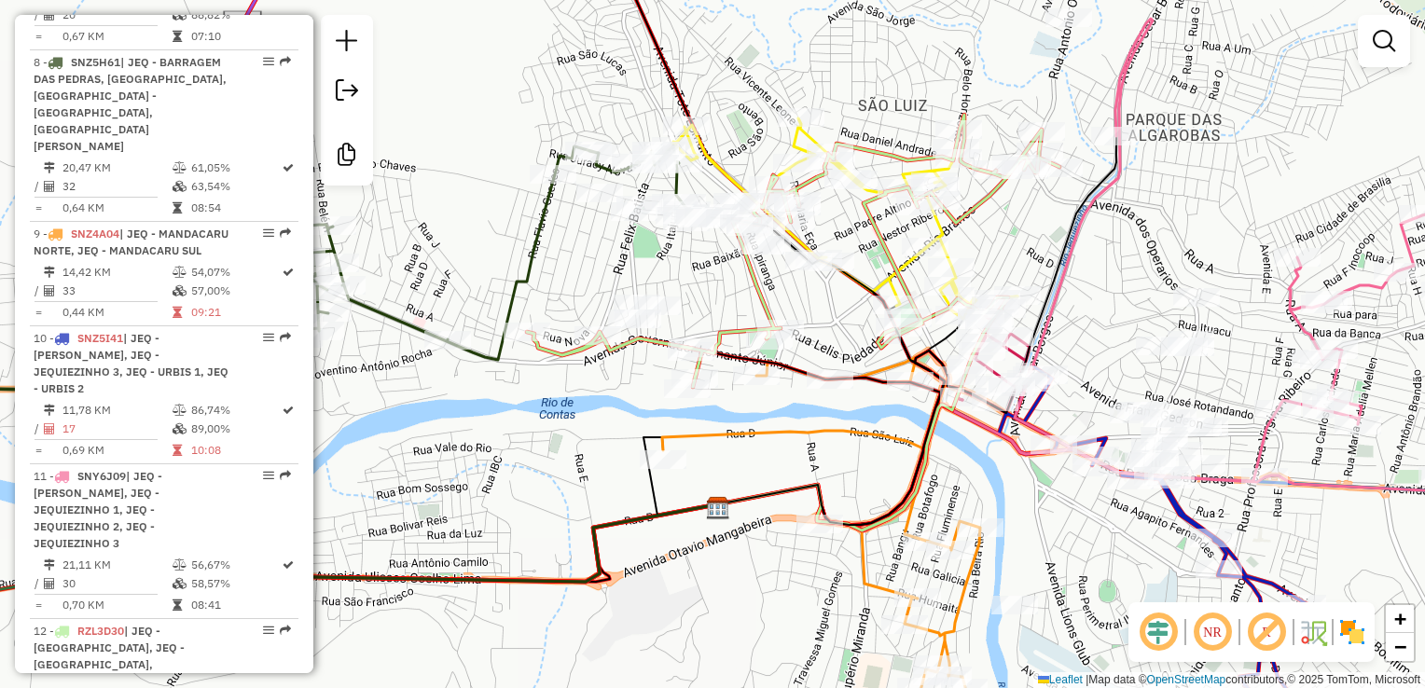
drag, startPoint x: 954, startPoint y: 398, endPoint x: 862, endPoint y: 434, distance: 98.9
click at [863, 434] on icon at bounding box center [824, 572] width 325 height 443
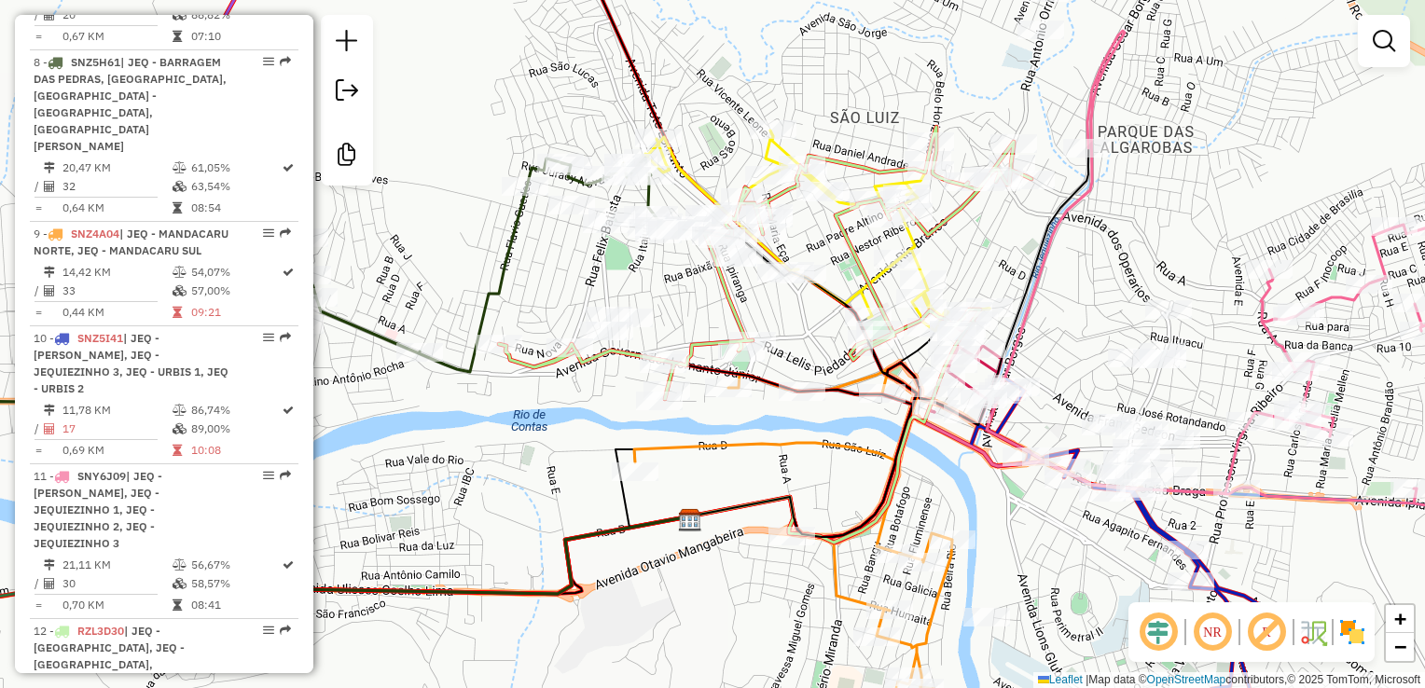
drag, startPoint x: 840, startPoint y: 451, endPoint x: 801, endPoint y: 464, distance: 41.3
click at [801, 464] on icon at bounding box center [796, 567] width 325 height 408
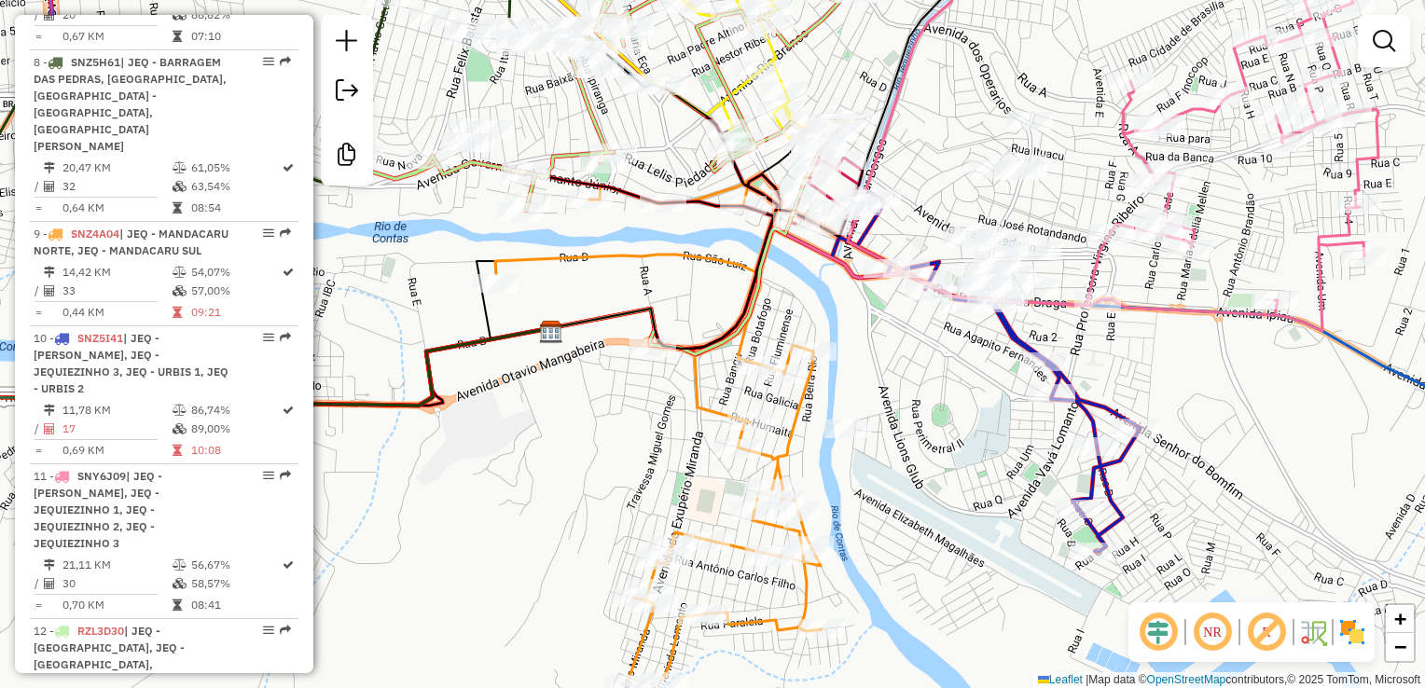
drag, startPoint x: 571, startPoint y: 550, endPoint x: 607, endPoint y: 450, distance: 107.1
click at [605, 452] on div "Janela de atendimento Grade de atendimento Capacidade Transportadoras Veículos …" at bounding box center [712, 344] width 1425 height 688
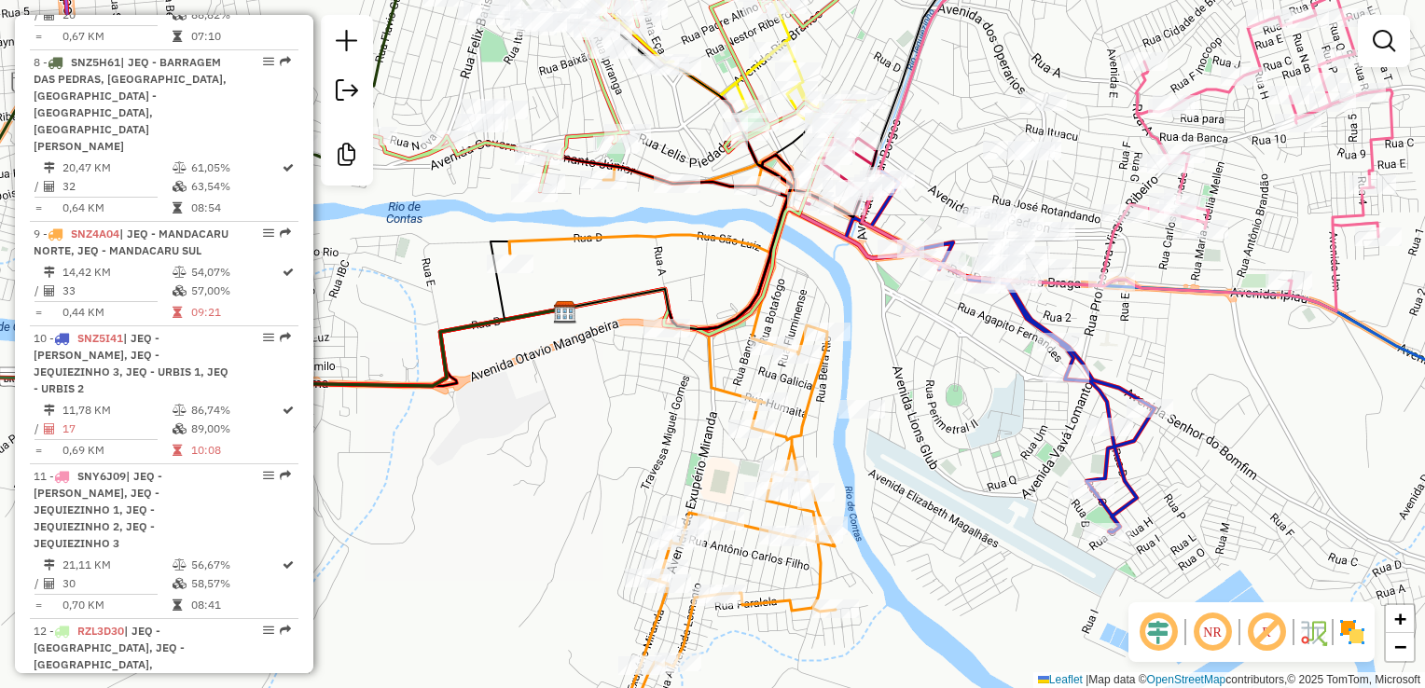
drag, startPoint x: 564, startPoint y: 481, endPoint x: 626, endPoint y: 501, distance: 64.6
click at [625, 501] on div "Janela de atendimento Grade de atendimento Capacidade Transportadoras Veículos …" at bounding box center [712, 344] width 1425 height 688
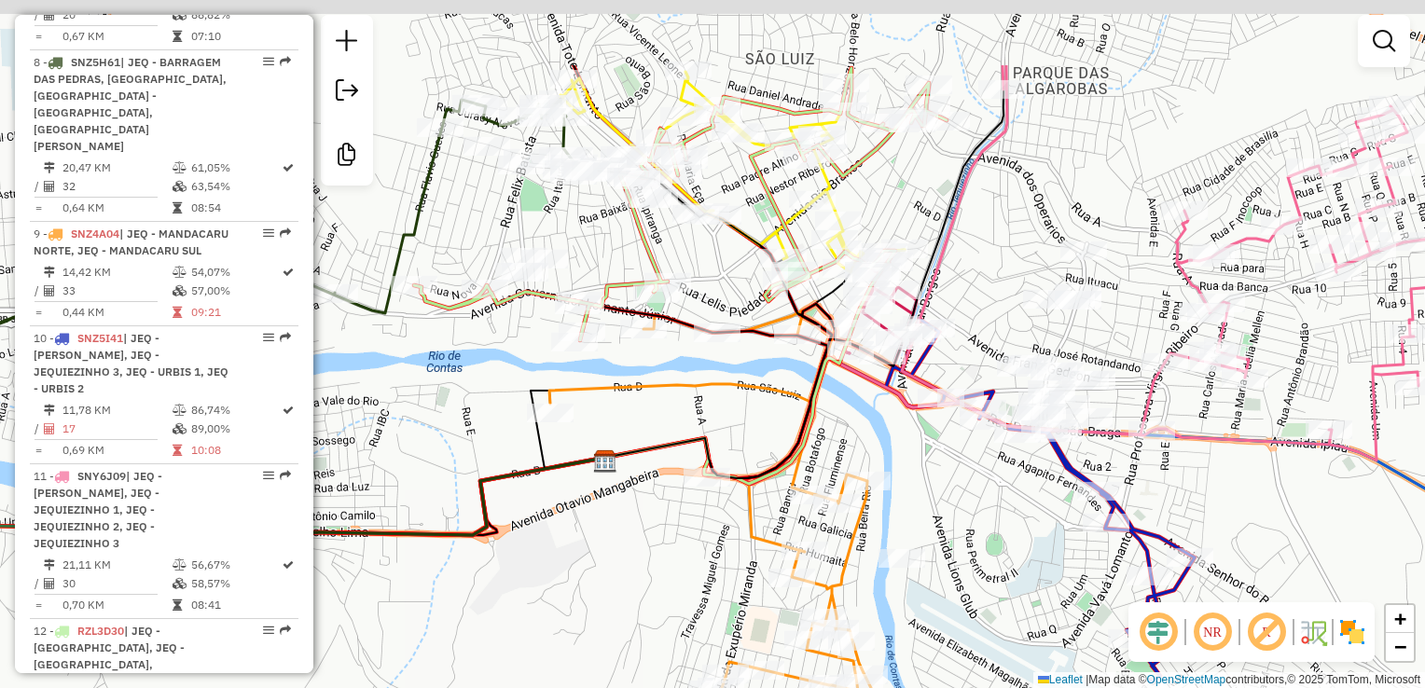
drag, startPoint x: 621, startPoint y: 452, endPoint x: 610, endPoint y: 533, distance: 81.9
click at [615, 556] on div "Janela de atendimento Grade de atendimento Capacidade Transportadoras Veículos …" at bounding box center [712, 344] width 1425 height 688
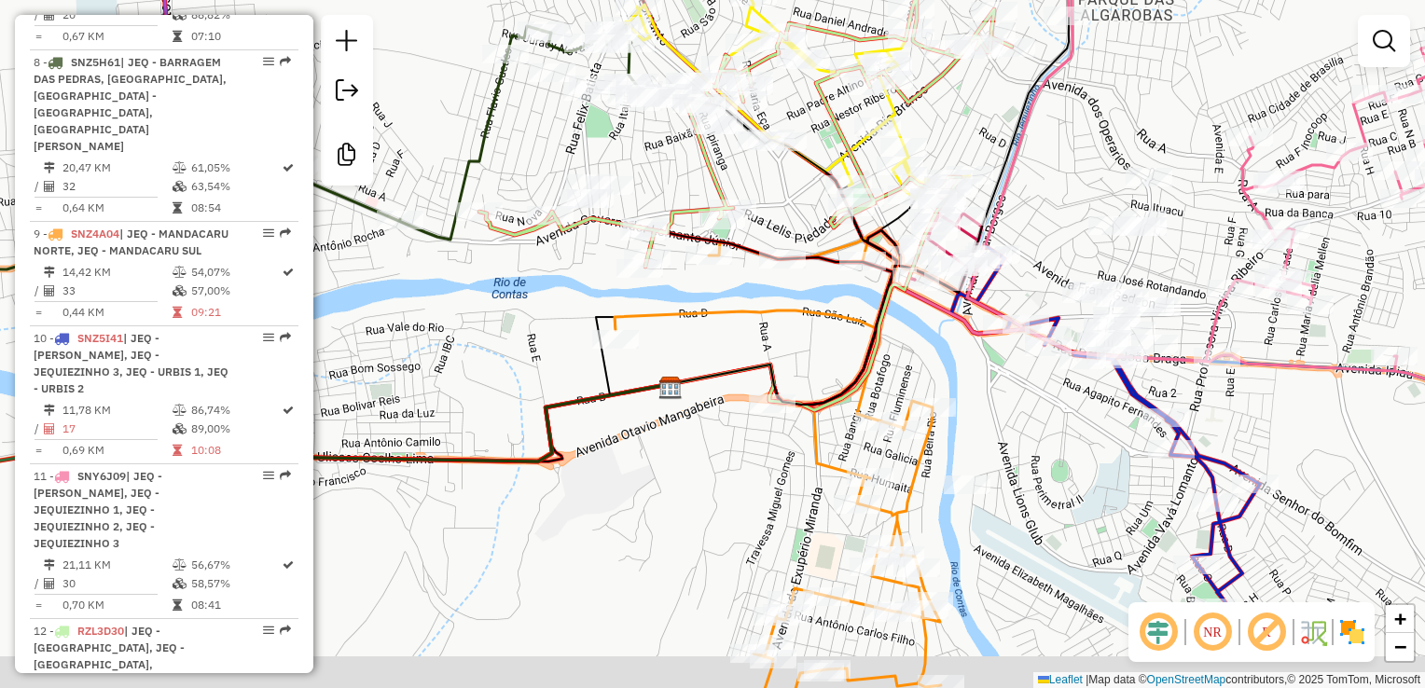
drag, startPoint x: 595, startPoint y: 551, endPoint x: 683, endPoint y: 434, distance: 146.6
click at [683, 434] on div "Janela de atendimento Grade de atendimento Capacidade Transportadoras Veículos …" at bounding box center [712, 344] width 1425 height 688
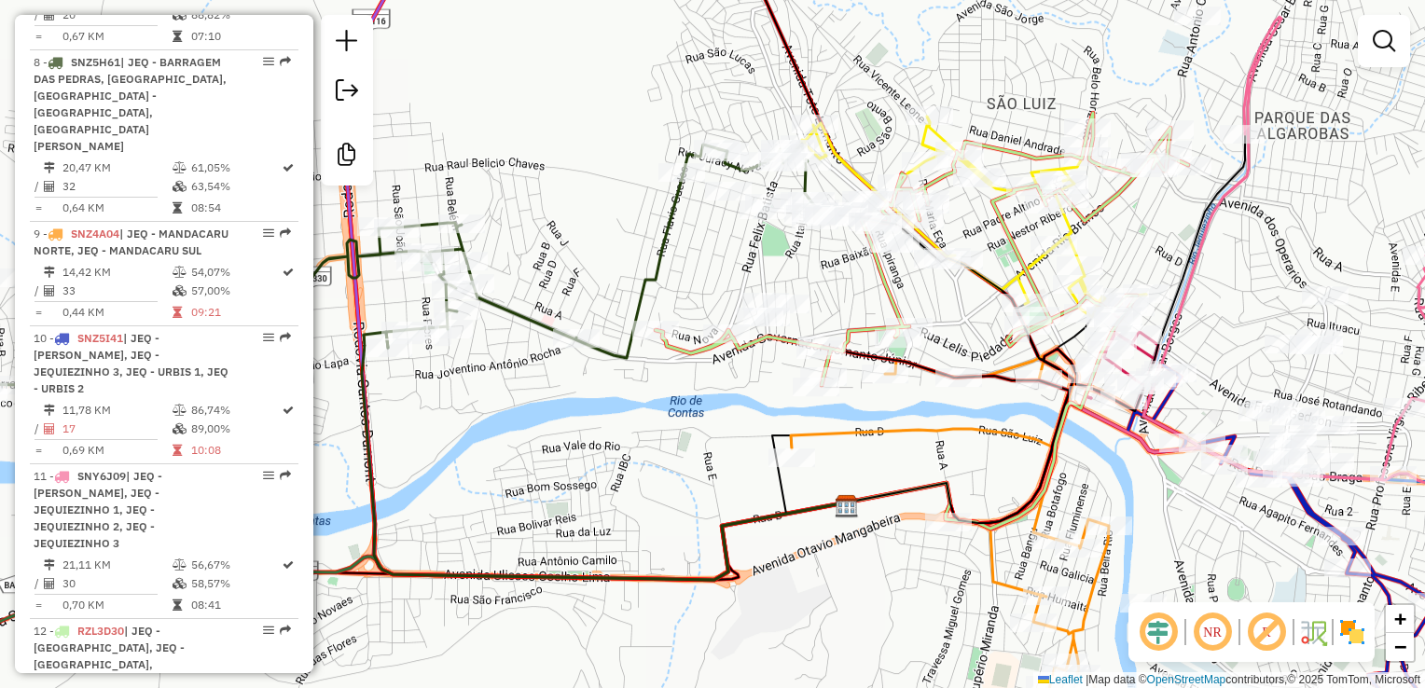
drag, startPoint x: 654, startPoint y: 412, endPoint x: 752, endPoint y: 406, distance: 98.1
click at [751, 406] on div "Janela de atendimento Grade de atendimento Capacidade Transportadoras Veículos …" at bounding box center [712, 344] width 1425 height 688
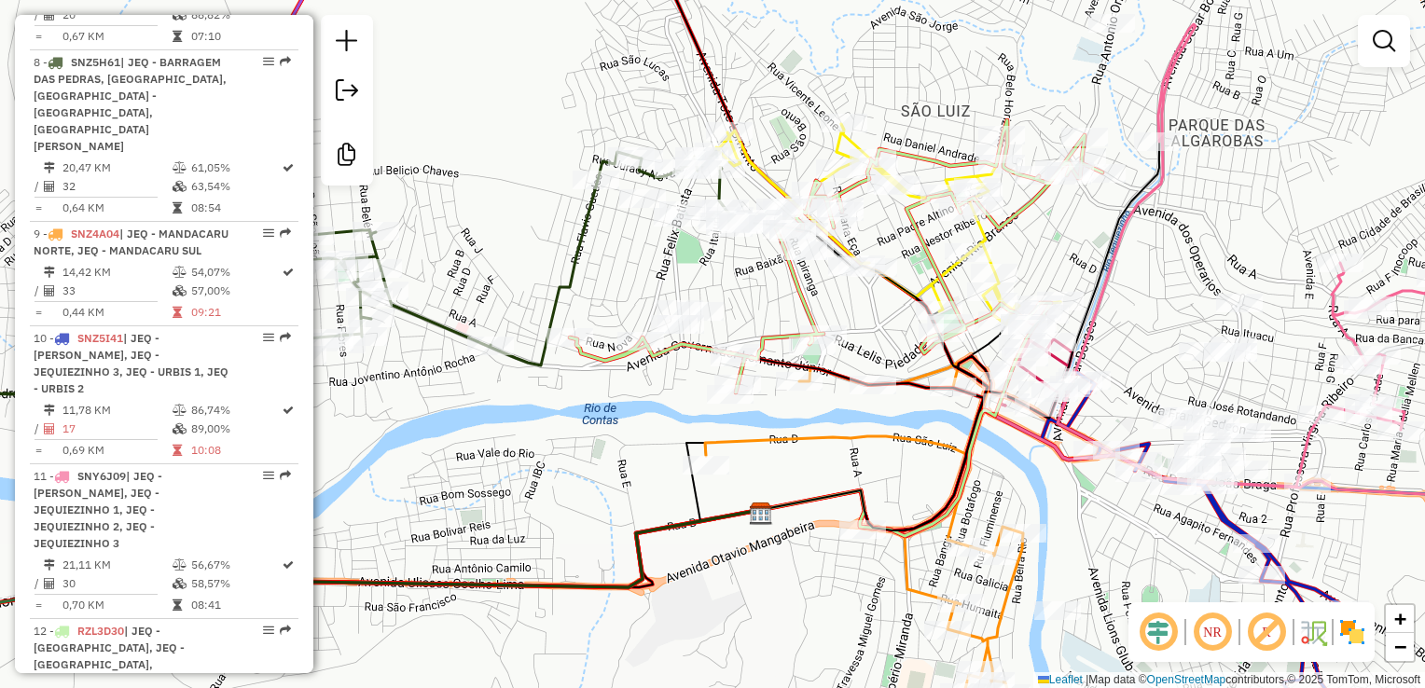
drag, startPoint x: 1007, startPoint y: 422, endPoint x: 897, endPoint y: 430, distance: 110.4
click at [897, 430] on icon at bounding box center [867, 562] width 325 height 412
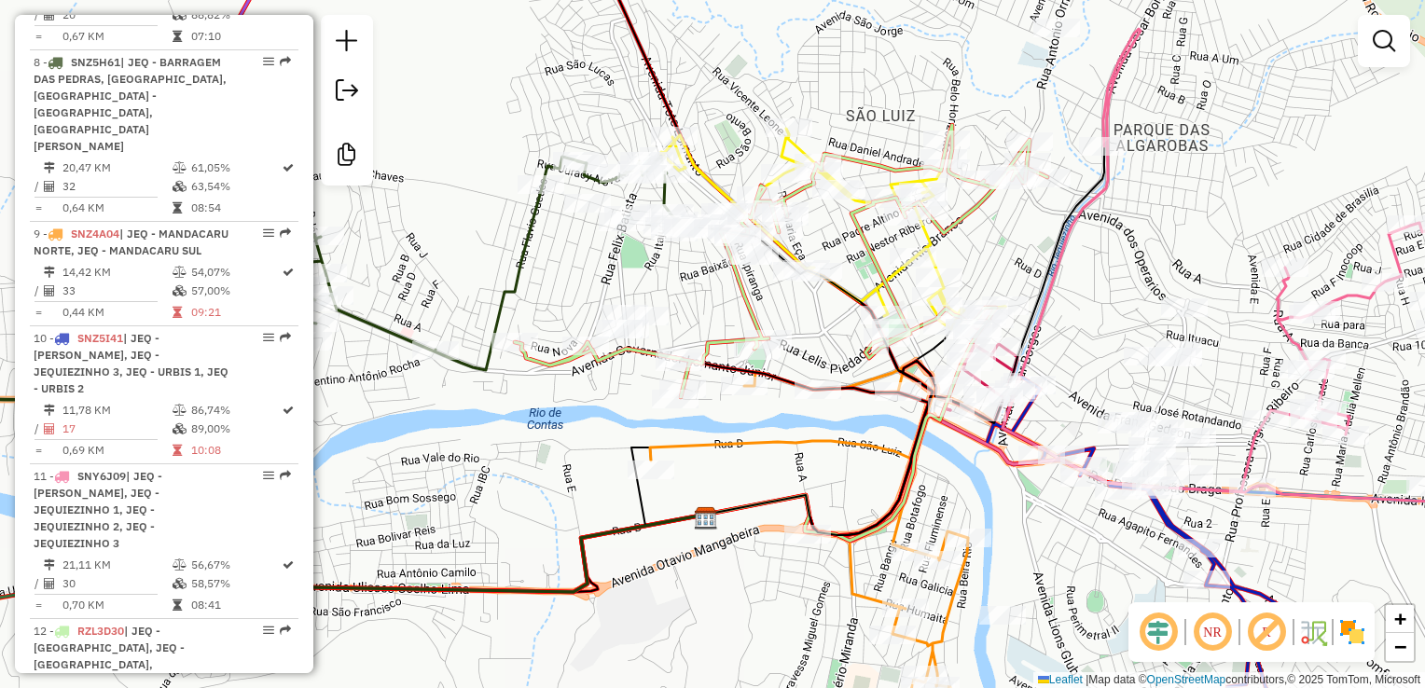
drag, startPoint x: 1058, startPoint y: 248, endPoint x: 1042, endPoint y: 248, distance: 15.9
click at [1042, 248] on div "Janela de atendimento Grade de atendimento Capacidade Transportadoras Veículos …" at bounding box center [712, 344] width 1425 height 688
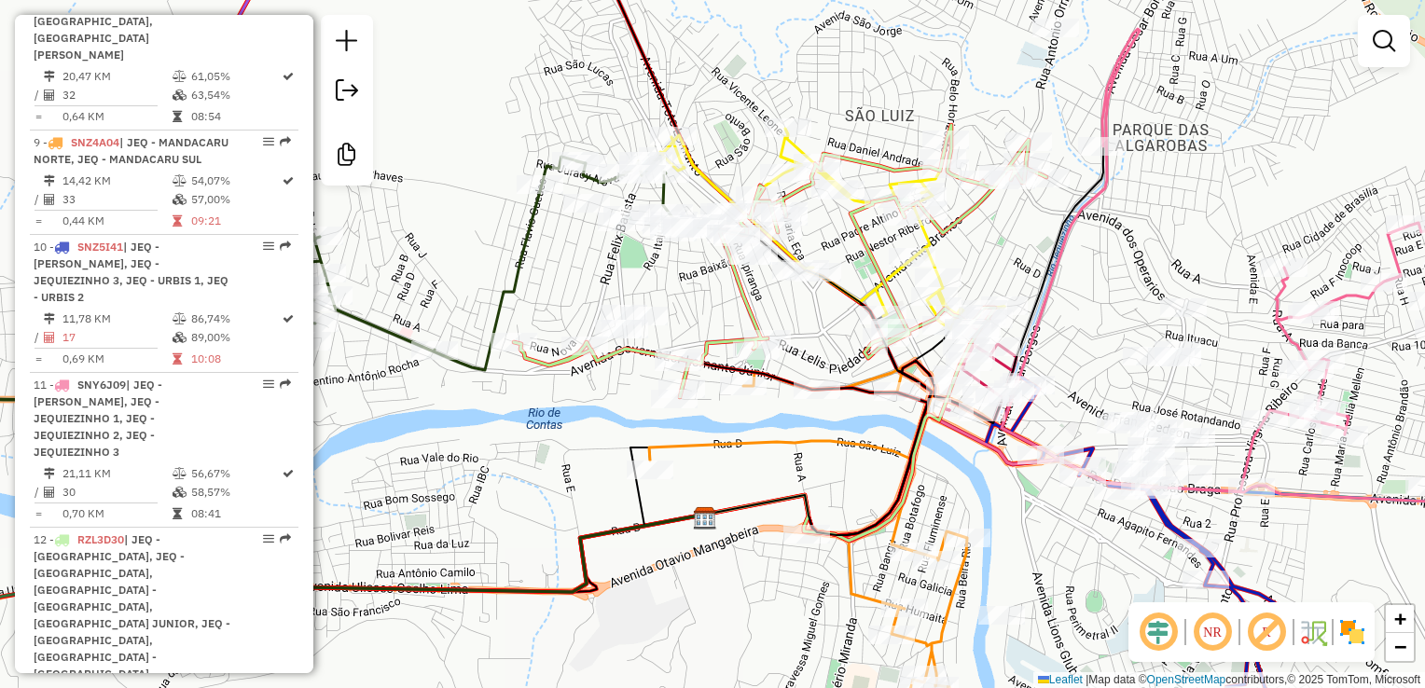
scroll to position [1690, 0]
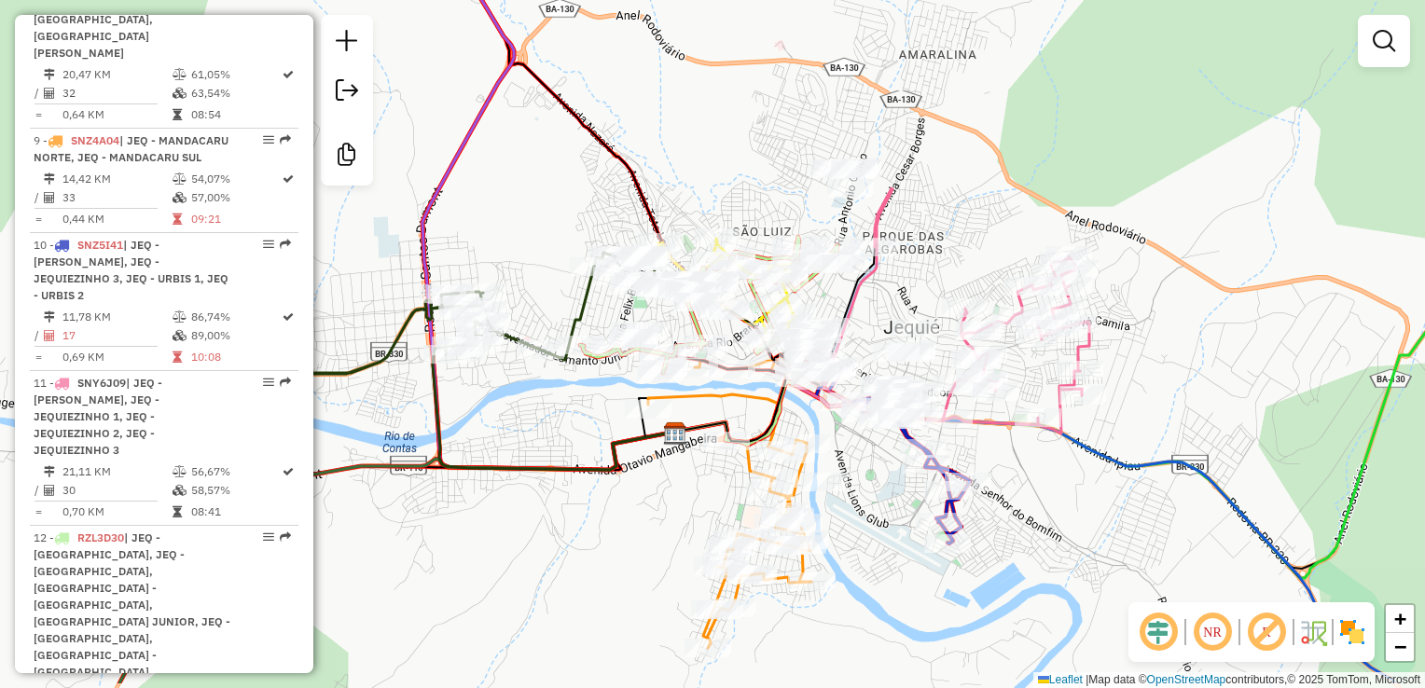
drag, startPoint x: 1157, startPoint y: 573, endPoint x: 1032, endPoint y: 389, distance: 222.2
click at [1033, 390] on div "Janela de atendimento Grade de atendimento Capacidade Transportadoras Veículos …" at bounding box center [712, 344] width 1425 height 688
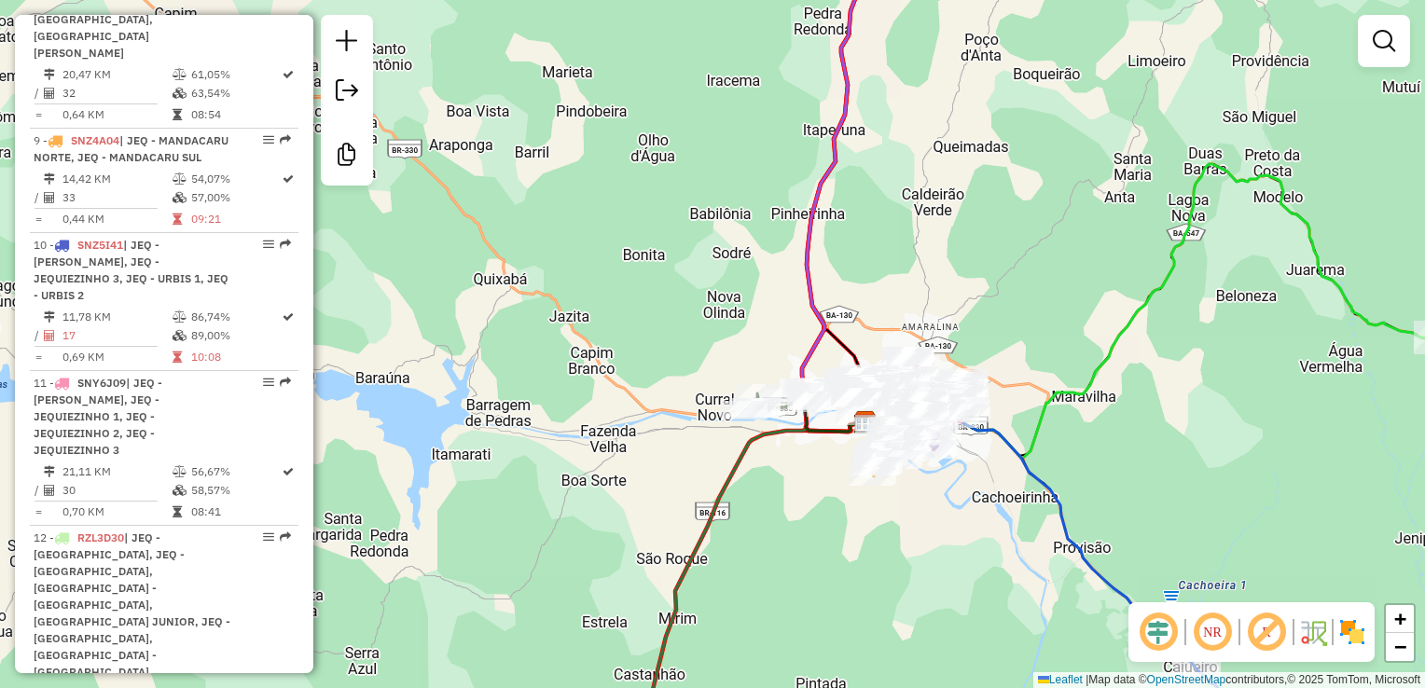
drag, startPoint x: 935, startPoint y: 554, endPoint x: 726, endPoint y: 353, distance: 290.2
click at [731, 362] on div "Janela de atendimento Grade de atendimento Capacidade Transportadoras Veículos …" at bounding box center [712, 344] width 1425 height 688
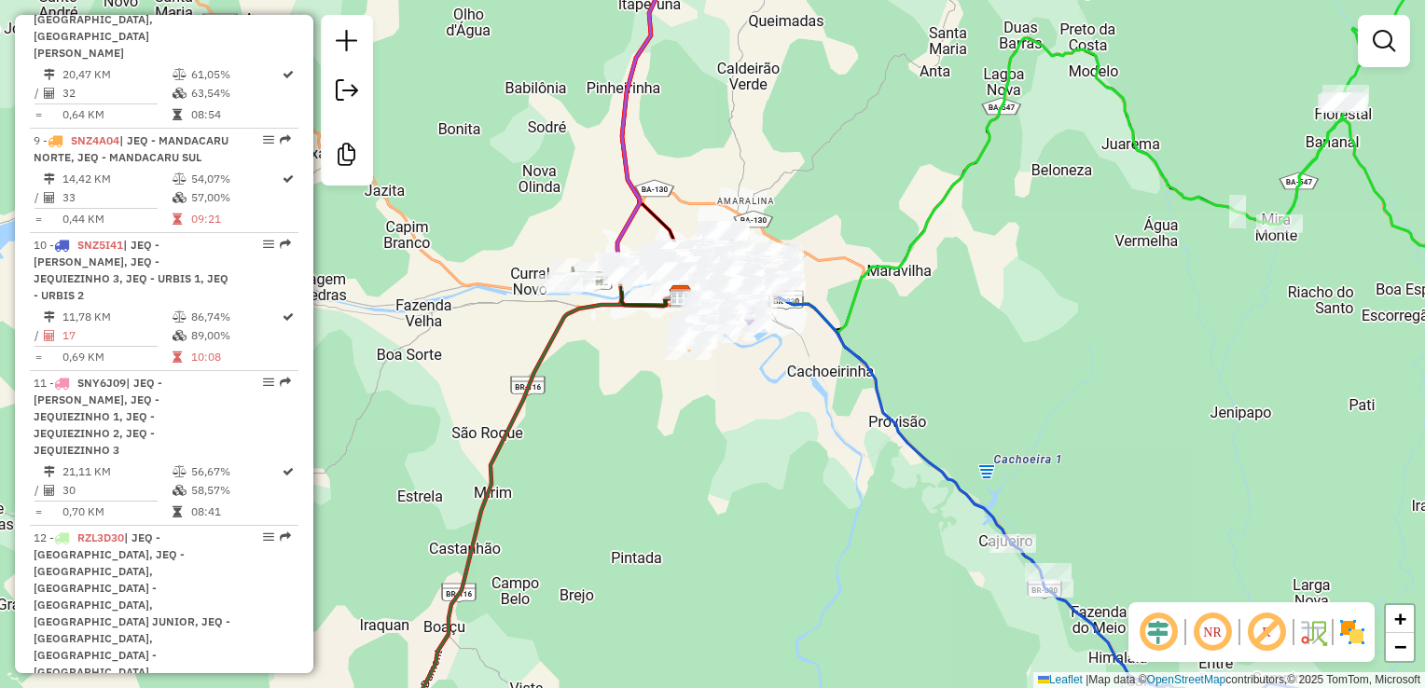
drag, startPoint x: 1041, startPoint y: 444, endPoint x: 728, endPoint y: 203, distance: 394.3
click at [728, 203] on div "Janela de atendimento Grade de atendimento Capacidade Transportadoras Veículos …" at bounding box center [712, 344] width 1425 height 688
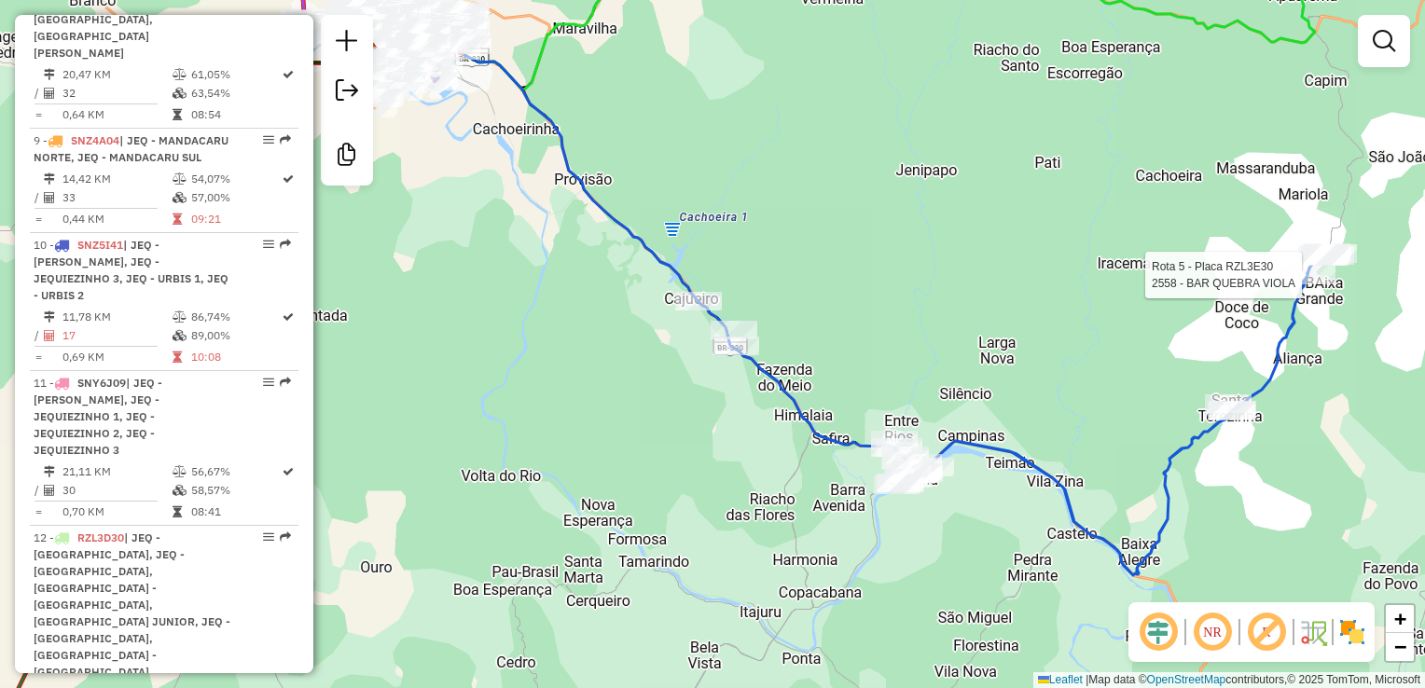
select select "*********"
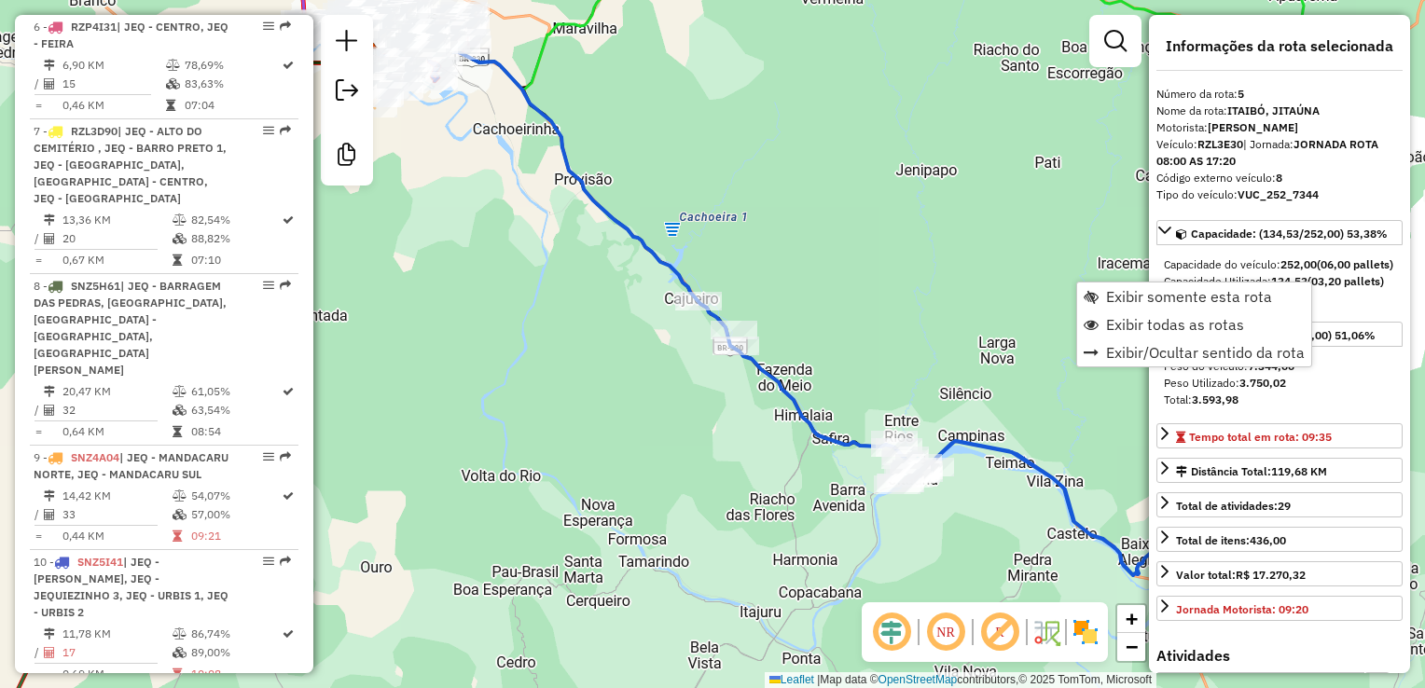
scroll to position [1267, 0]
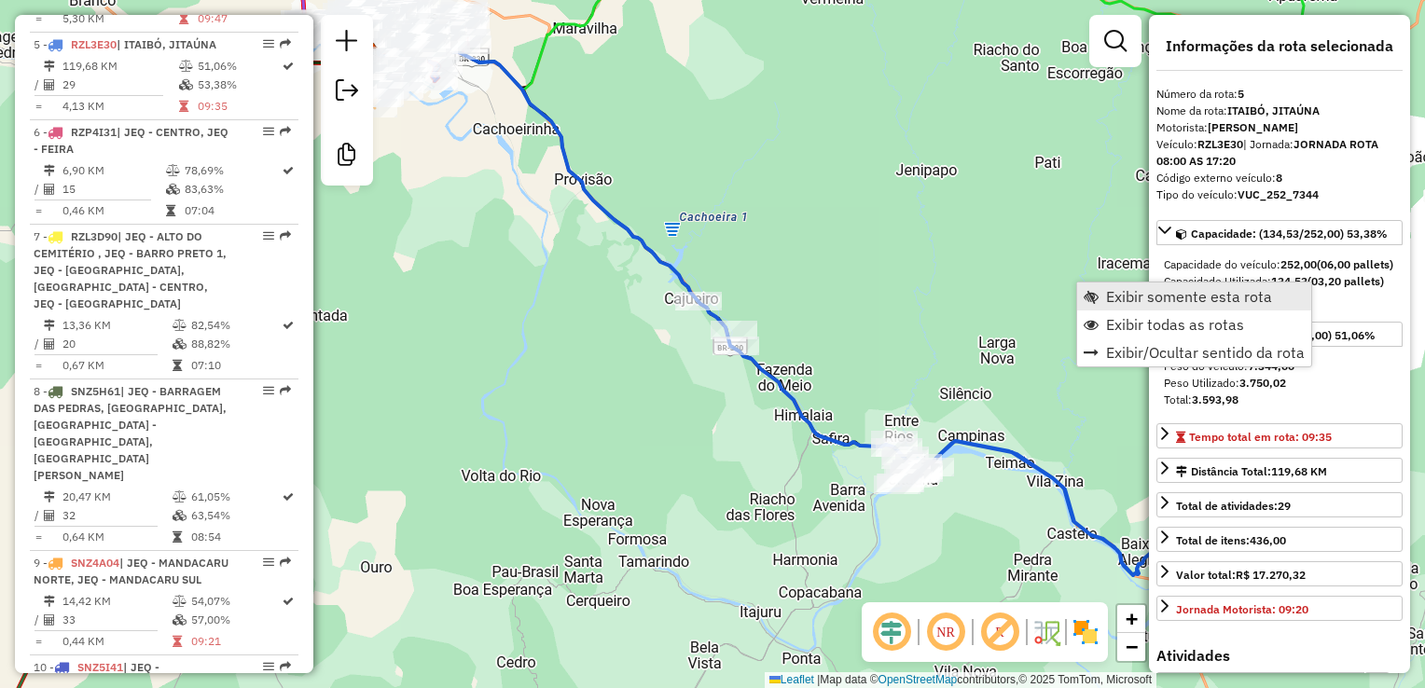
click at [1232, 301] on span "Exibir somente esta rota" at bounding box center [1189, 296] width 166 height 15
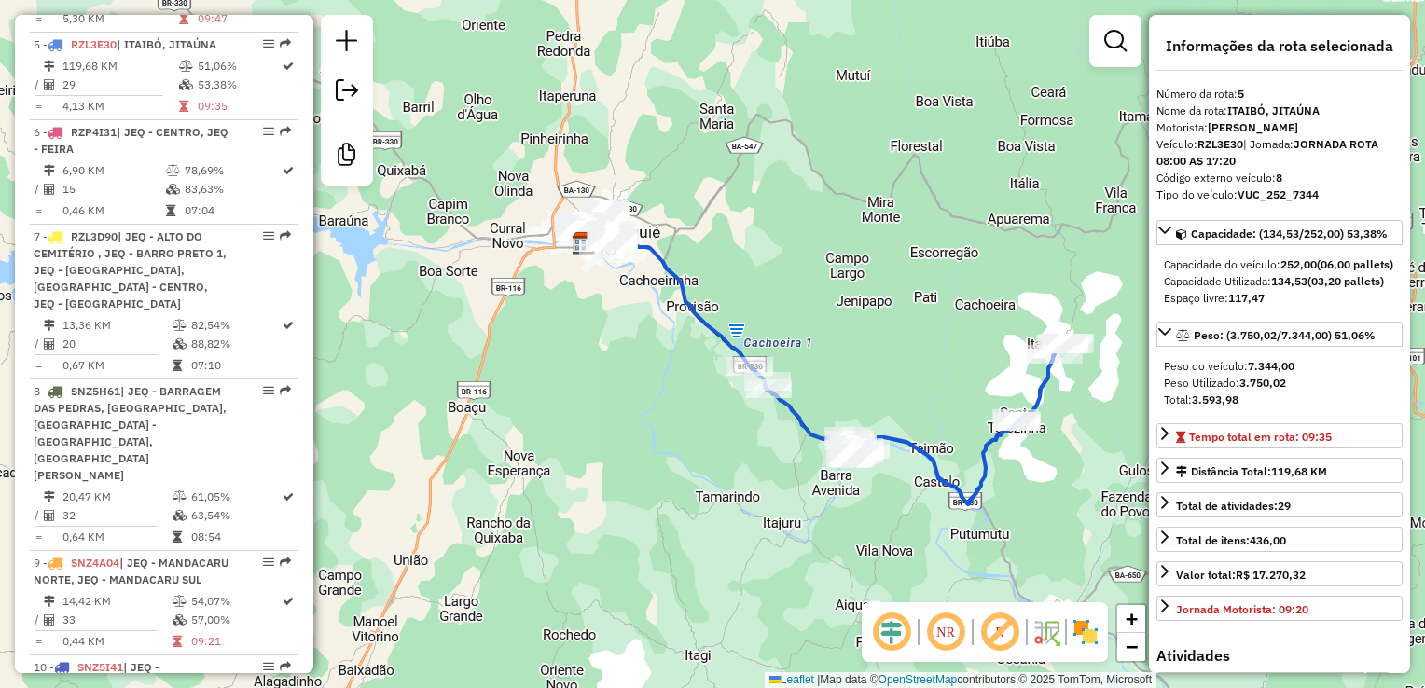
drag, startPoint x: 648, startPoint y: 464, endPoint x: 623, endPoint y: 435, distance: 39.0
click at [607, 483] on div "Janela de atendimento Grade de atendimento Capacidade Transportadoras Veículos …" at bounding box center [712, 344] width 1425 height 688
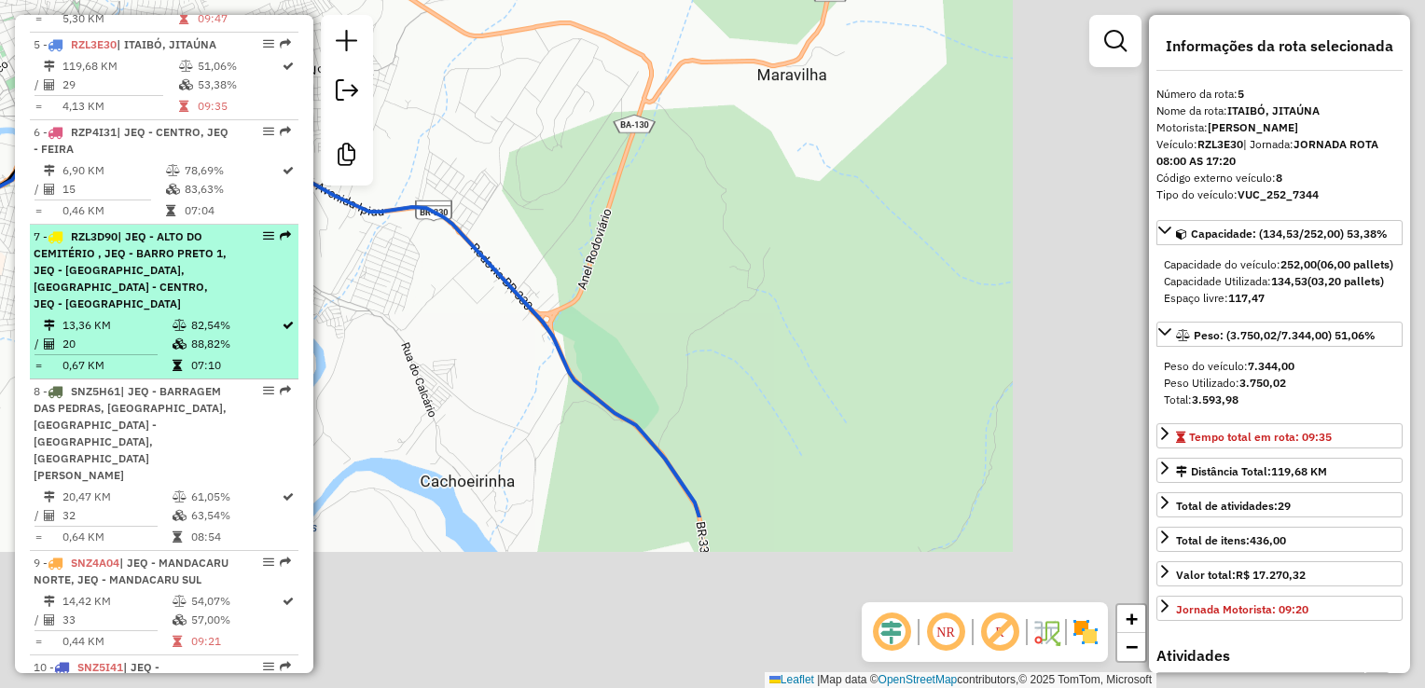
drag, startPoint x: 800, startPoint y: 525, endPoint x: 282, endPoint y: 271, distance: 577.3
click at [276, 282] on hb-router-mapa "Informações da Sessão 978734 - [DATE] Criação: [DATE] 18:47 Desbloquear Sessão …" at bounding box center [712, 344] width 1425 height 688
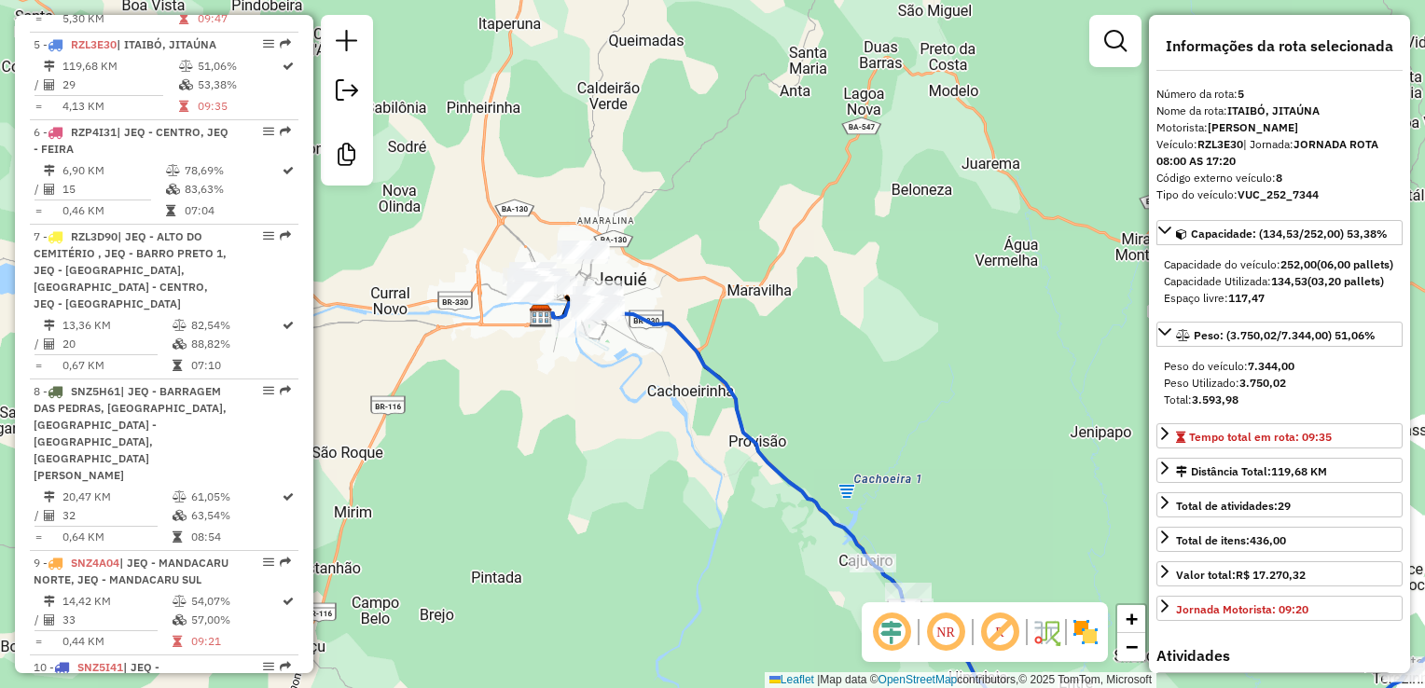
drag, startPoint x: 895, startPoint y: 455, endPoint x: 603, endPoint y: 248, distance: 357.9
click at [604, 249] on div "Janela de atendimento Grade de atendimento Capacidade Transportadoras Veículos …" at bounding box center [712, 344] width 1425 height 688
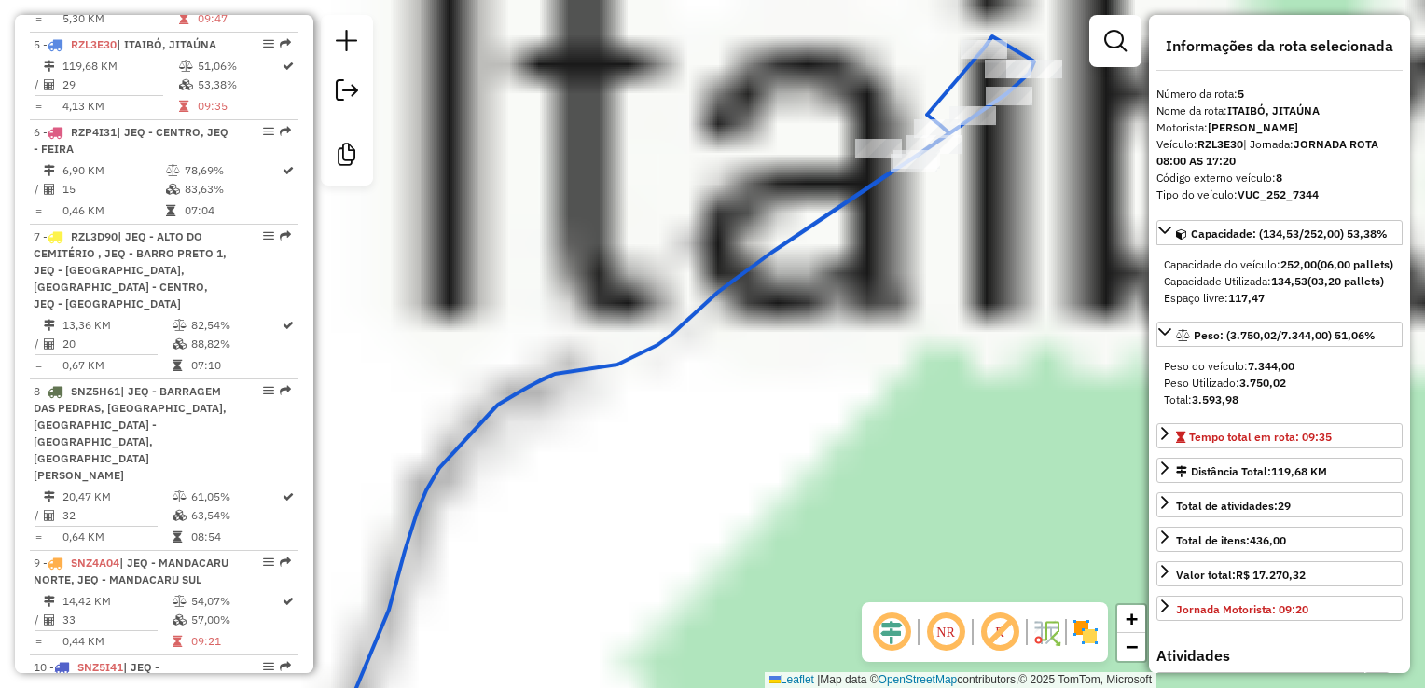
drag, startPoint x: 929, startPoint y: 346, endPoint x: 1012, endPoint y: 155, distance: 208.4
click at [1017, 154] on div "Janela de atendimento Grade de atendimento Capacidade Transportadoras Veículos …" at bounding box center [712, 344] width 1425 height 688
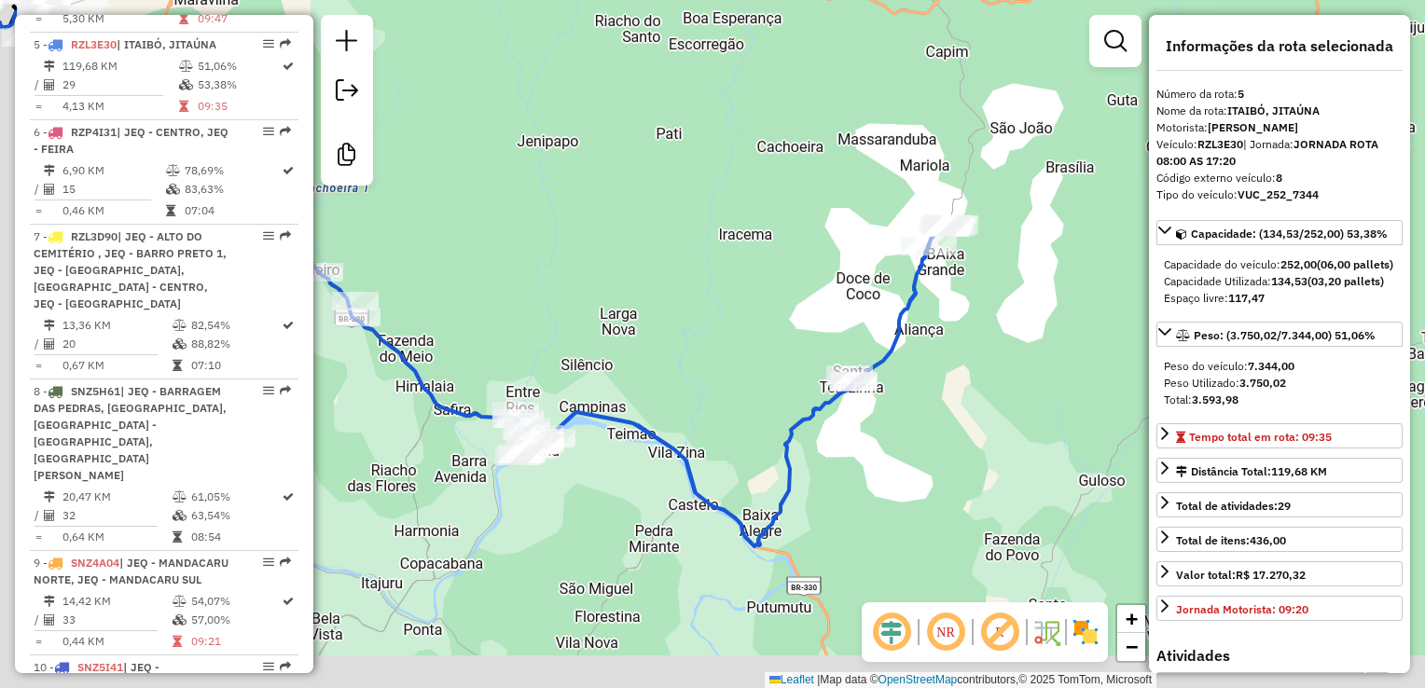
drag, startPoint x: 666, startPoint y: 483, endPoint x: 731, endPoint y: 378, distance: 124.0
click at [734, 378] on div "Janela de atendimento Grade de atendimento Capacidade Transportadoras Veículos …" at bounding box center [712, 344] width 1425 height 688
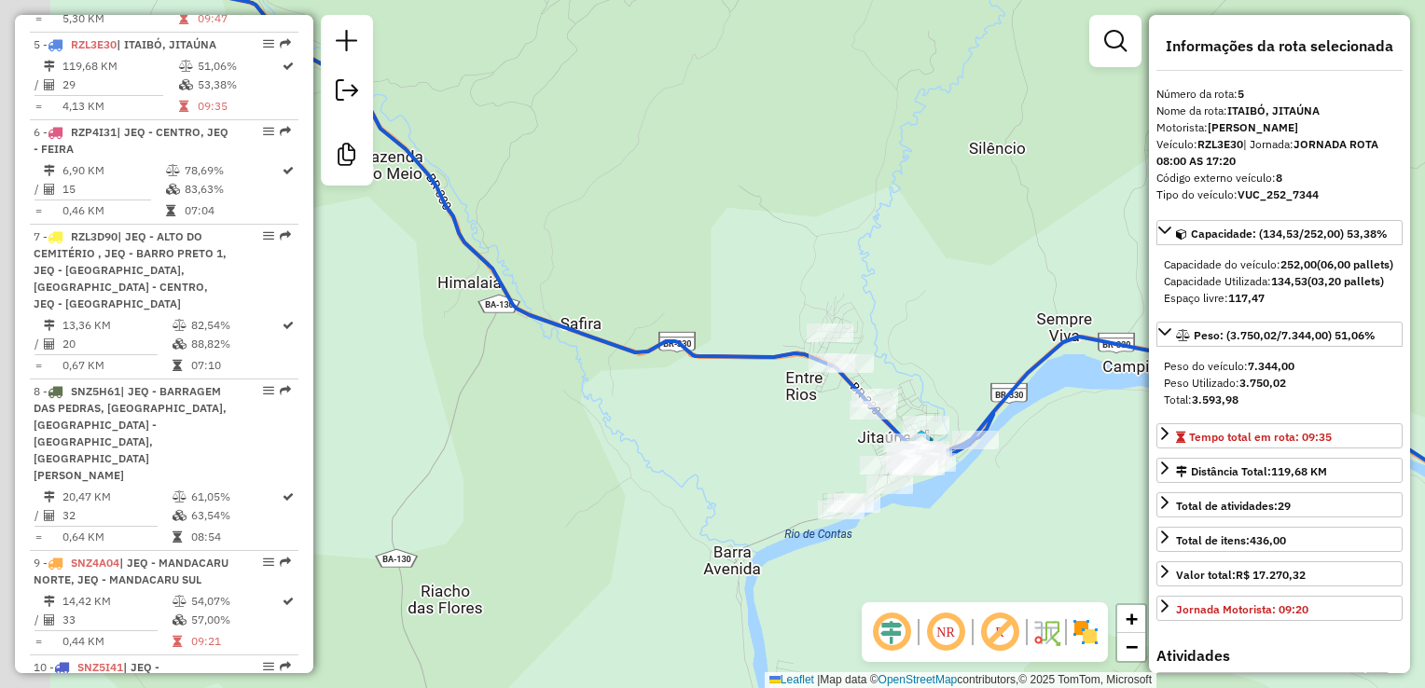
drag, startPoint x: 722, startPoint y: 450, endPoint x: 943, endPoint y: 455, distance: 221.1
click at [937, 455] on div "Janela de atendimento Grade de atendimento Capacidade Transportadoras Veículos …" at bounding box center [712, 344] width 1425 height 688
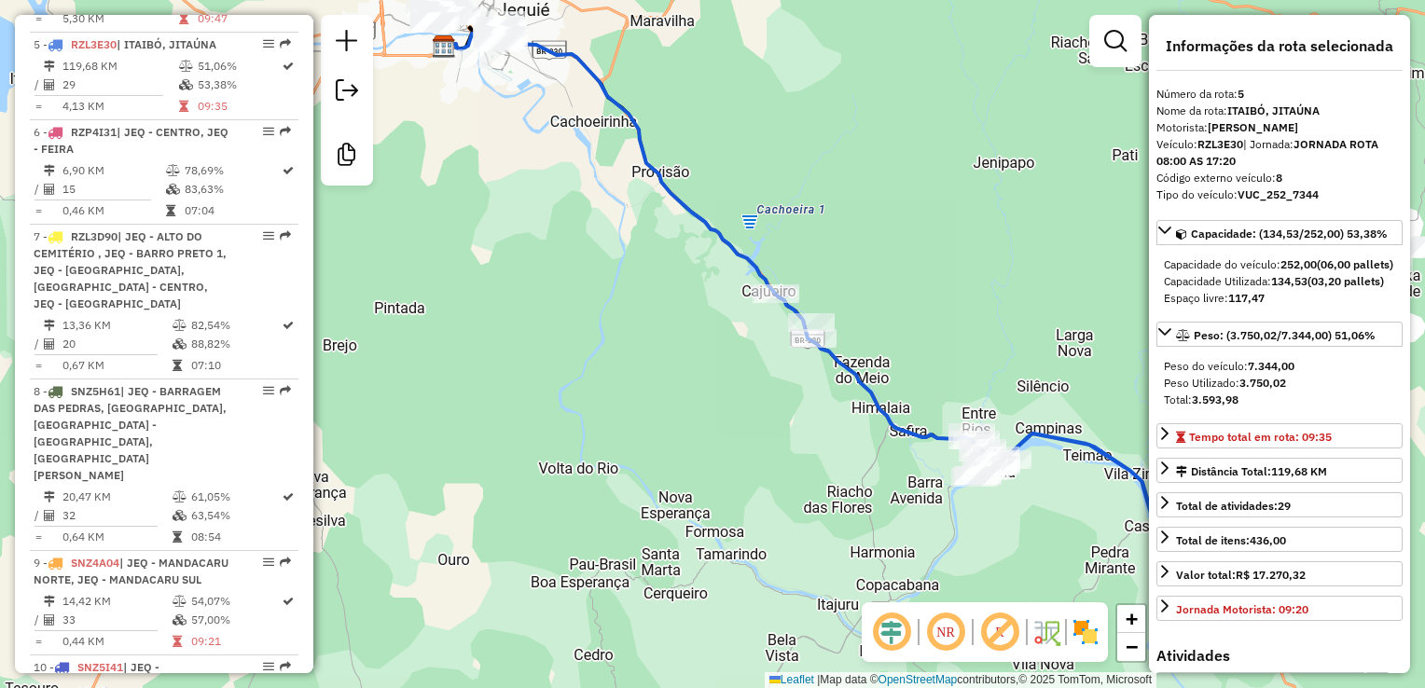
drag, startPoint x: 675, startPoint y: 370, endPoint x: 809, endPoint y: 588, distance: 255.0
click at [809, 588] on div "Janela de atendimento Grade de atendimento Capacidade Transportadoras Veículos …" at bounding box center [712, 344] width 1425 height 688
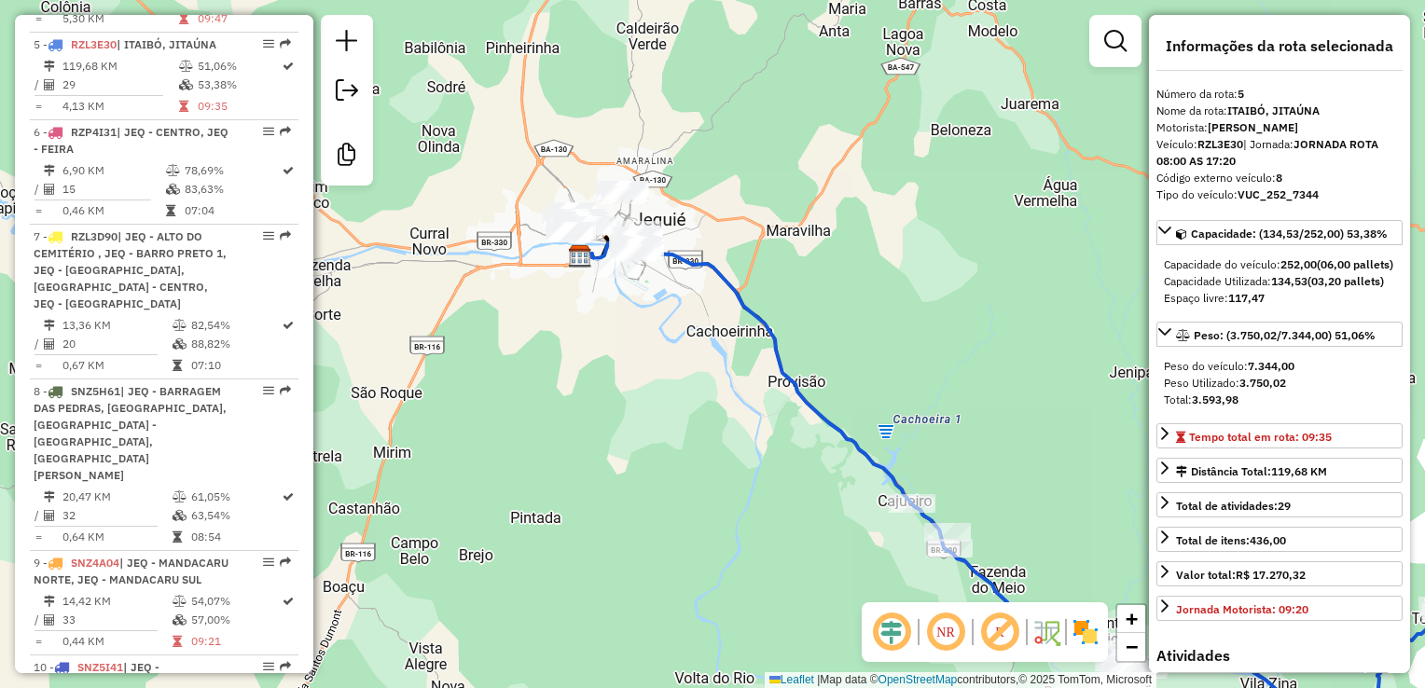
drag, startPoint x: 680, startPoint y: 369, endPoint x: 718, endPoint y: 453, distance: 92.2
click at [718, 453] on div "Janela de atendimento Grade de atendimento Capacidade Transportadoras Veículos …" at bounding box center [712, 344] width 1425 height 688
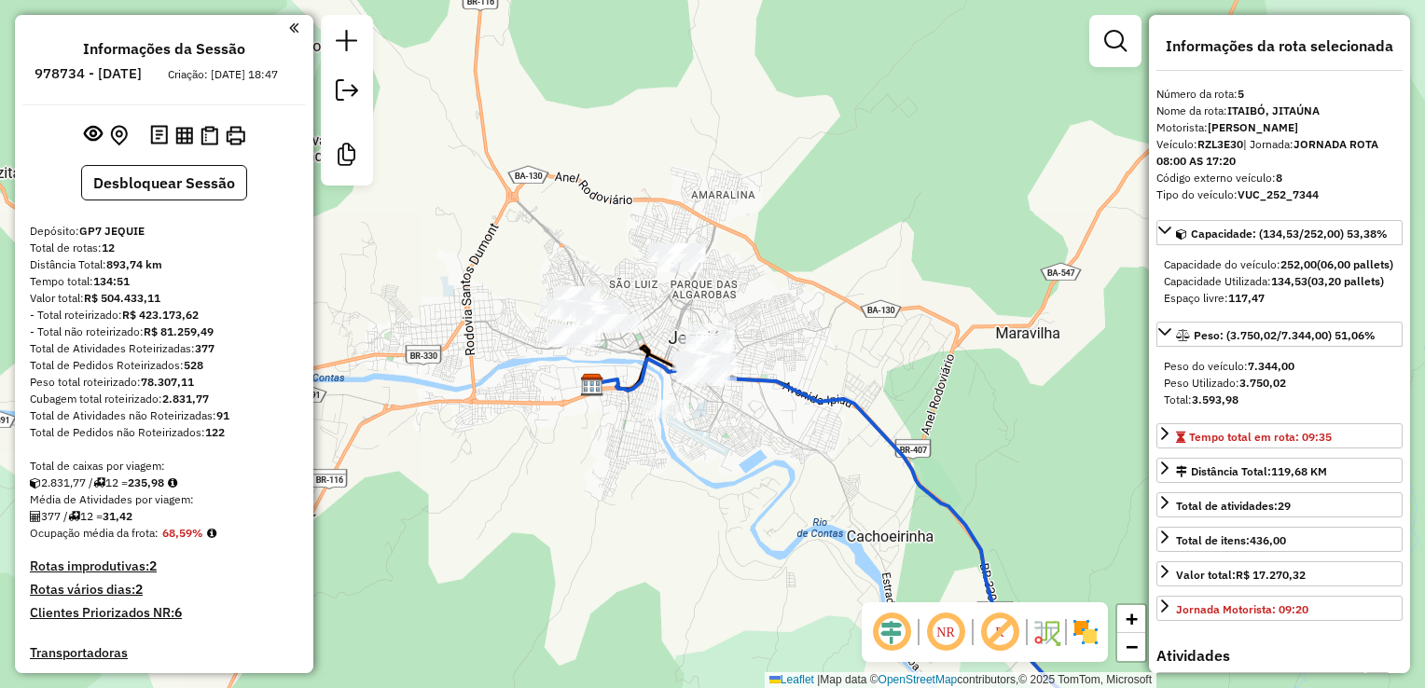
select select "*********"
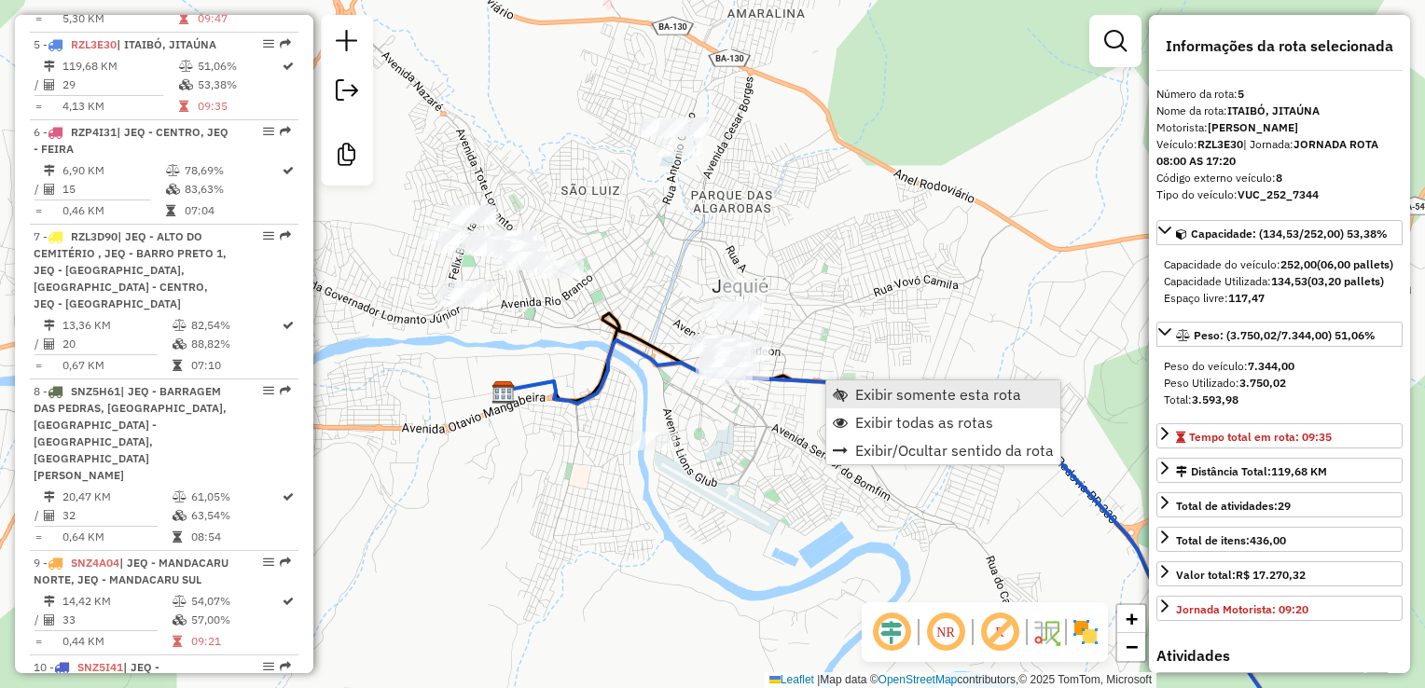
click at [867, 389] on span "Exibir somente esta rota" at bounding box center [938, 394] width 166 height 15
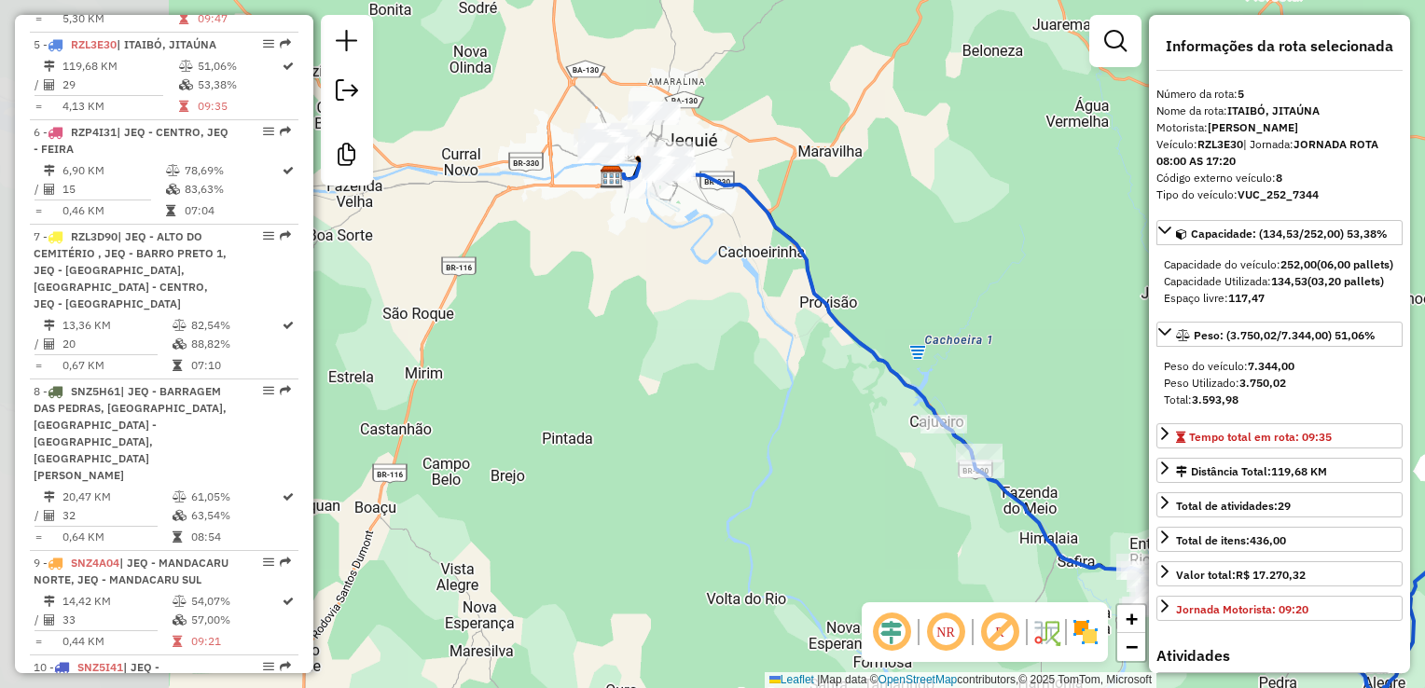
drag, startPoint x: 945, startPoint y: 412, endPoint x: 1005, endPoint y: 409, distance: 60.7
click at [1005, 409] on div "Janela de atendimento Grade de atendimento Capacidade Transportadoras Veículos …" at bounding box center [712, 344] width 1425 height 688
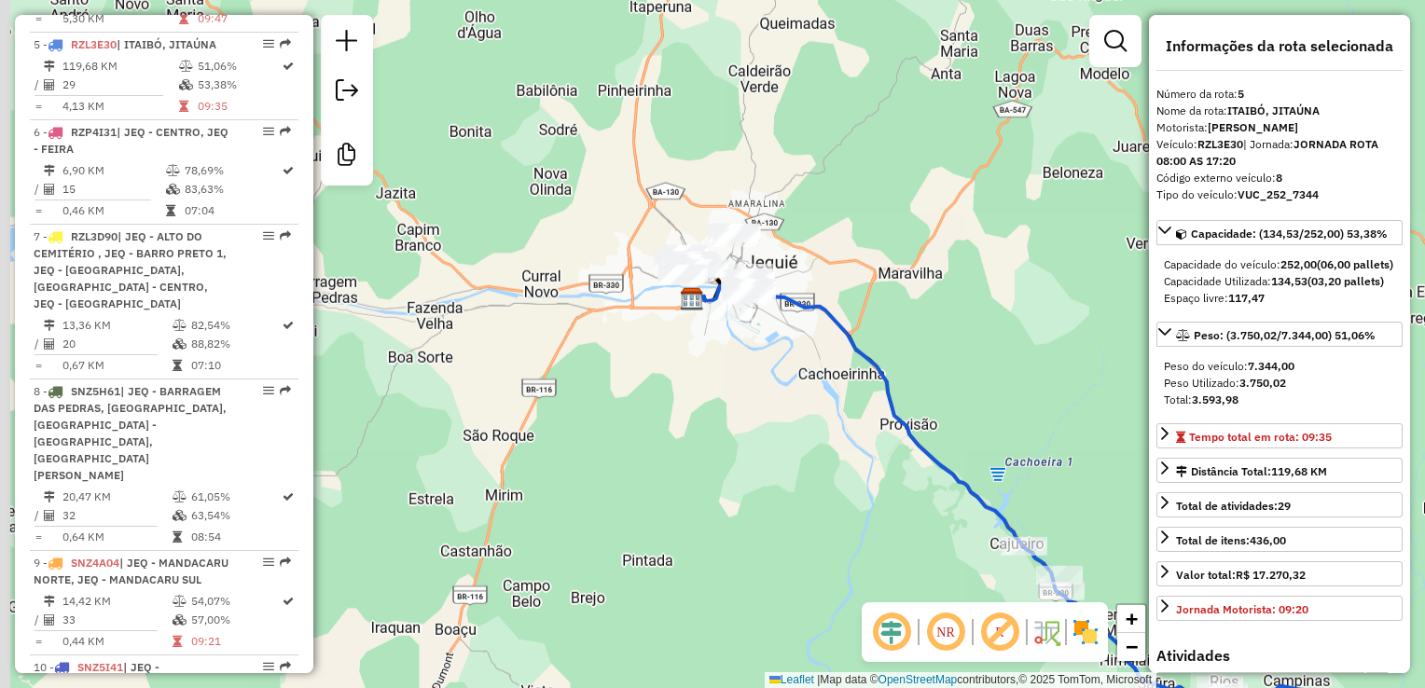
drag, startPoint x: 813, startPoint y: 436, endPoint x: 801, endPoint y: 422, distance: 19.2
click at [847, 461] on div "Janela de atendimento Grade de atendimento Capacidade Transportadoras Veículos …" at bounding box center [712, 344] width 1425 height 688
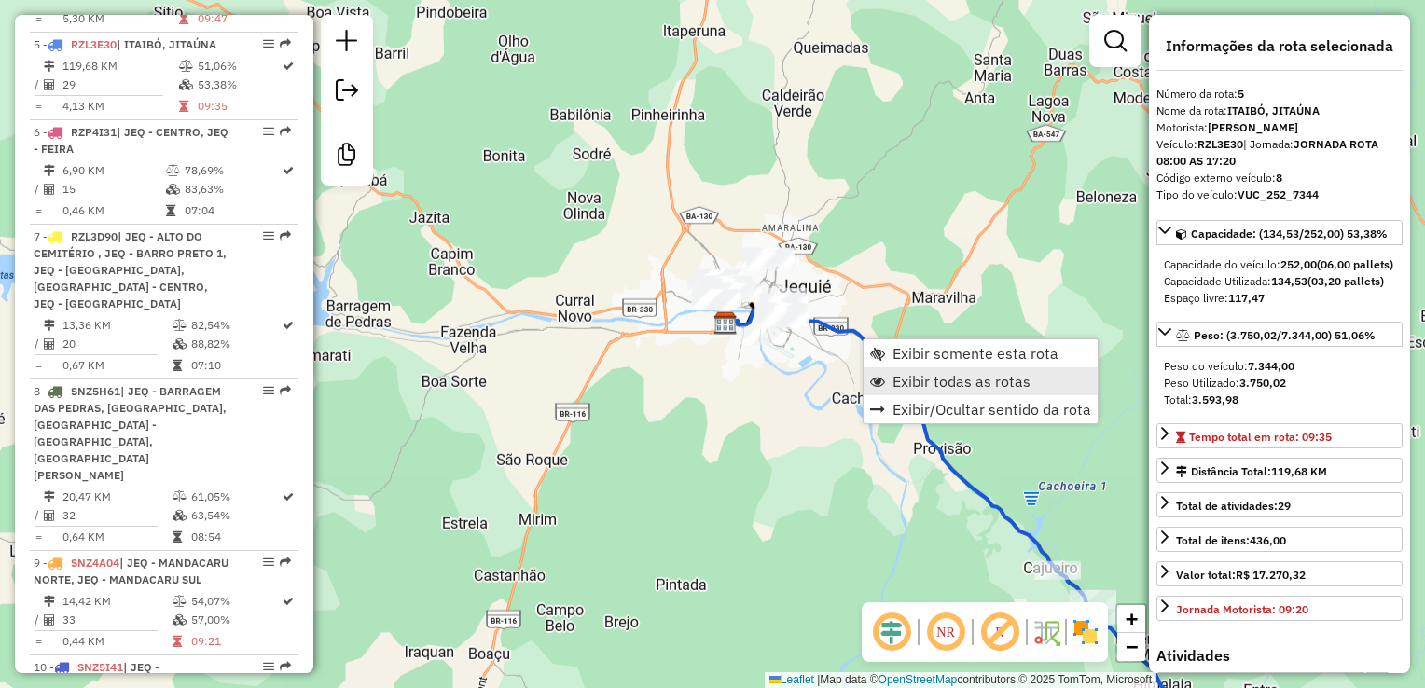
click at [937, 378] on span "Exibir todas as rotas" at bounding box center [962, 381] width 138 height 15
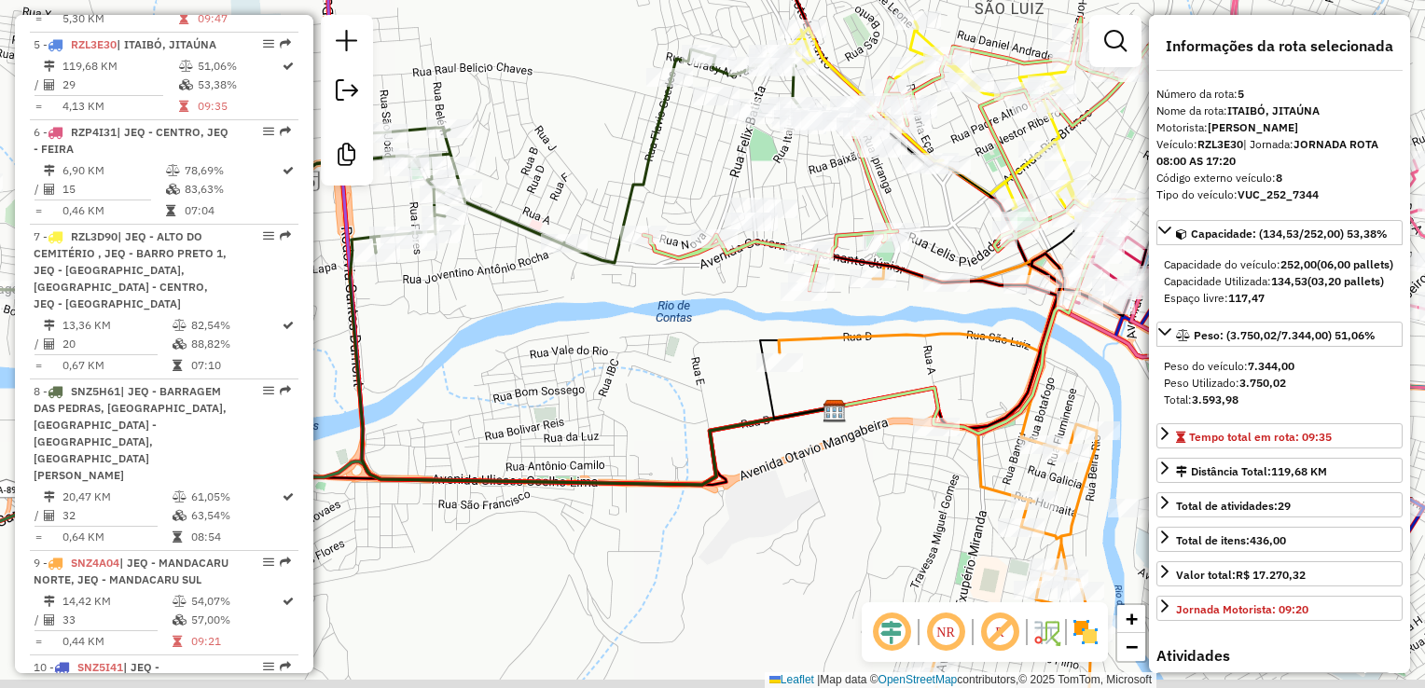
drag, startPoint x: 727, startPoint y: 180, endPoint x: 745, endPoint y: 165, distance: 23.2
click at [745, 165] on div "Janela de atendimento Grade de atendimento Capacidade Transportadoras Veículos …" at bounding box center [712, 344] width 1425 height 688
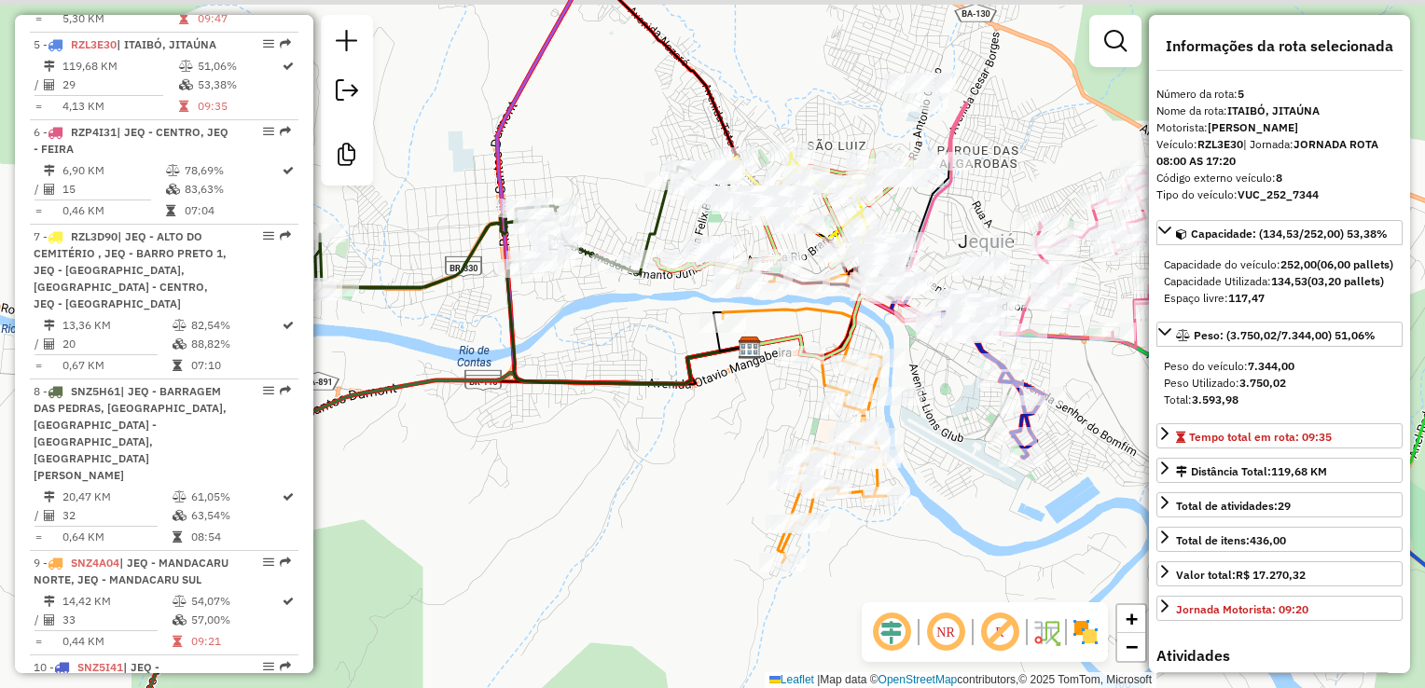
drag, startPoint x: 657, startPoint y: 318, endPoint x: 675, endPoint y: 367, distance: 51.6
click at [675, 369] on div "Janela de atendimento Grade de atendimento Capacidade Transportadoras Veículos …" at bounding box center [712, 344] width 1425 height 688
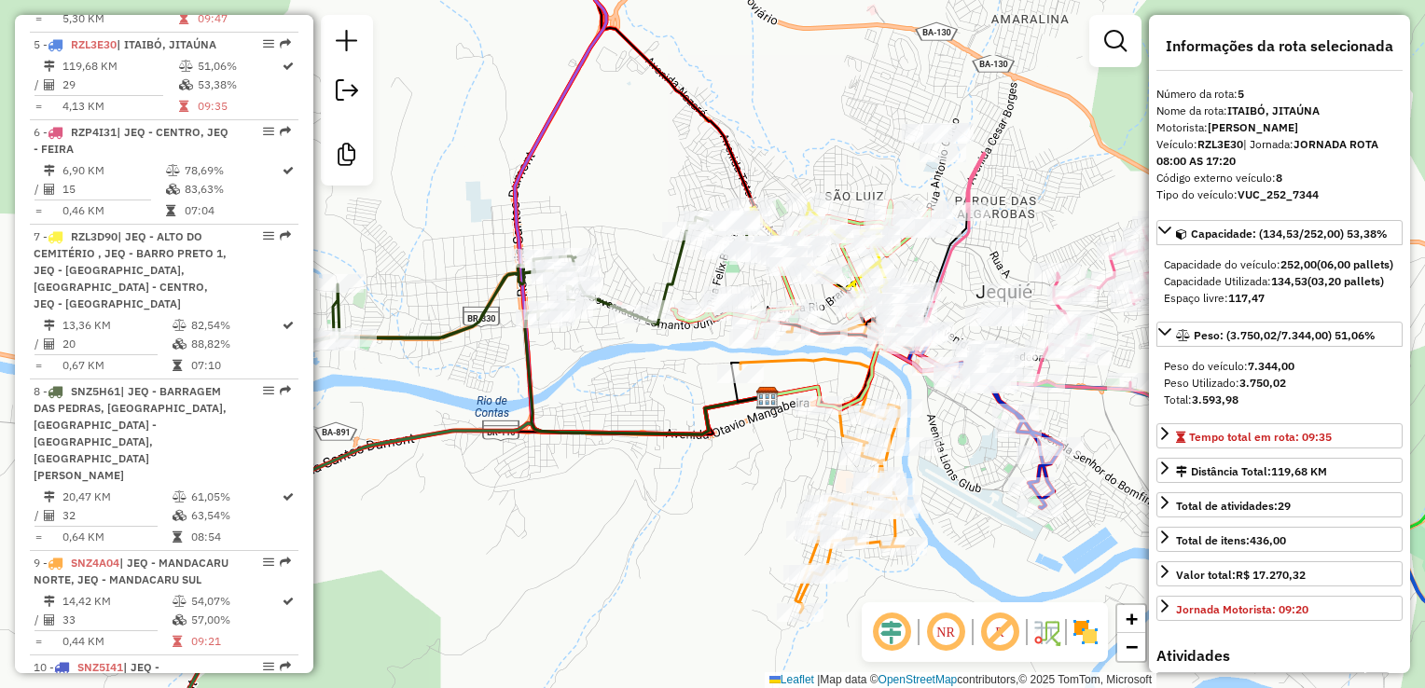
drag, startPoint x: 600, startPoint y: 352, endPoint x: 604, endPoint y: 370, distance: 19.2
click at [604, 370] on div "Janela de atendimento Grade de atendimento Capacidade Transportadoras Veículos …" at bounding box center [712, 344] width 1425 height 688
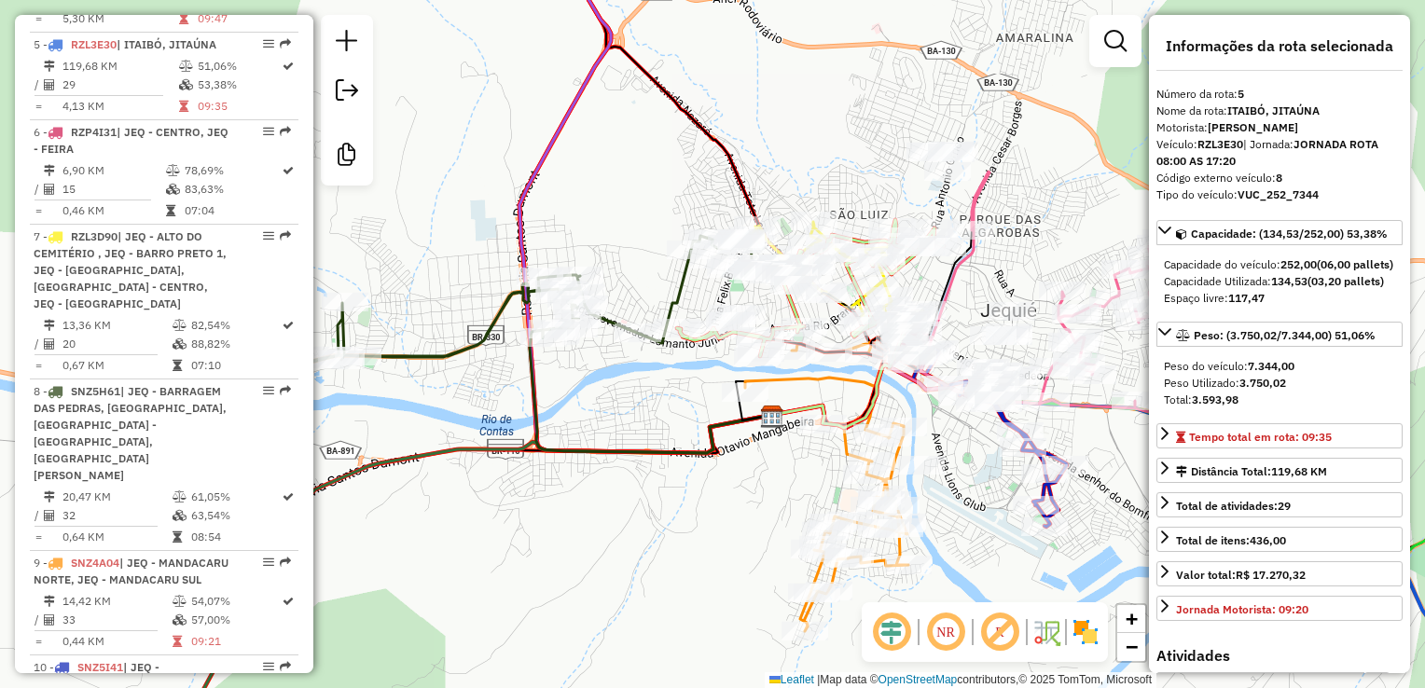
click at [694, 497] on div "Janela de atendimento Grade de atendimento Capacidade Transportadoras Veículos …" at bounding box center [712, 344] width 1425 height 688
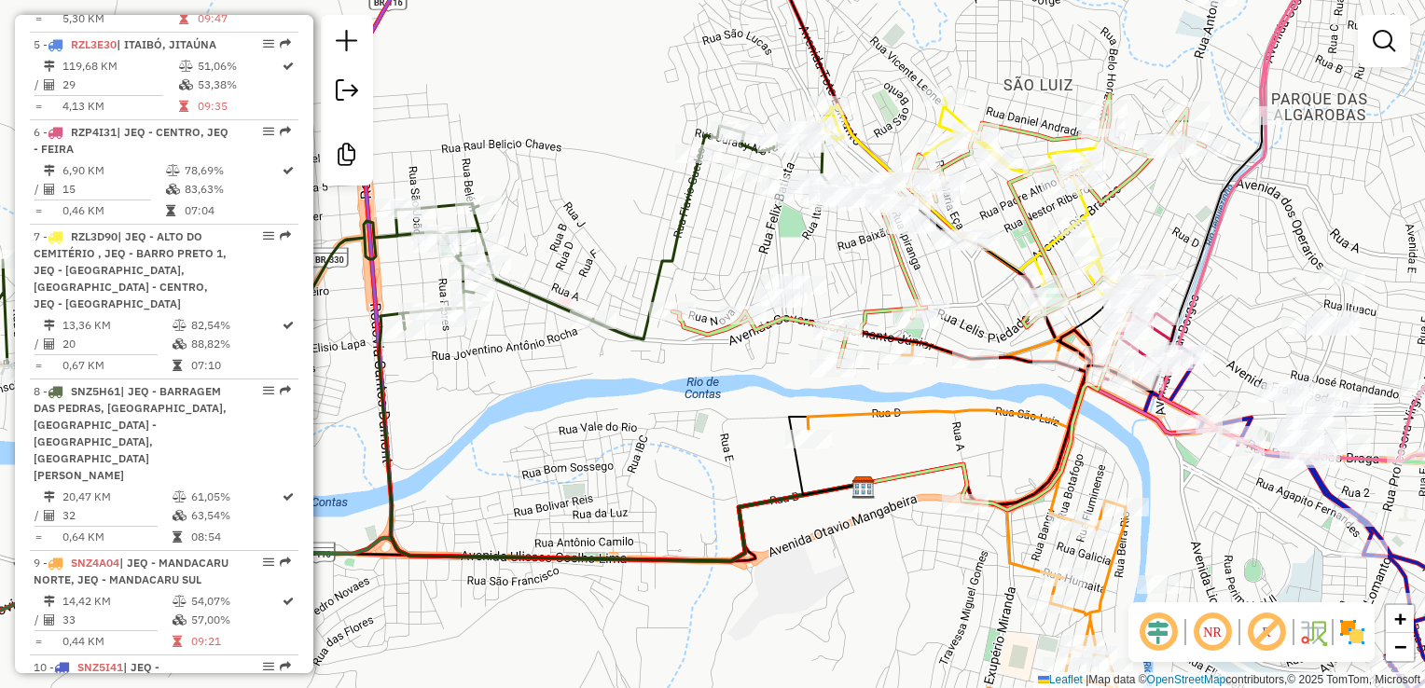
drag, startPoint x: 756, startPoint y: 394, endPoint x: 703, endPoint y: 391, distance: 53.3
click at [703, 391] on div "Janela de atendimento Grade de atendimento Capacidade Transportadoras Veículos …" at bounding box center [712, 344] width 1425 height 688
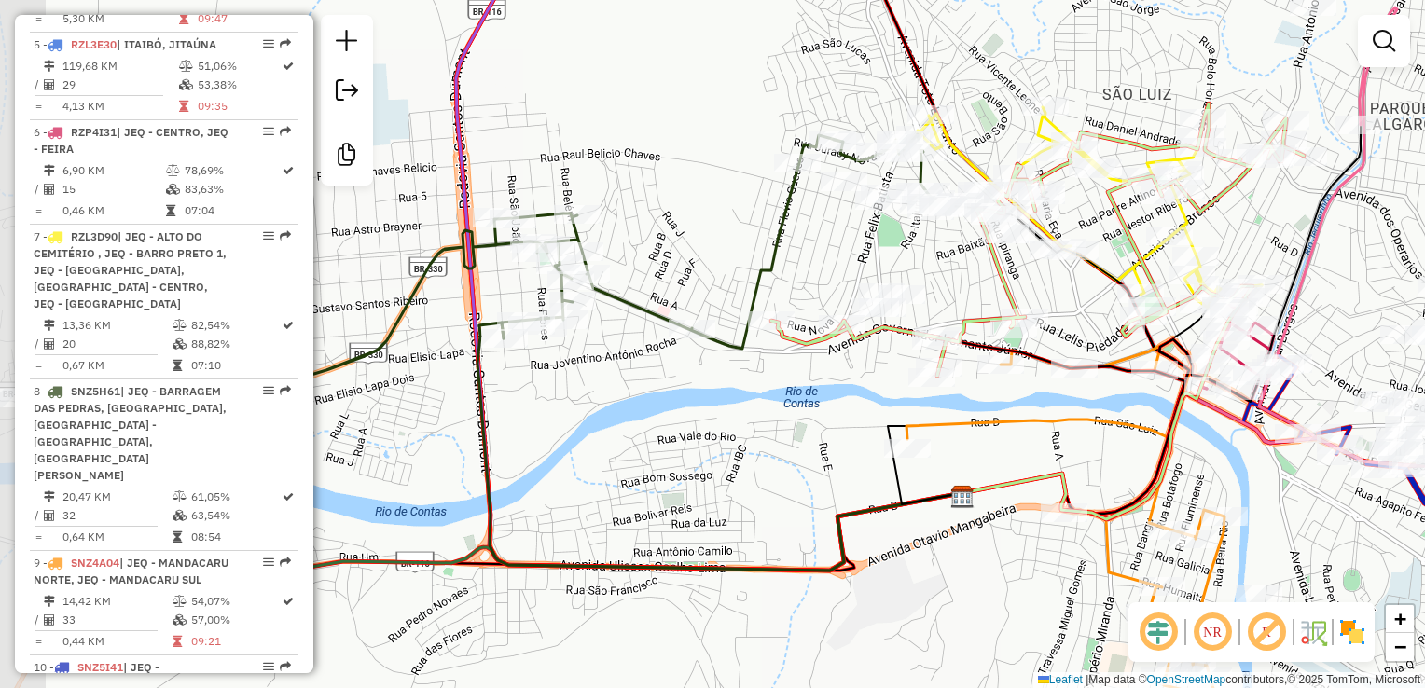
drag, startPoint x: 685, startPoint y: 399, endPoint x: 1012, endPoint y: 431, distance: 328.9
click at [1032, 426] on icon at bounding box center [1069, 561] width 325 height 445
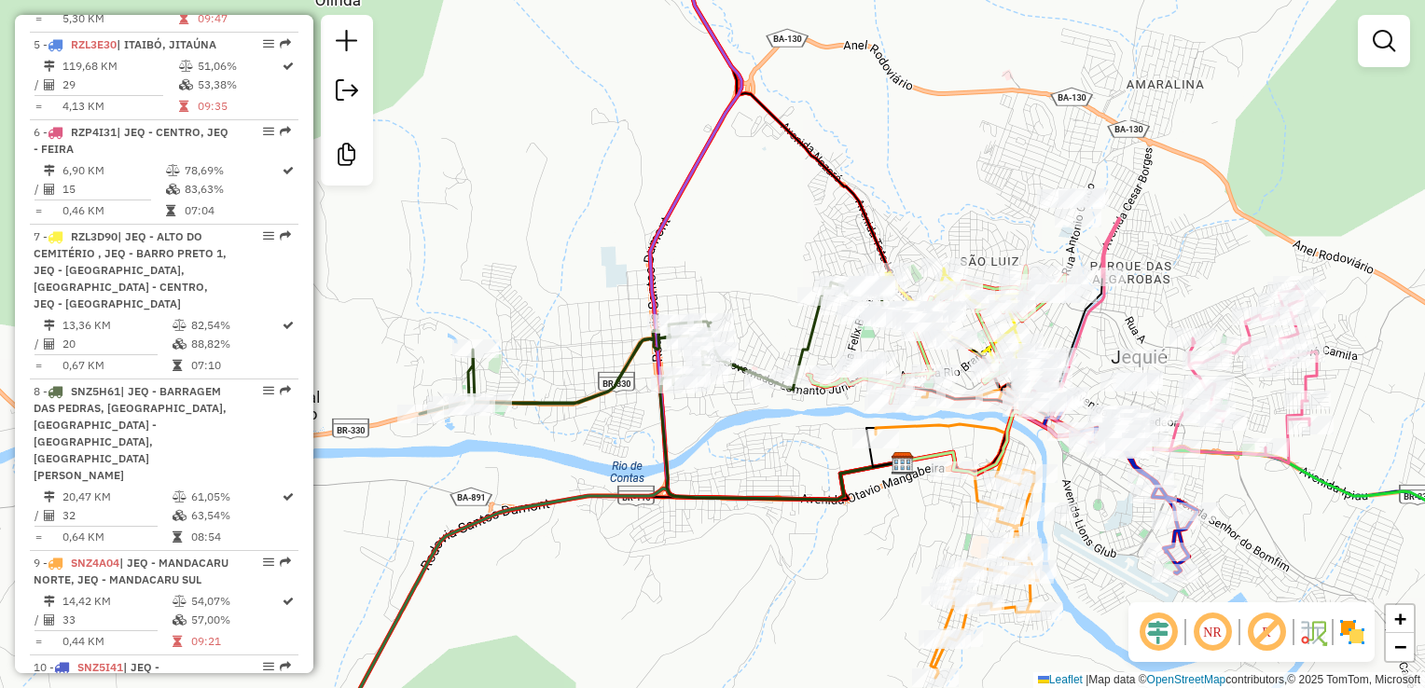
drag, startPoint x: 791, startPoint y: 454, endPoint x: 739, endPoint y: 471, distance: 54.9
click at [739, 471] on div "Janela de atendimento Grade de atendimento Capacidade Transportadoras Veículos …" at bounding box center [712, 344] width 1425 height 688
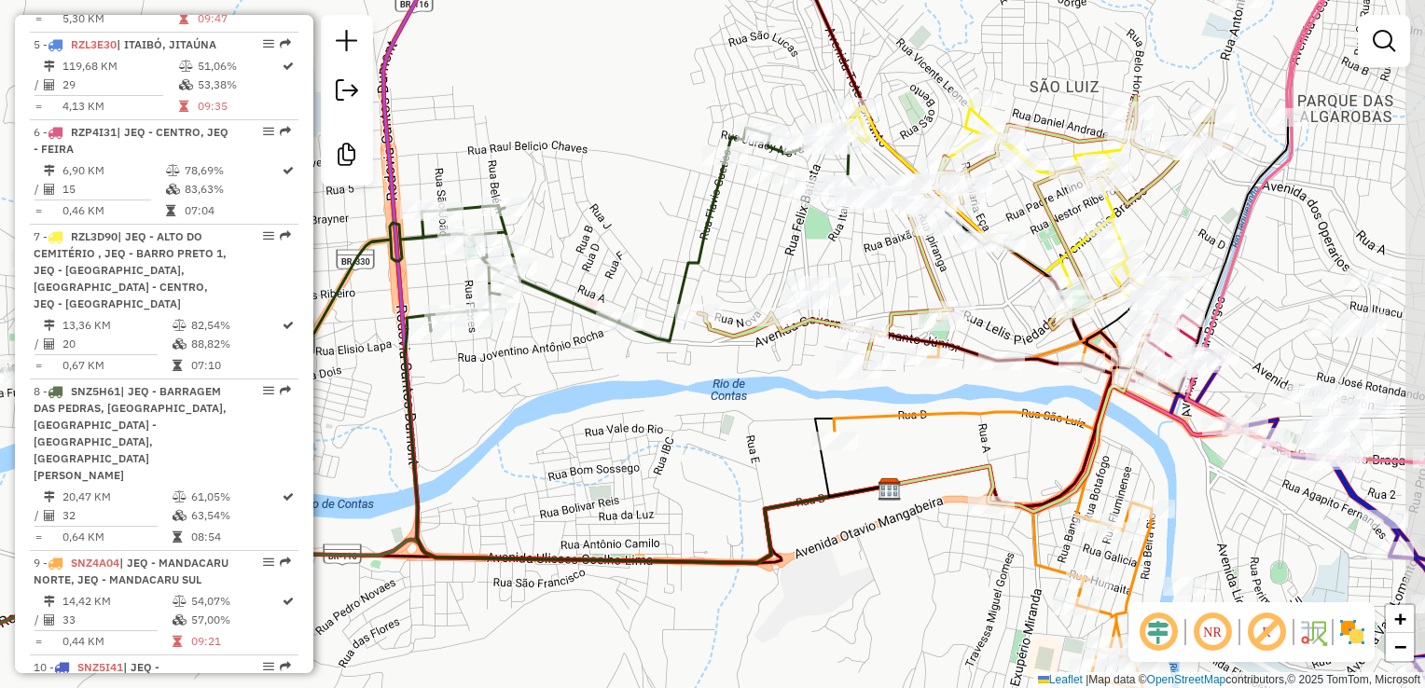
drag, startPoint x: 847, startPoint y: 427, endPoint x: 756, endPoint y: 443, distance: 91.8
click at [756, 443] on div "Janela de atendimento Grade de atendimento Capacidade Transportadoras Veículos …" at bounding box center [712, 344] width 1425 height 688
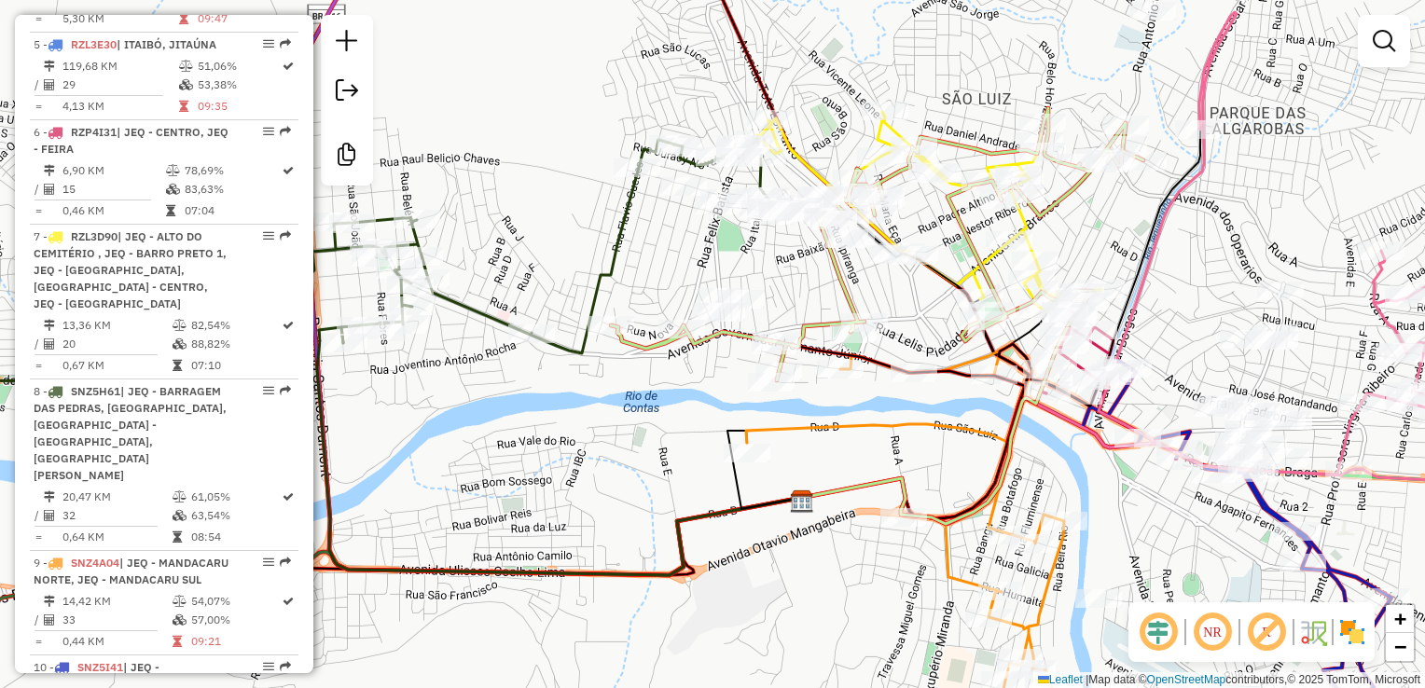
drag, startPoint x: 932, startPoint y: 471, endPoint x: 817, endPoint y: 476, distance: 114.8
click at [824, 478] on icon at bounding box center [943, 413] width 284 height 222
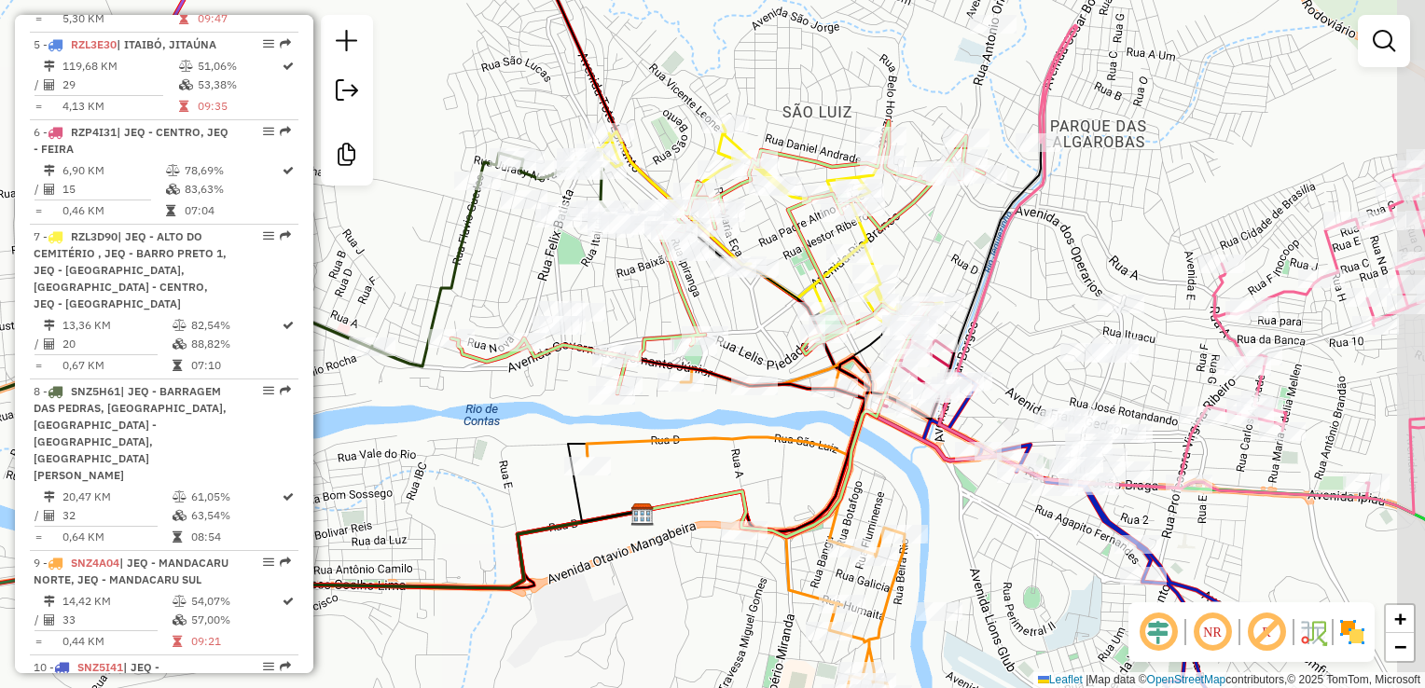
drag, startPoint x: 1014, startPoint y: 459, endPoint x: 883, endPoint y: 478, distance: 132.0
click at [883, 478] on div "Janela de atendimento Grade de atendimento Capacidade Transportadoras Veículos …" at bounding box center [712, 344] width 1425 height 688
drag, startPoint x: 1041, startPoint y: 556, endPoint x: 976, endPoint y: 544, distance: 65.5
click at [976, 544] on div "Janela de atendimento Grade de atendimento Capacidade Transportadoras Veículos …" at bounding box center [712, 344] width 1425 height 688
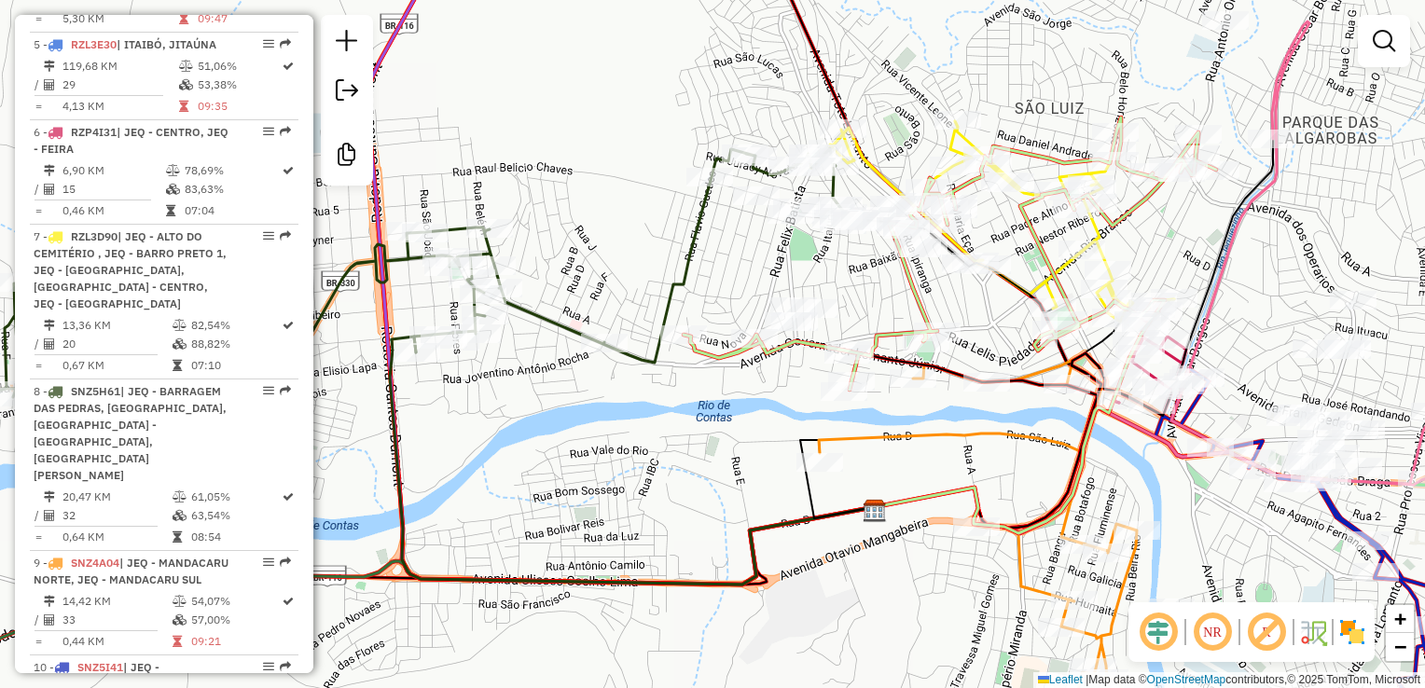
click at [750, 457] on div "Janela de atendimento Grade de atendimento Capacidade Transportadoras Veículos …" at bounding box center [712, 344] width 1425 height 688
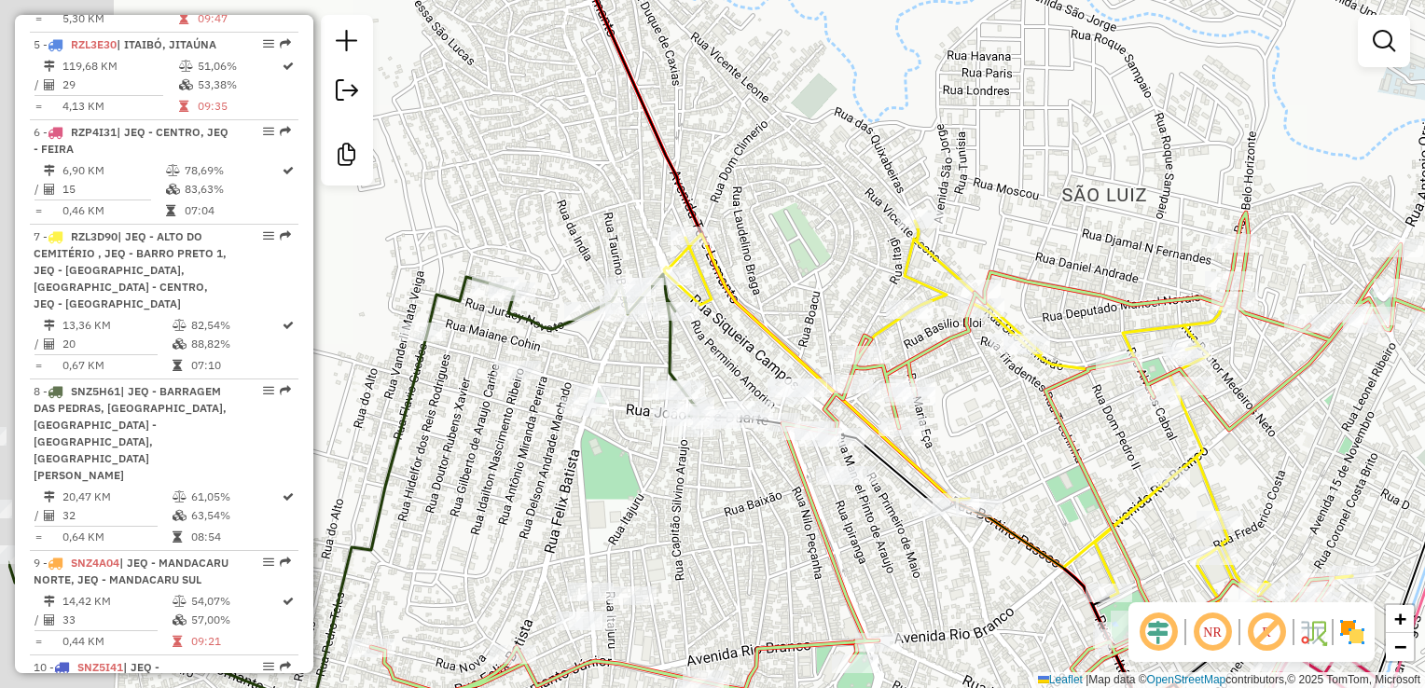
drag, startPoint x: 565, startPoint y: 241, endPoint x: 721, endPoint y: 191, distance: 163.4
click at [721, 192] on div "Janela de atendimento Grade de atendimento Capacidade Transportadoras Veículos …" at bounding box center [712, 344] width 1425 height 688
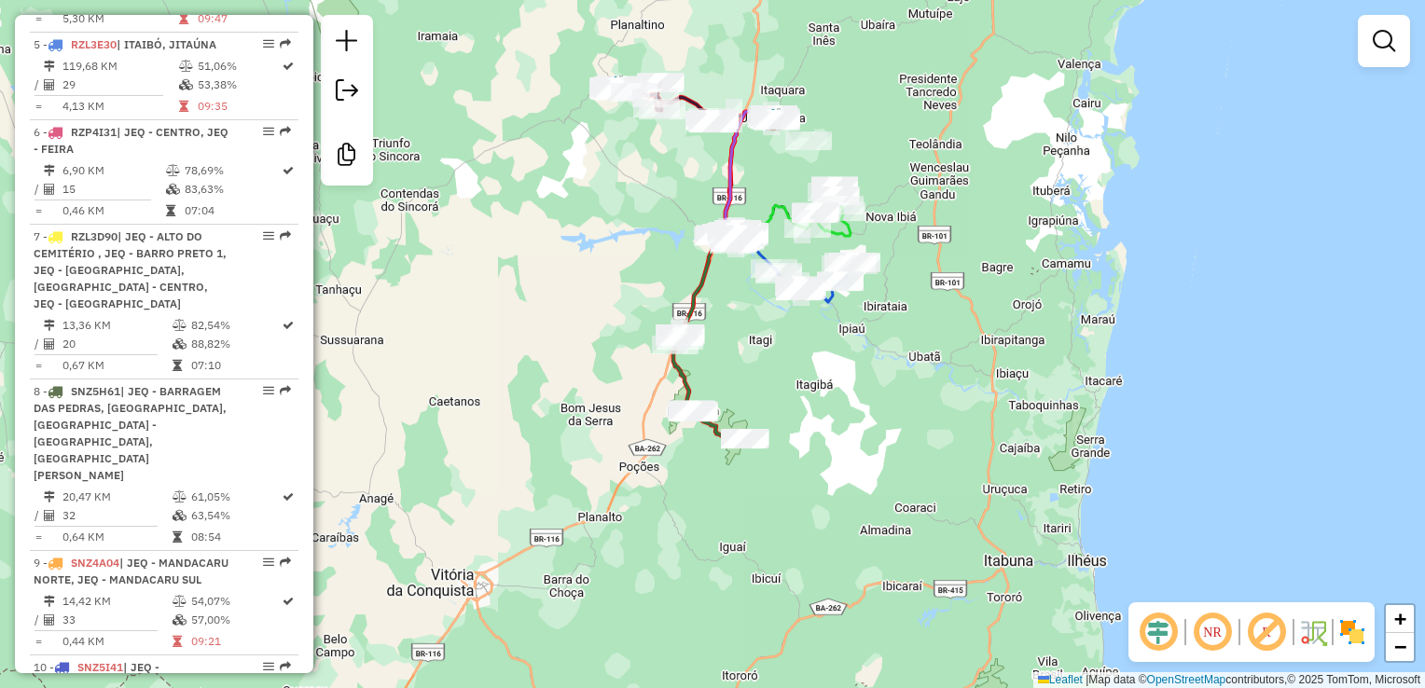
drag, startPoint x: 660, startPoint y: 423, endPoint x: 659, endPoint y: 342, distance: 81.1
click at [659, 353] on div "Janela de atendimento Grade de atendimento Capacidade Transportadoras Veículos …" at bounding box center [712, 344] width 1425 height 688
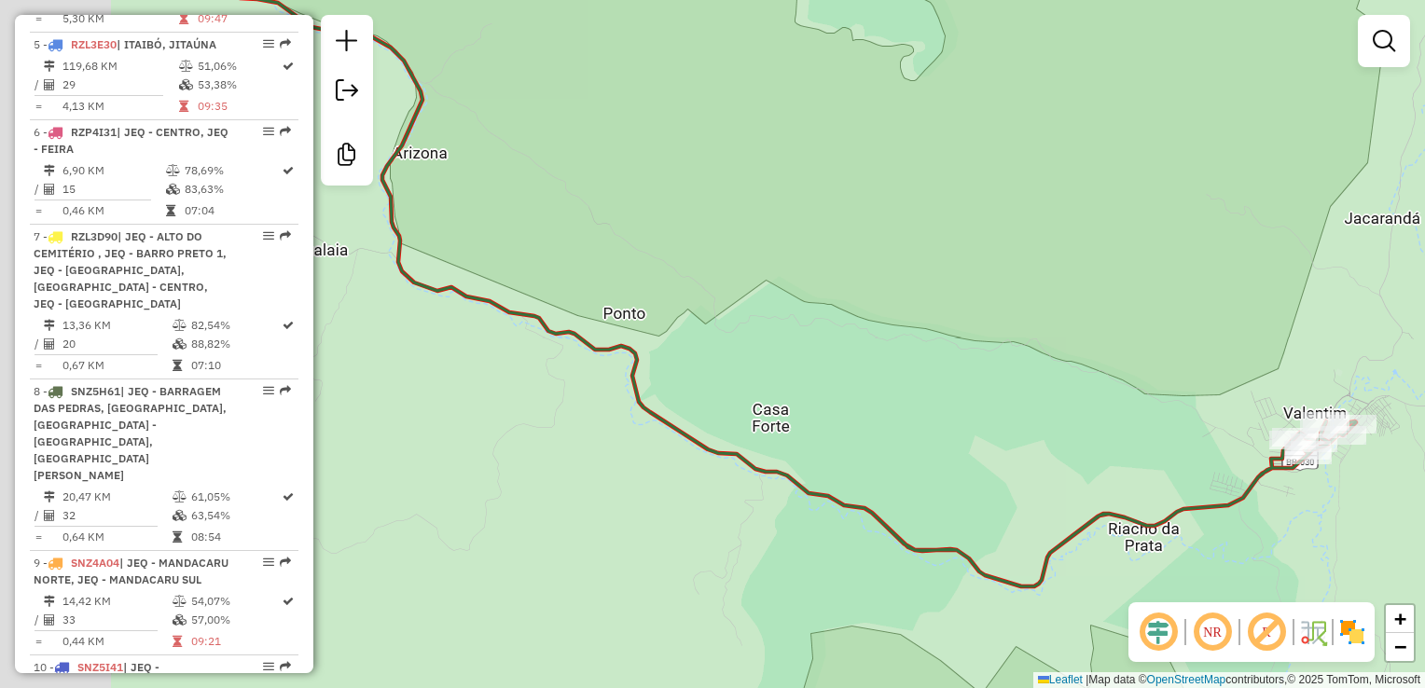
drag, startPoint x: 972, startPoint y: 387, endPoint x: 1126, endPoint y: 399, distance: 154.4
click at [1155, 407] on div "Janela de atendimento Grade de atendimento Capacidade Transportadoras Veículos …" at bounding box center [712, 344] width 1425 height 688
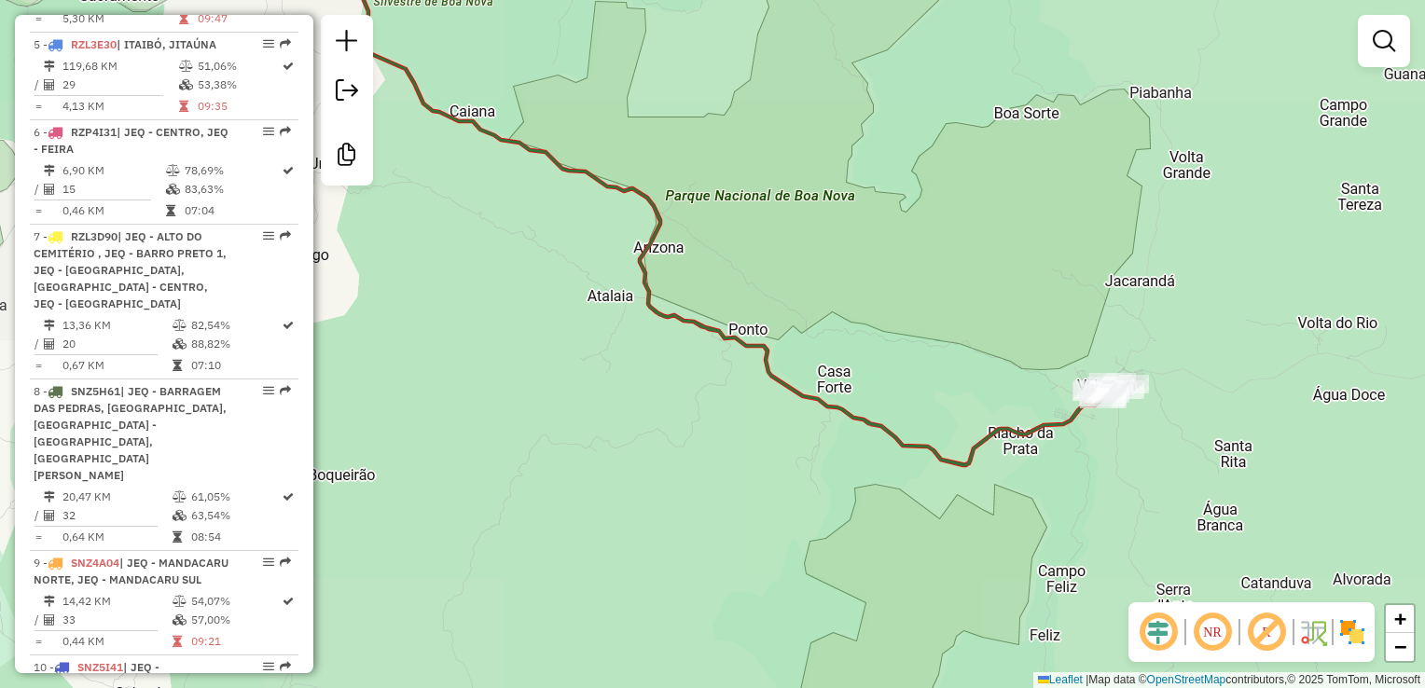
drag, startPoint x: 540, startPoint y: 248, endPoint x: 868, endPoint y: 419, distance: 370.0
click at [862, 422] on div "Janela de atendimento Grade de atendimento Capacidade Transportadoras Veículos …" at bounding box center [712, 344] width 1425 height 688
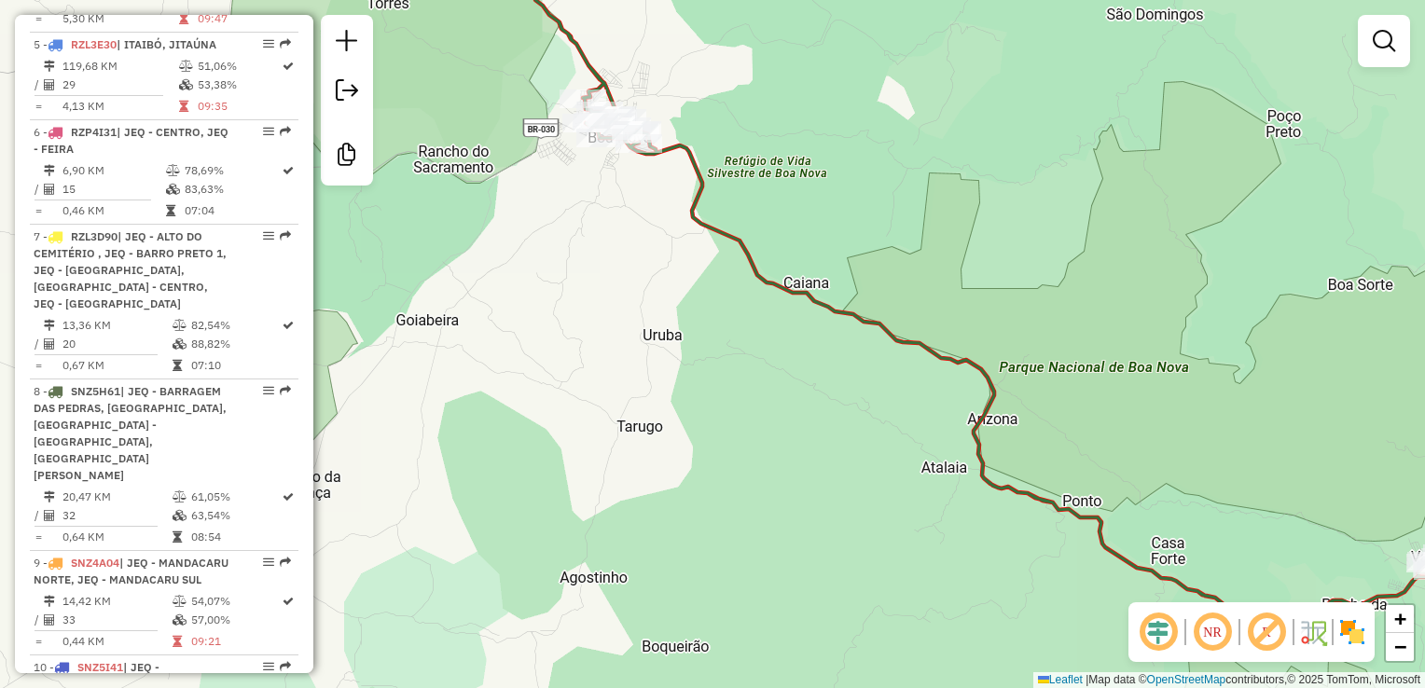
click at [795, 461] on div "Janela de atendimento Grade de atendimento Capacidade Transportadoras Veículos …" at bounding box center [712, 344] width 1425 height 688
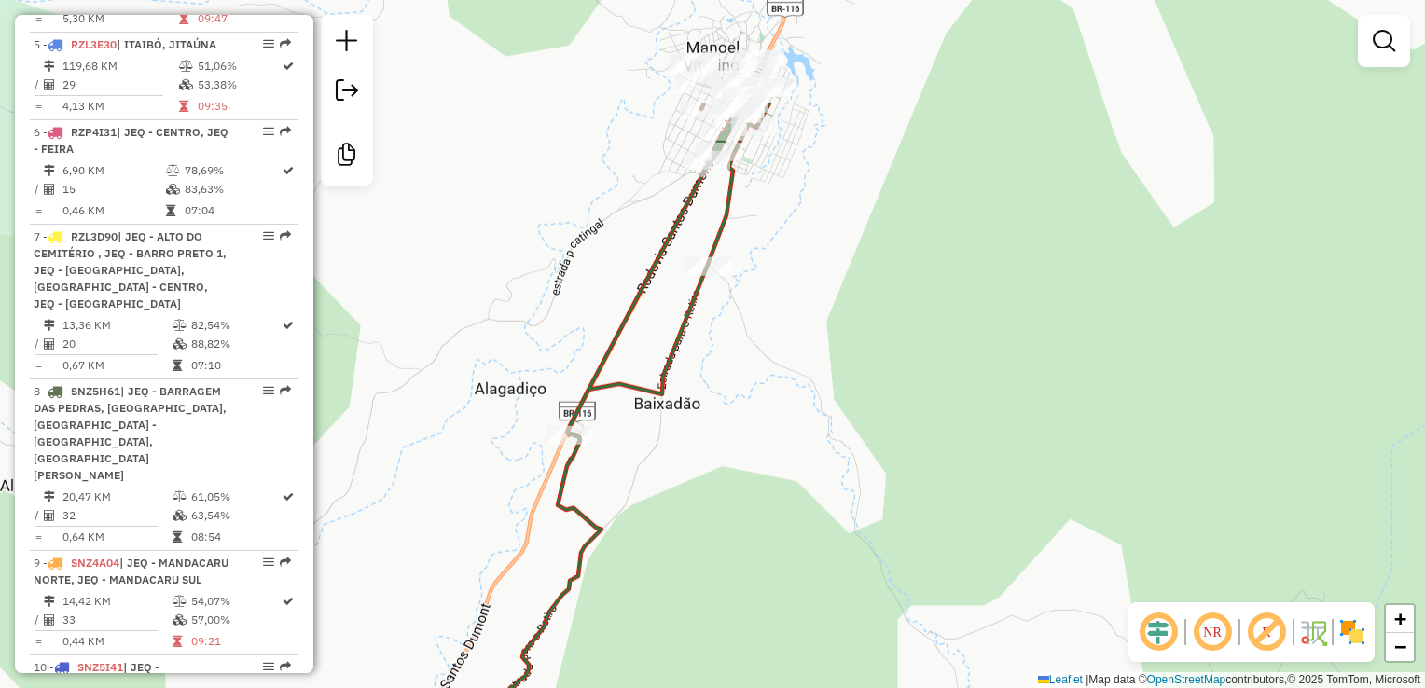
drag, startPoint x: 776, startPoint y: 107, endPoint x: 822, endPoint y: 290, distance: 188.4
click at [838, 293] on div "Janela de atendimento Grade de atendimento Capacidade Transportadoras Veículos …" at bounding box center [712, 344] width 1425 height 688
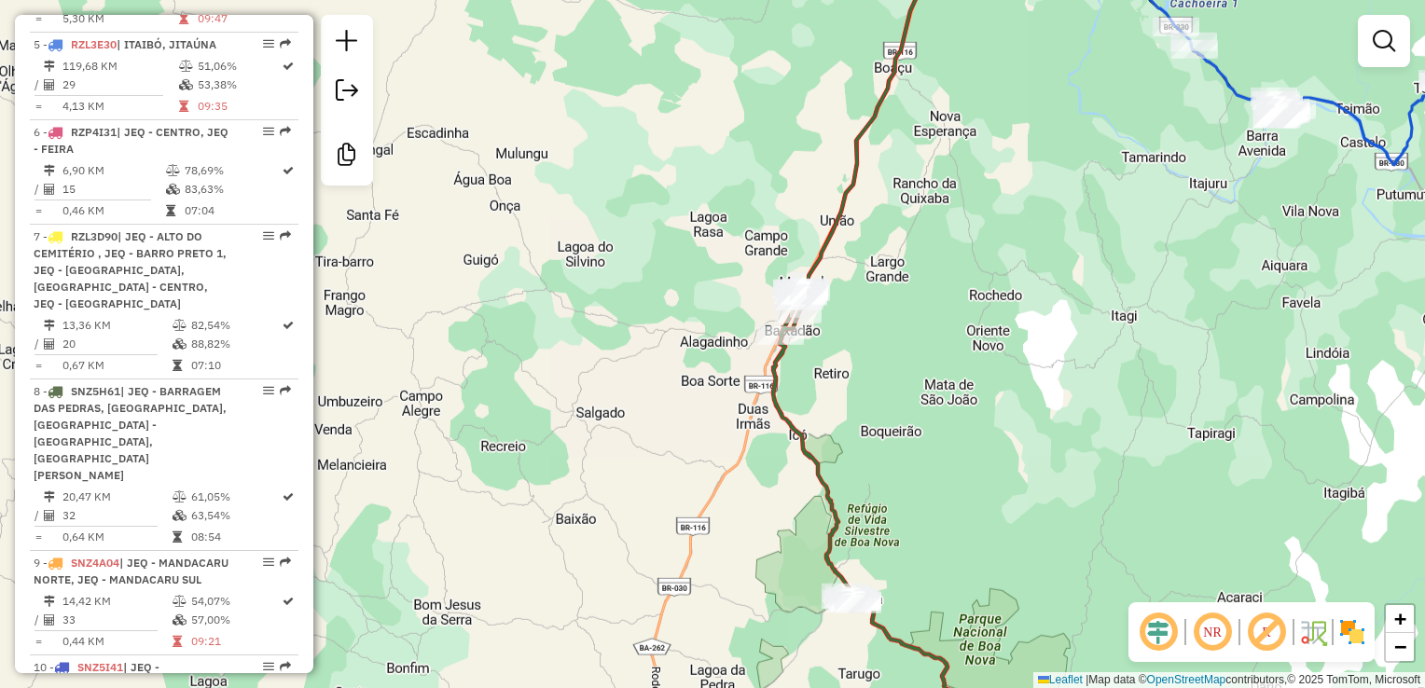
drag, startPoint x: 875, startPoint y: 448, endPoint x: 837, endPoint y: 313, distance: 139.4
click at [838, 330] on div "Janela de atendimento Grade de atendimento Capacidade Transportadoras Veículos …" at bounding box center [712, 344] width 1425 height 688
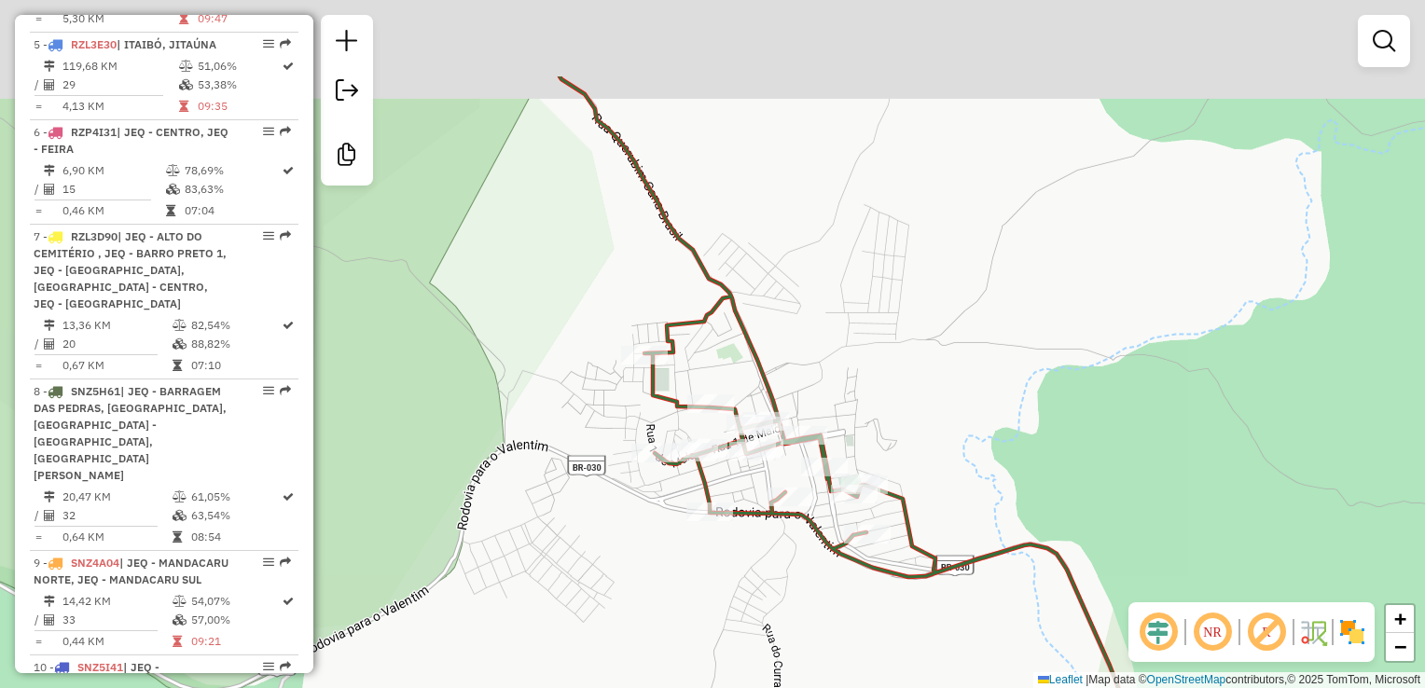
drag, startPoint x: 541, startPoint y: 147, endPoint x: 598, endPoint y: 291, distance: 154.5
click at [598, 297] on div "Janela de atendimento Grade de atendimento Capacidade Transportadoras Veículos …" at bounding box center [712, 344] width 1425 height 688
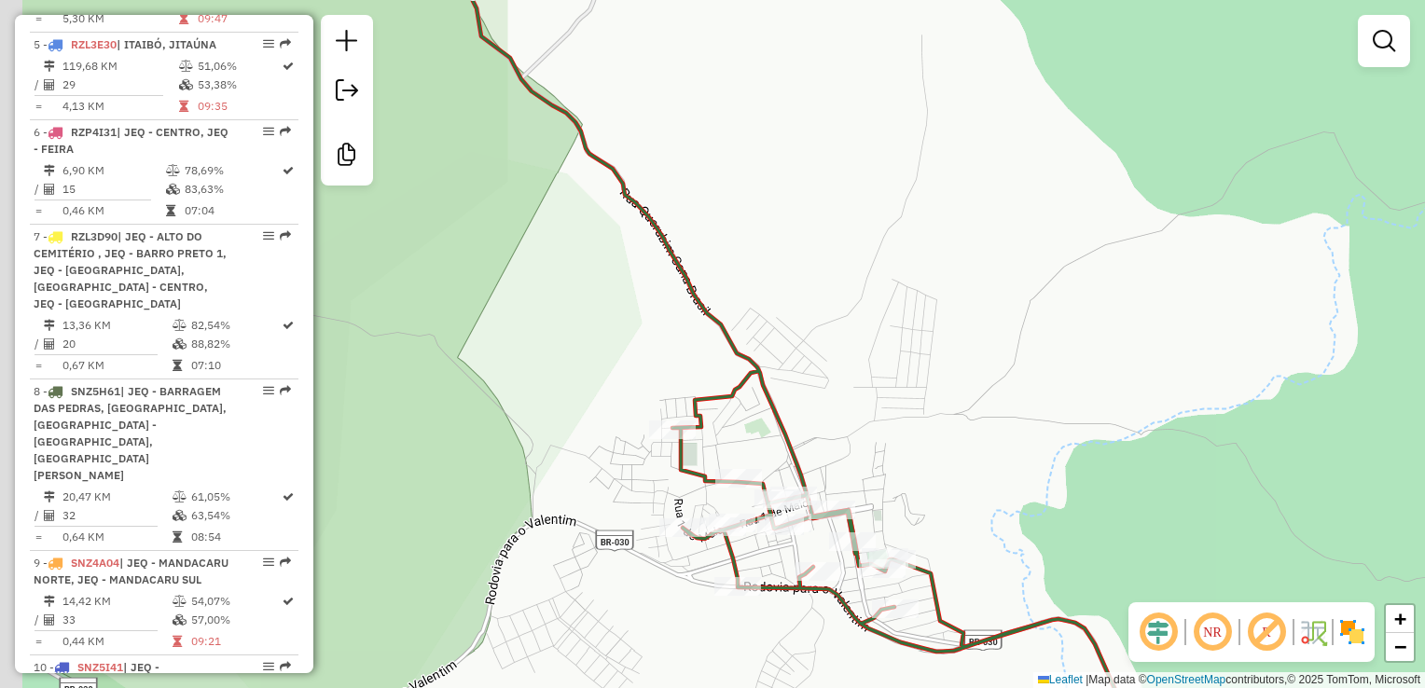
drag, startPoint x: 598, startPoint y: 263, endPoint x: 619, endPoint y: 308, distance: 49.6
click at [618, 309] on div "Janela de atendimento Grade de atendimento Capacidade Transportadoras Veículos …" at bounding box center [712, 344] width 1425 height 688
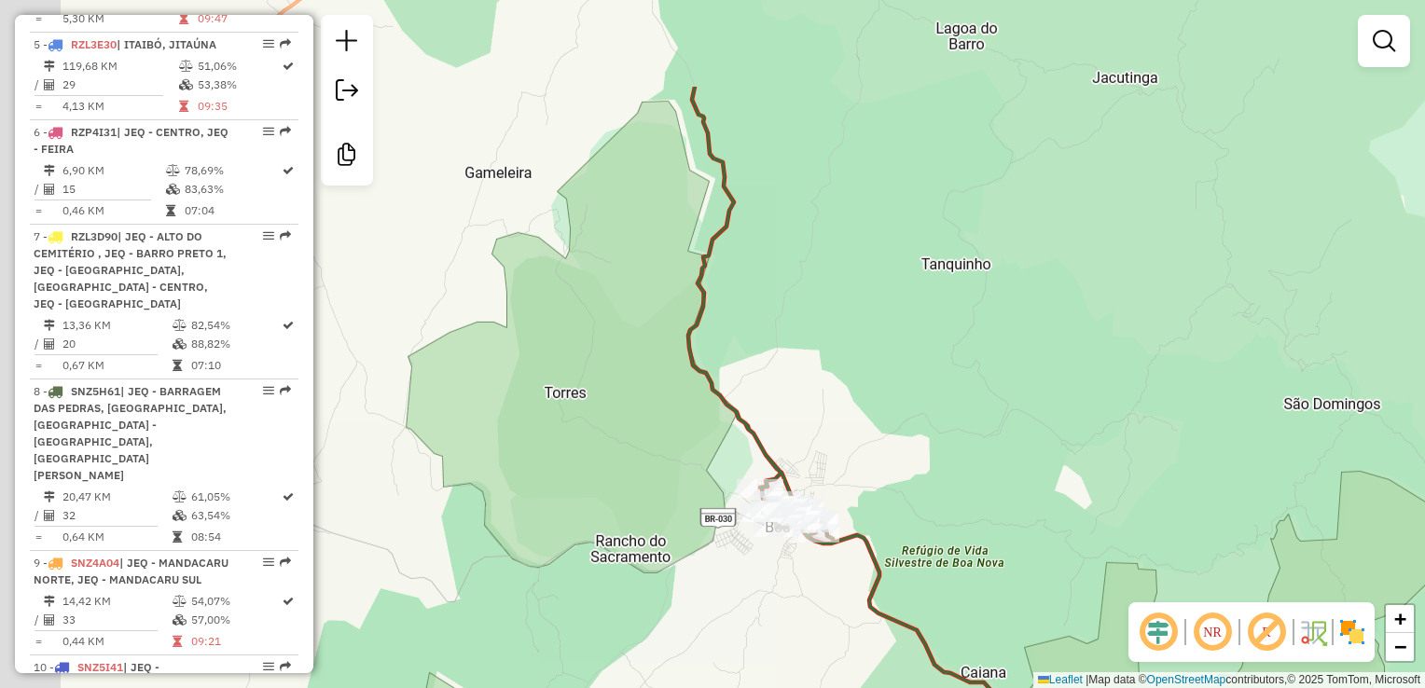
drag, startPoint x: 623, startPoint y: 305, endPoint x: 772, endPoint y: 416, distance: 186.0
click at [768, 420] on icon at bounding box center [983, 500] width 590 height 826
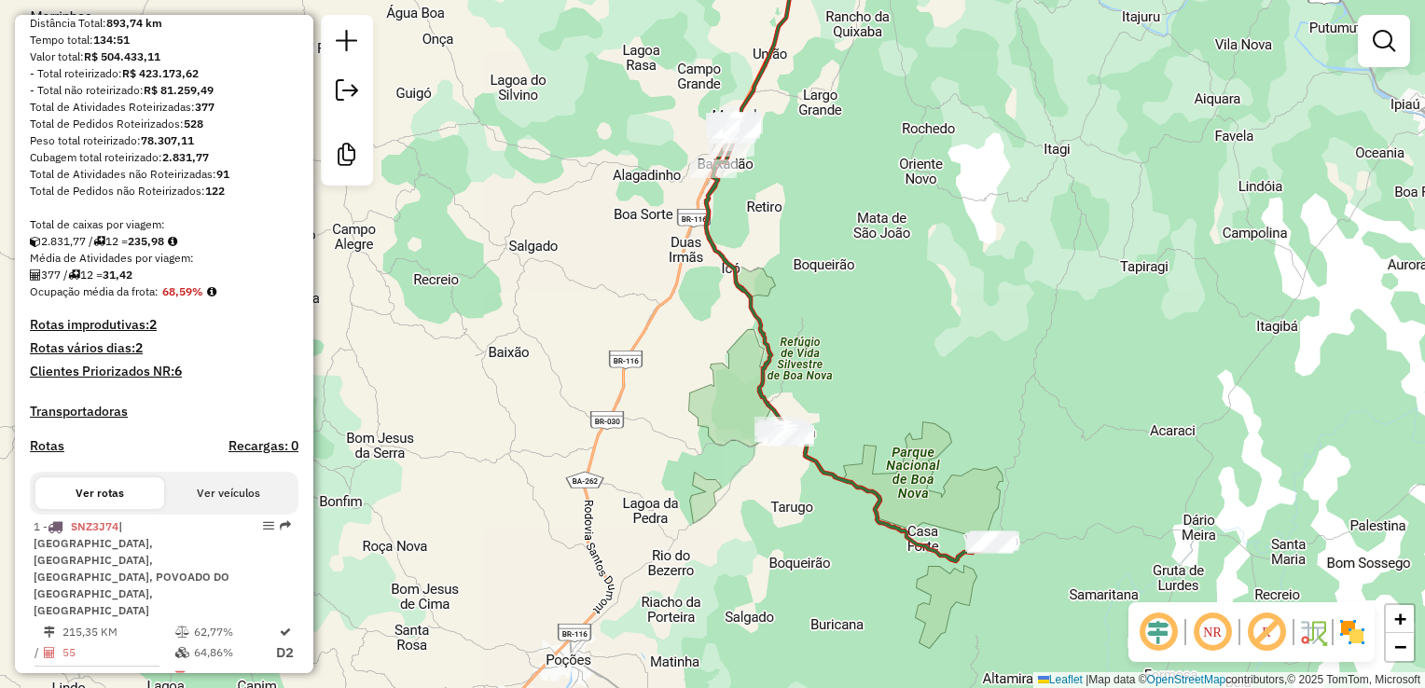
scroll to position [0, 0]
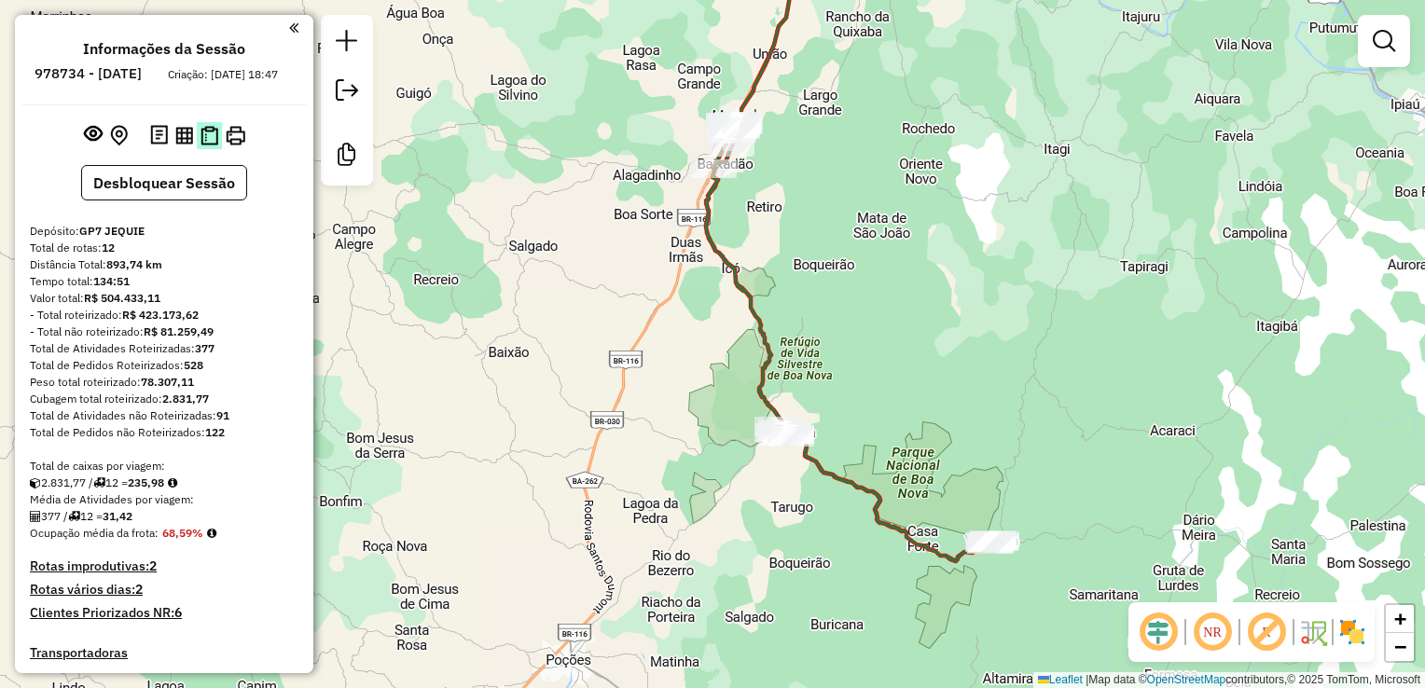
click at [210, 149] on button at bounding box center [209, 135] width 25 height 27
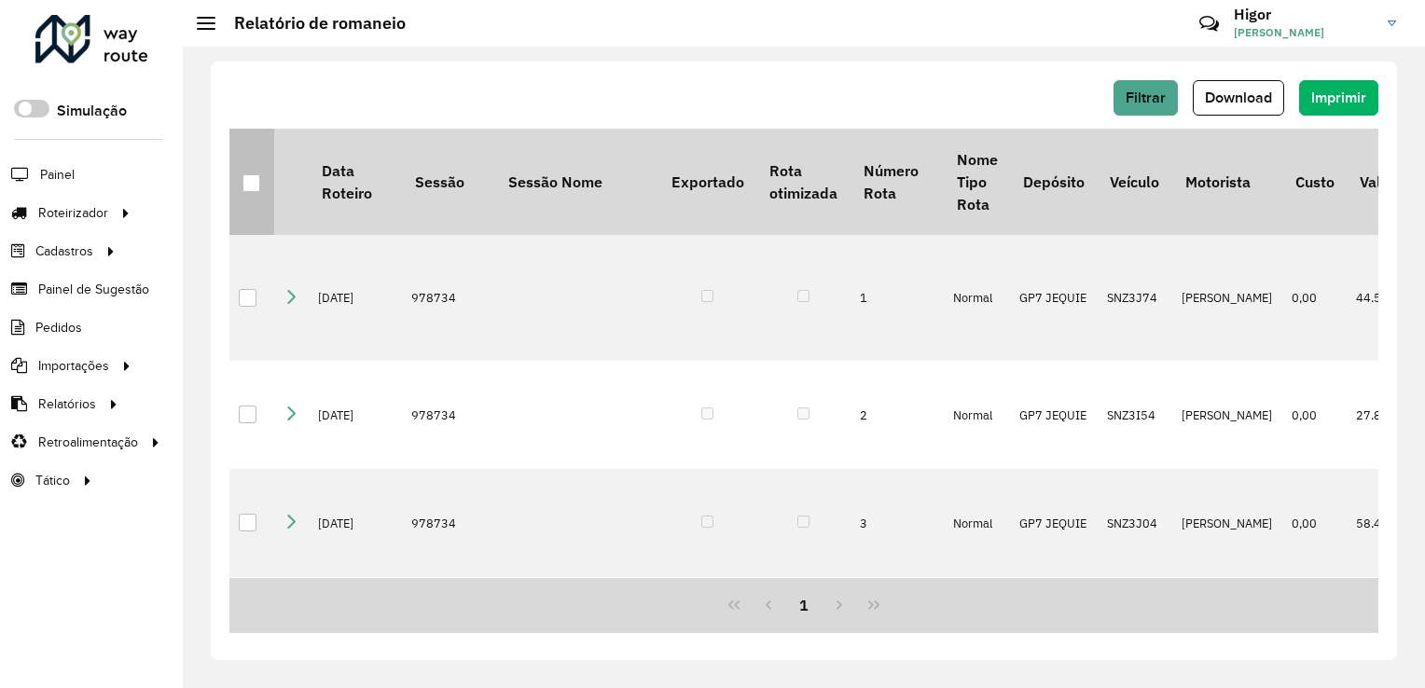
click at [250, 184] on div at bounding box center [251, 183] width 18 height 18
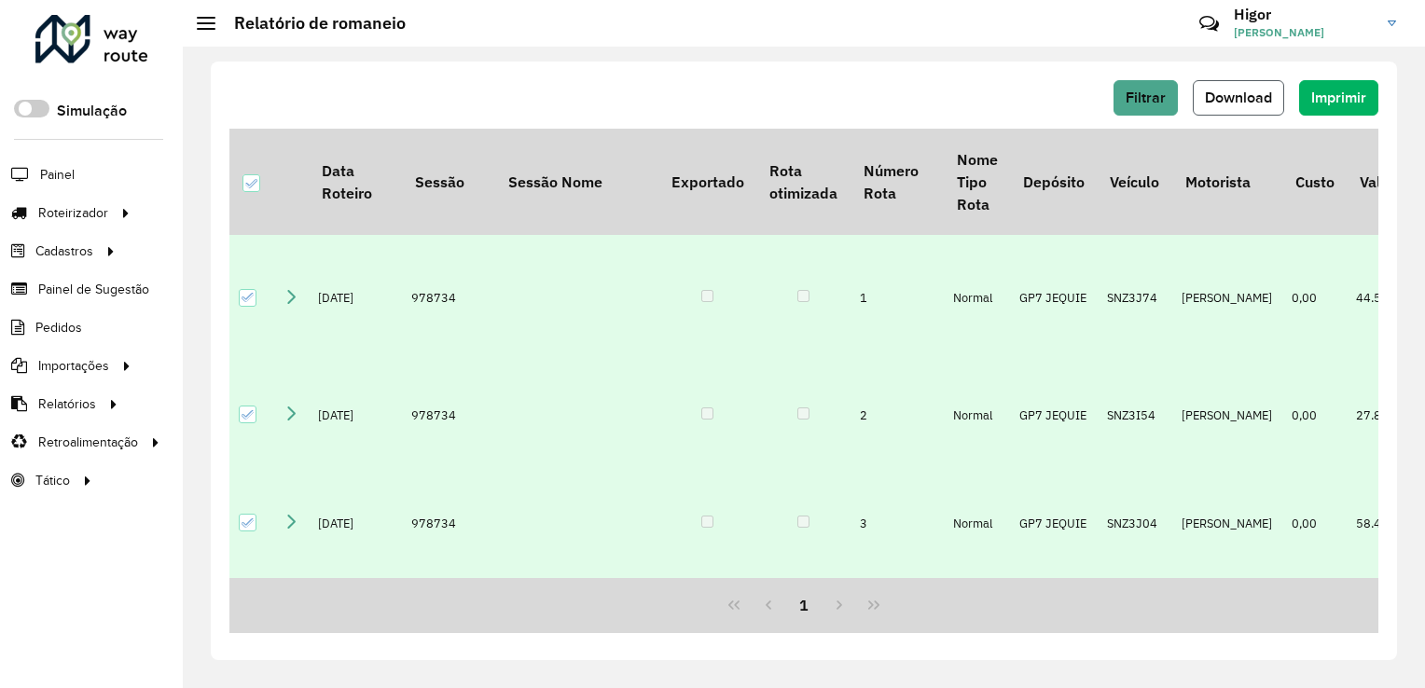
click at [1227, 100] on span "Download" at bounding box center [1238, 98] width 67 height 16
